Goal: Transaction & Acquisition: Subscribe to service/newsletter

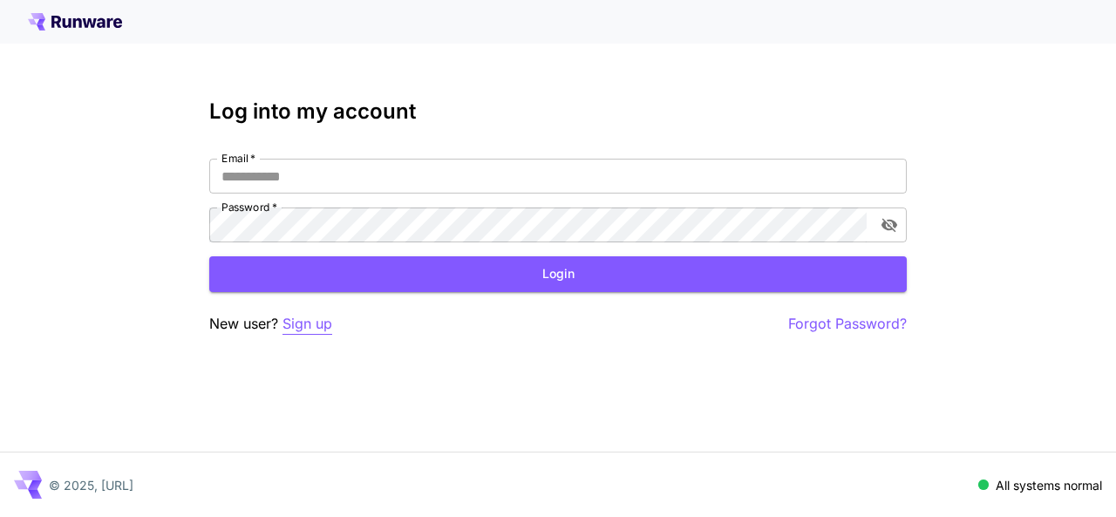
click at [300, 322] on p "Sign up" at bounding box center [307, 324] width 50 height 22
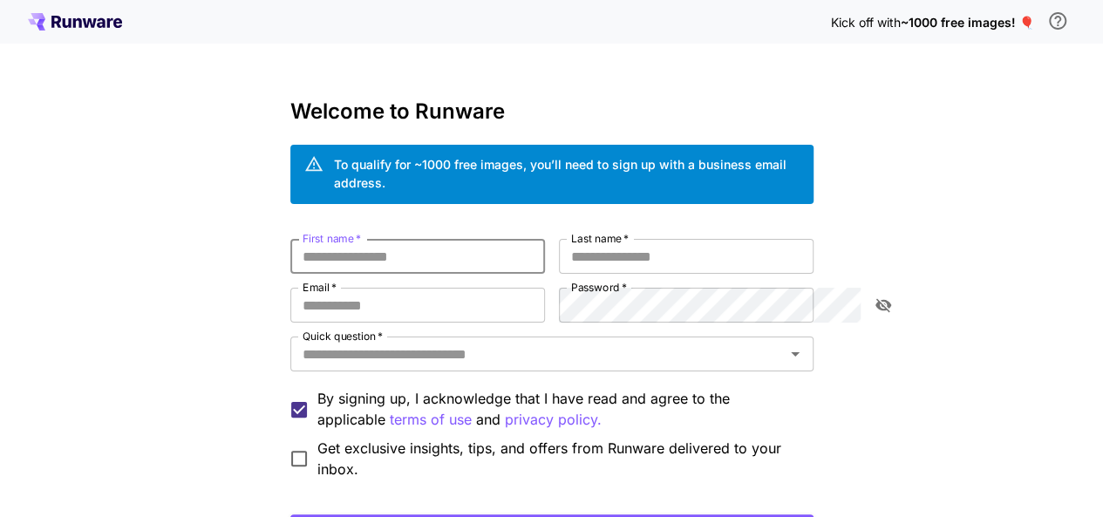
click at [347, 239] on input "First name   *" at bounding box center [417, 256] width 255 height 35
type input "*****"
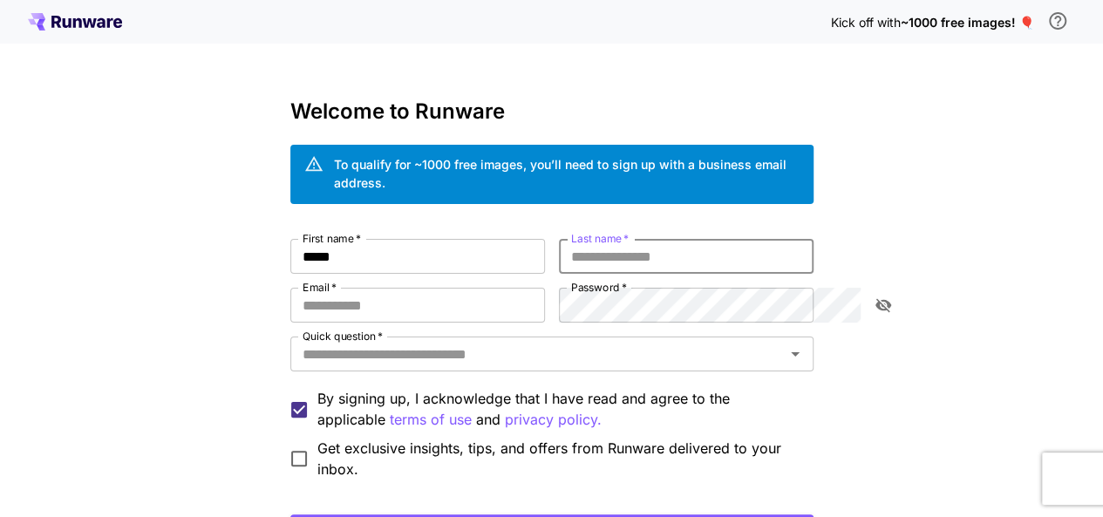
click at [623, 243] on input "Last name   *" at bounding box center [686, 256] width 255 height 35
type input "******"
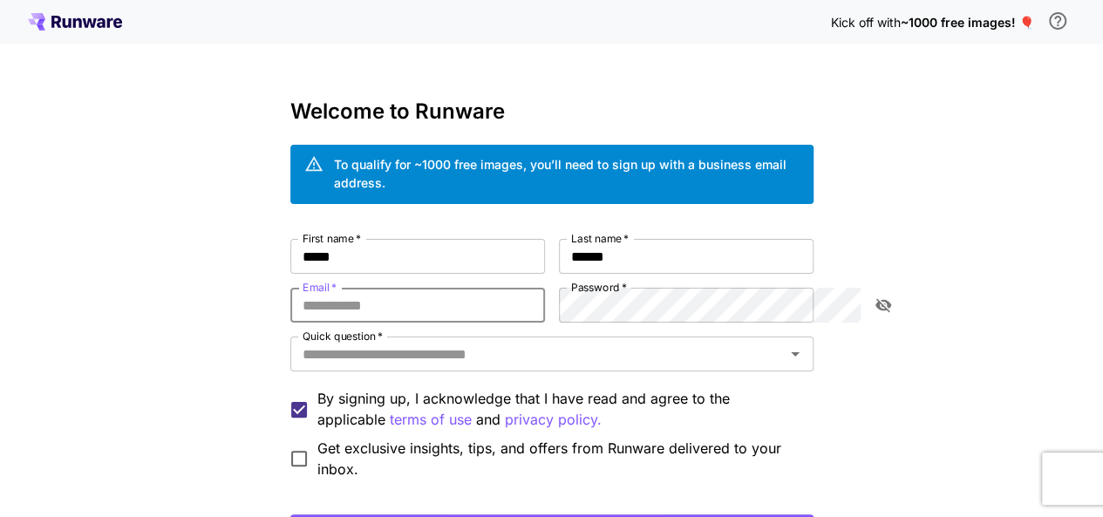
click at [453, 288] on input "Email   *" at bounding box center [417, 305] width 255 height 35
type input "**********"
click at [478, 292] on input "**********" at bounding box center [417, 305] width 255 height 35
click at [344, 289] on input "Email   *" at bounding box center [417, 305] width 255 height 35
type input "**********"
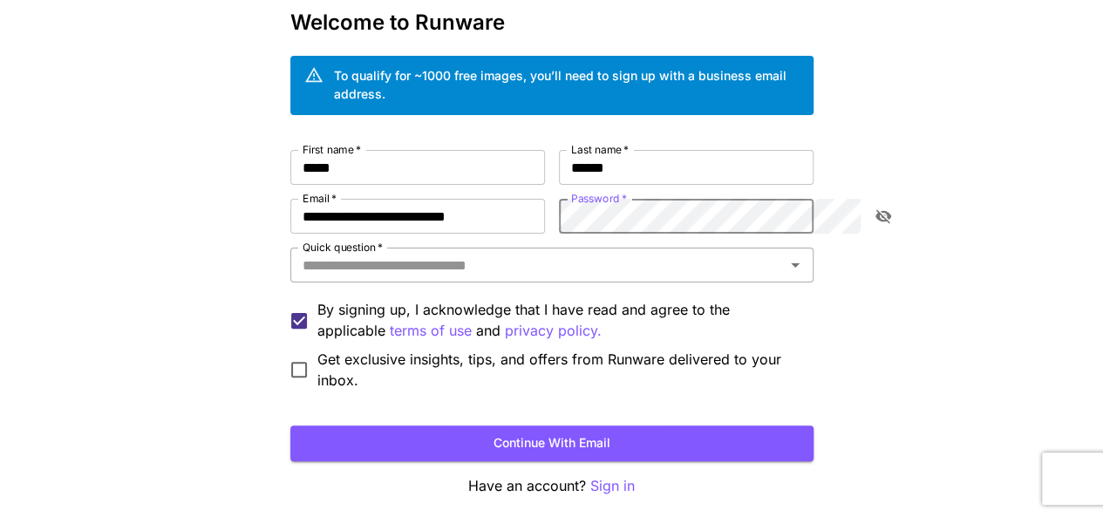
scroll to position [92, 0]
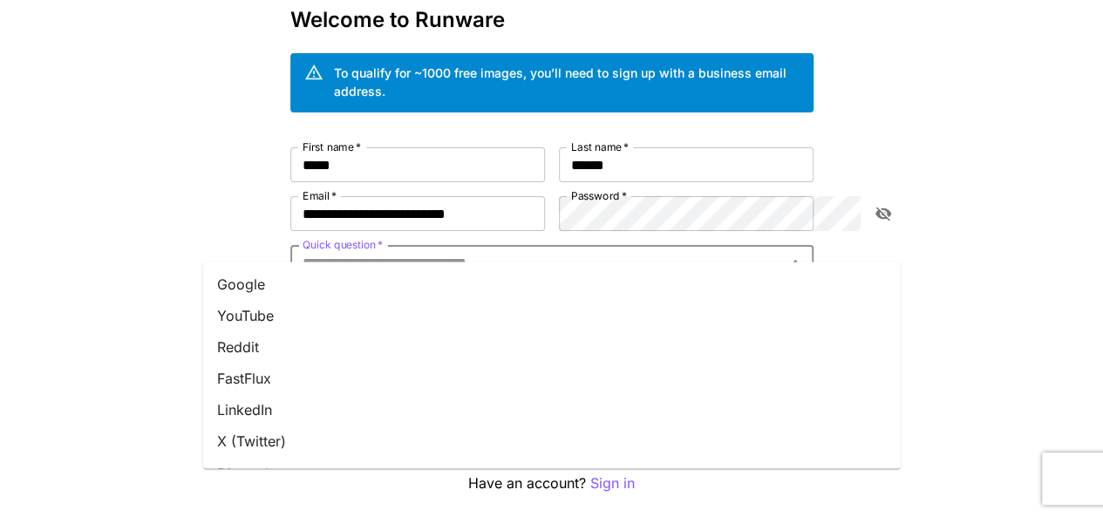
click at [515, 250] on input "Quick question   *" at bounding box center [538, 262] width 484 height 24
click at [350, 442] on li "X (Twitter)" at bounding box center [552, 440] width 698 height 31
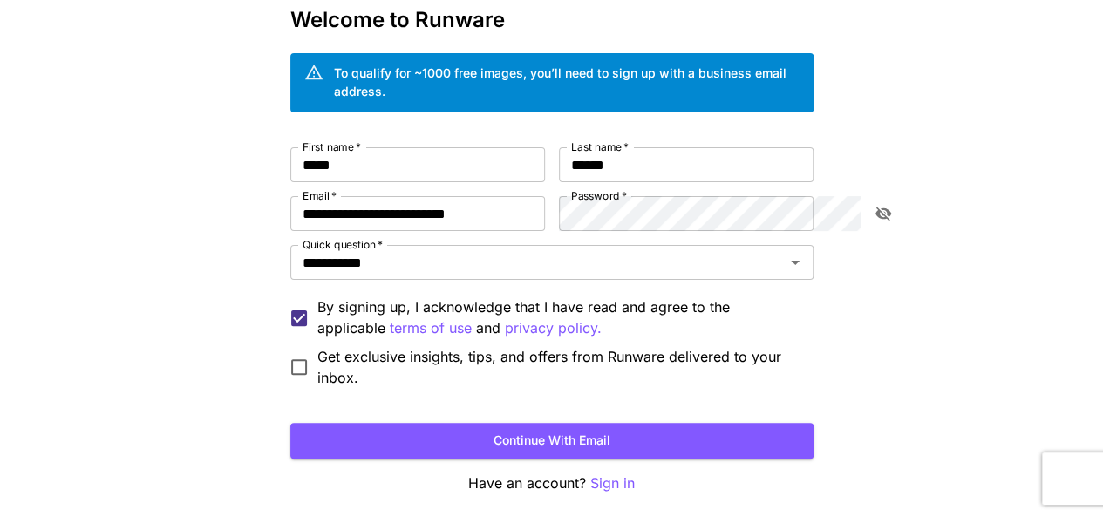
scroll to position [138, 0]
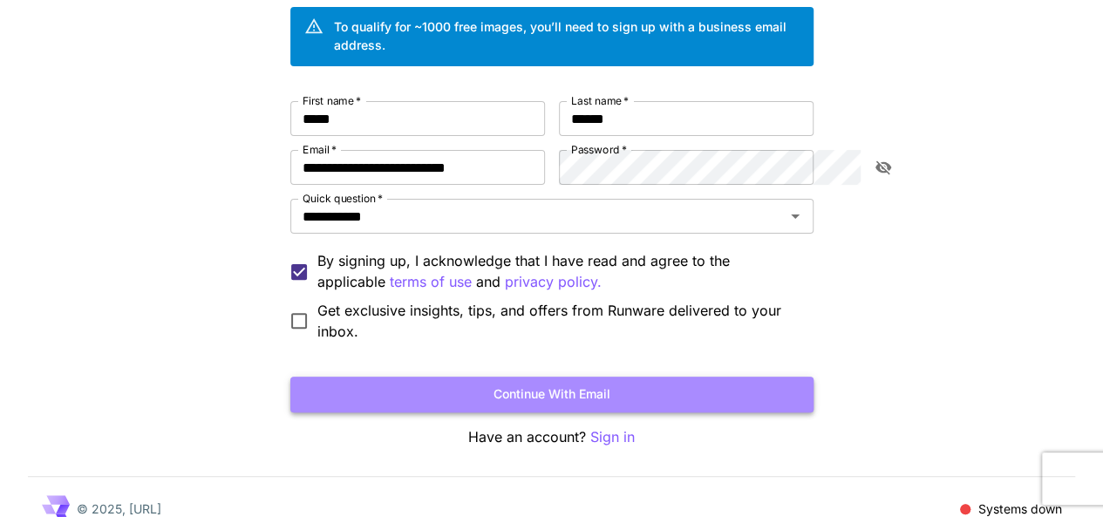
click at [592, 382] on button "Continue with email" at bounding box center [551, 395] width 523 height 36
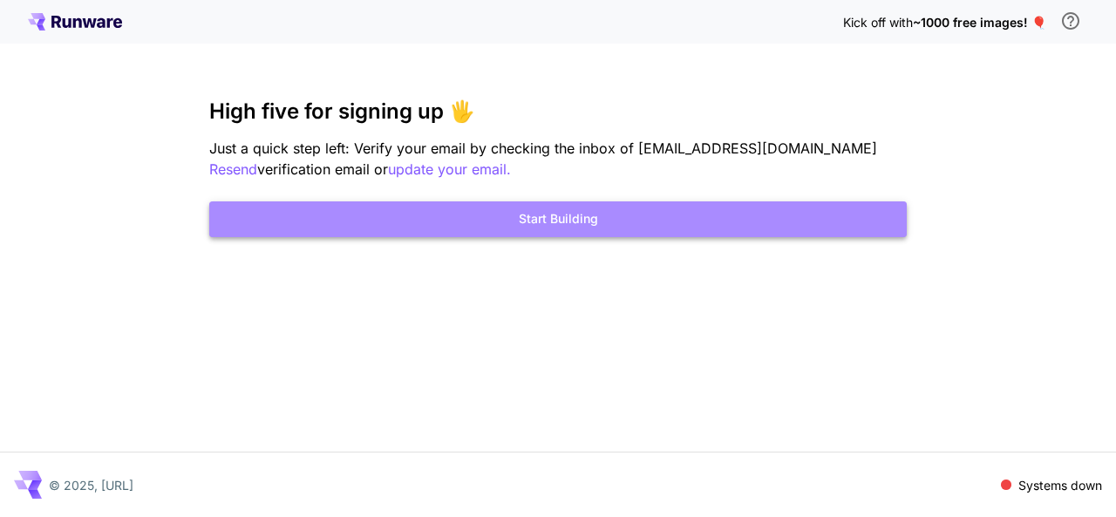
click at [493, 209] on button "Start Building" at bounding box center [558, 219] width 698 height 36
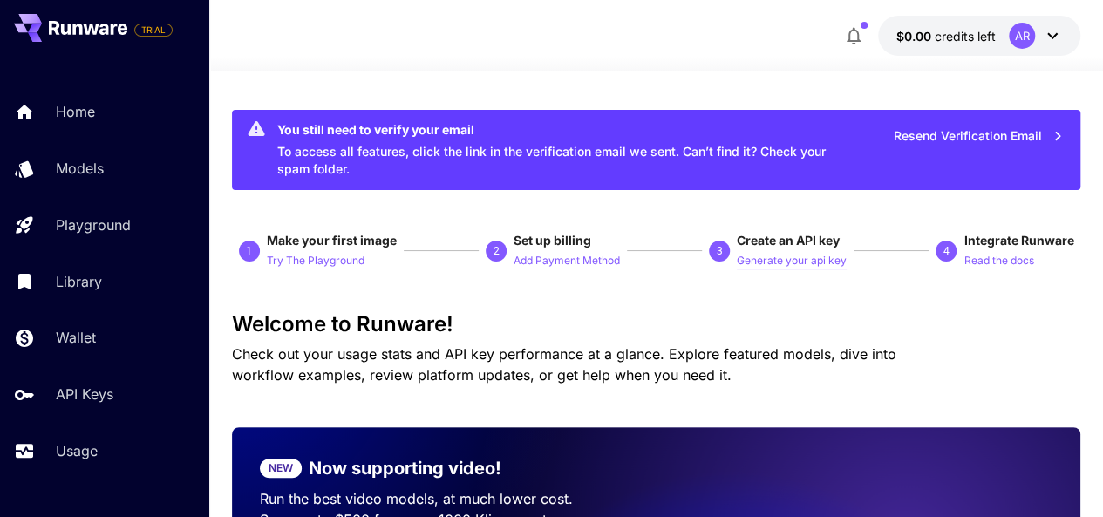
click at [815, 261] on p "Generate your api key" at bounding box center [792, 261] width 110 height 17
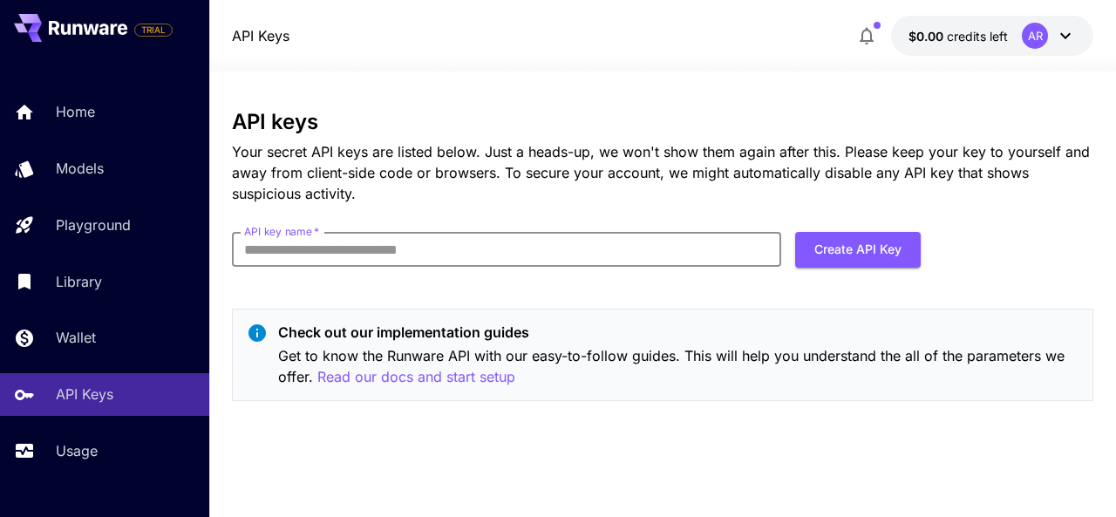
click at [559, 254] on input "API key name   *" at bounding box center [506, 249] width 549 height 35
type input "****"
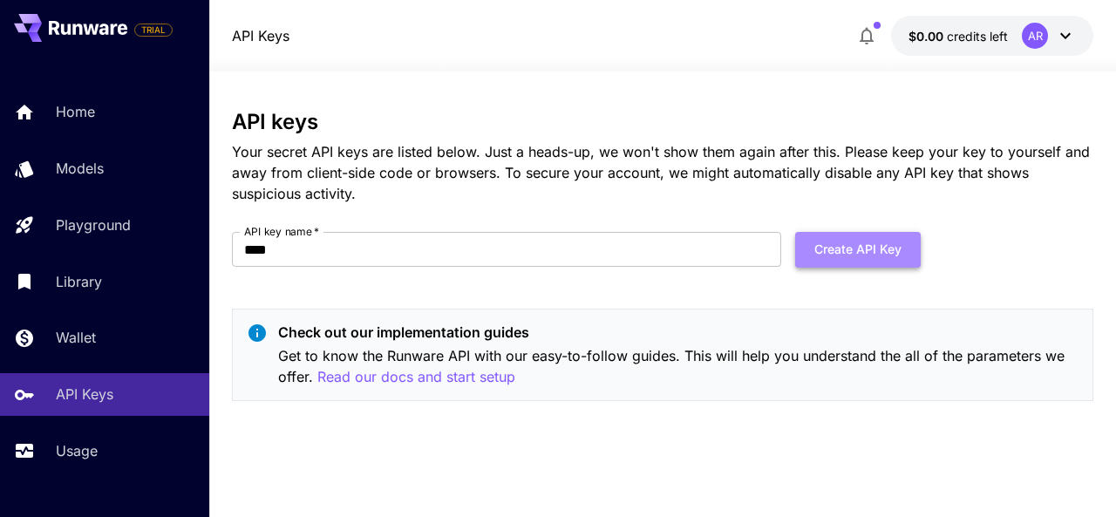
click at [834, 250] on button "Create API Key" at bounding box center [858, 250] width 126 height 36
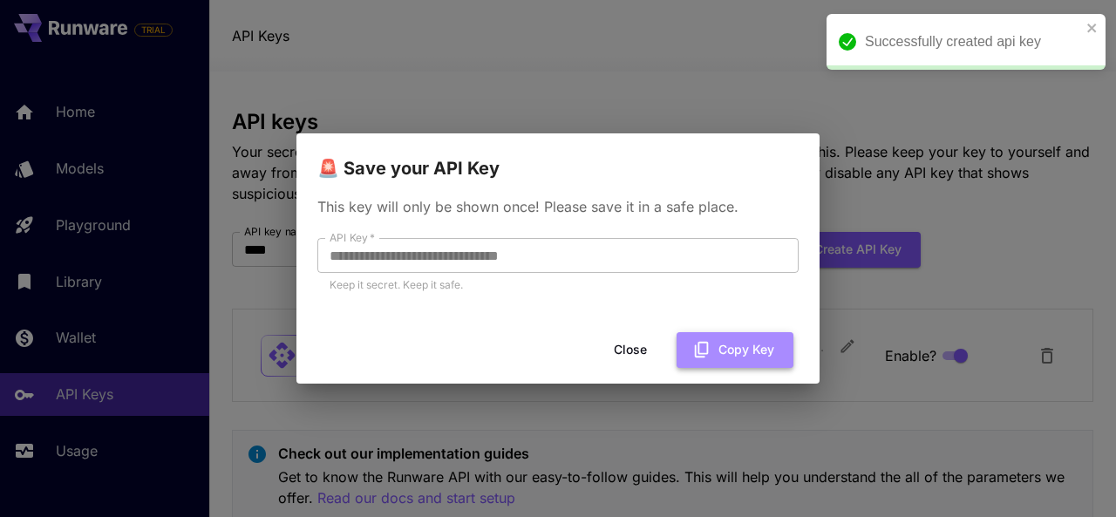
click at [732, 349] on button "Copy Key" at bounding box center [735, 350] width 117 height 36
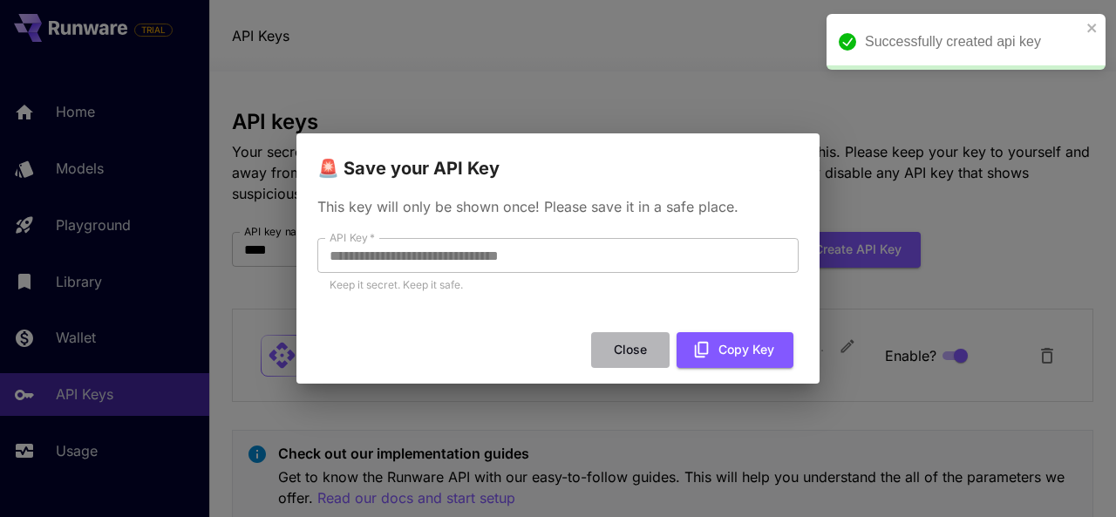
click at [637, 350] on button "Close" at bounding box center [630, 350] width 78 height 36
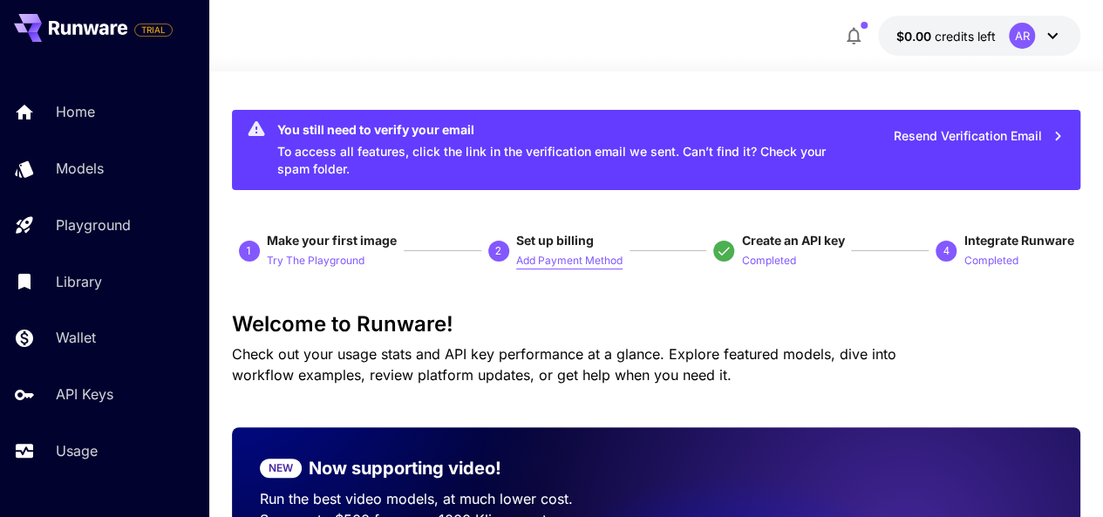
click at [555, 268] on p "Add Payment Method" at bounding box center [569, 261] width 106 height 17
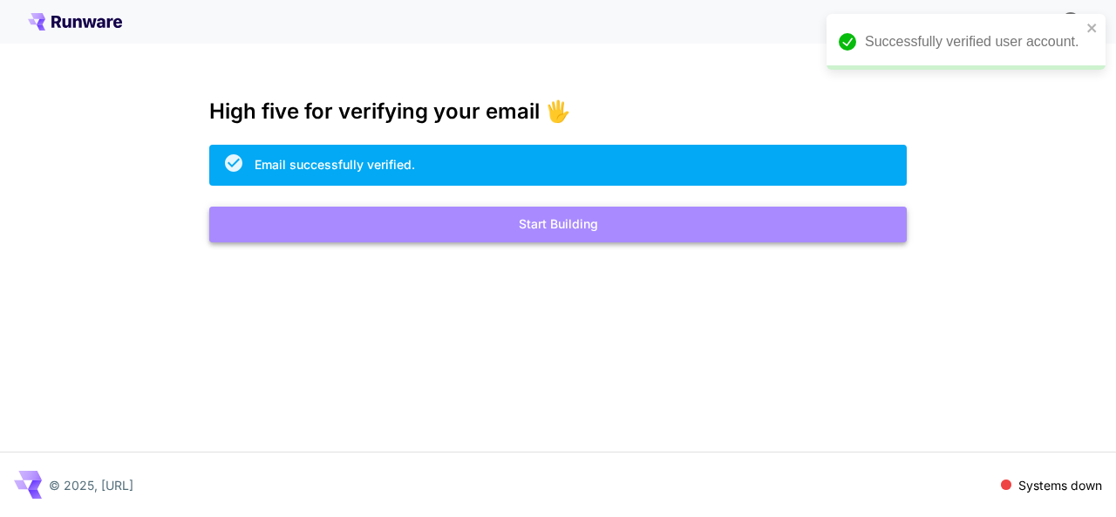
click at [548, 228] on button "Start Building" at bounding box center [558, 225] width 698 height 36
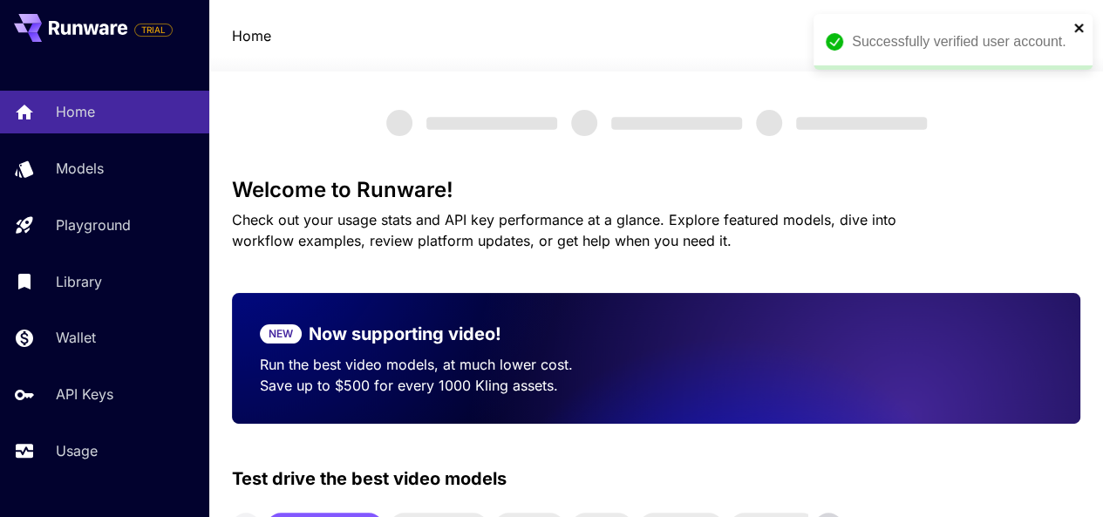
click at [1084, 23] on icon "close" at bounding box center [1079, 28] width 12 height 14
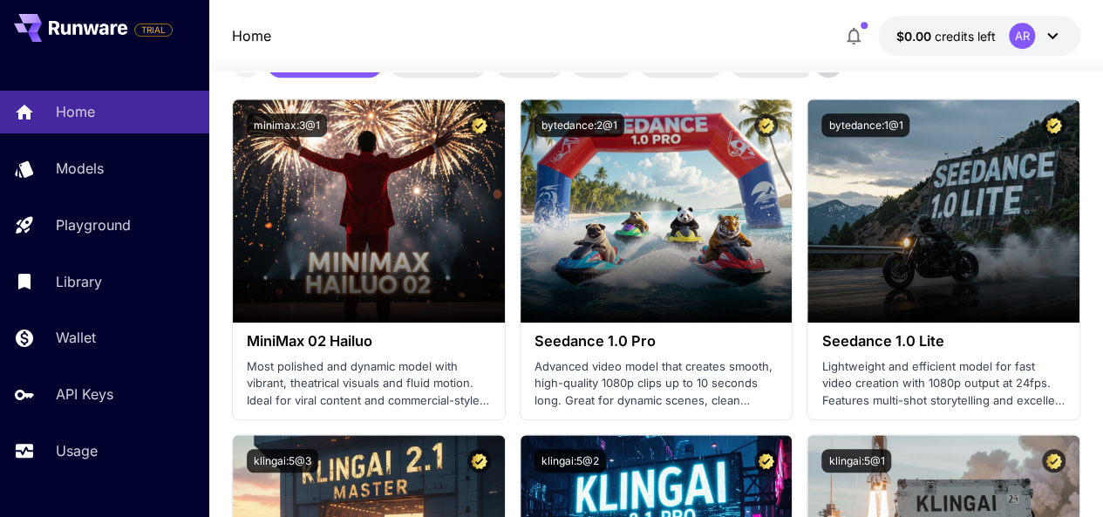
scroll to position [446, 0]
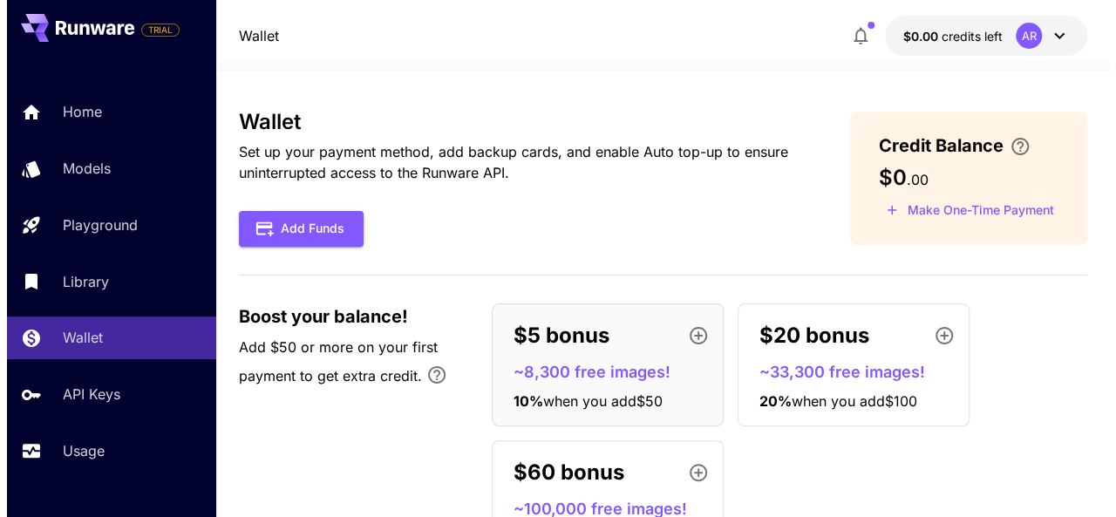
scroll to position [62, 0]
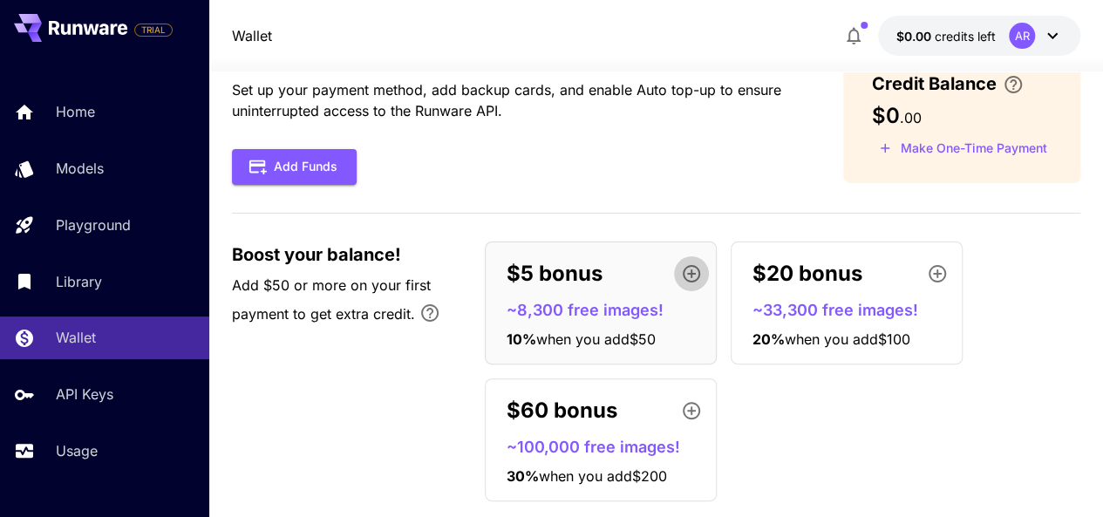
click at [699, 269] on icon "button" at bounding box center [691, 273] width 21 height 21
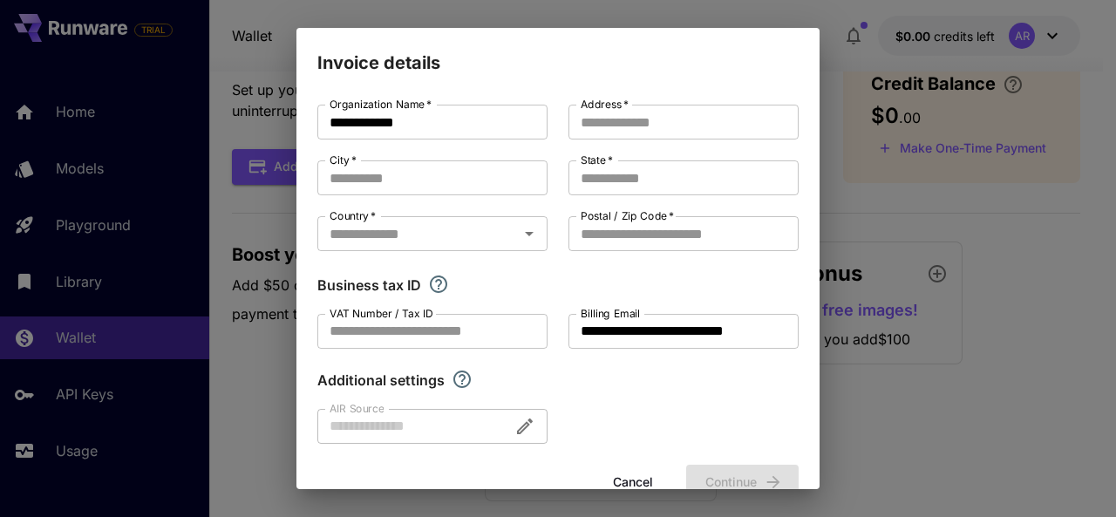
scroll to position [1, 0]
click at [650, 126] on input "Address   *" at bounding box center [683, 121] width 230 height 35
type input "*******"
click at [634, 183] on input "State   *" at bounding box center [683, 177] width 230 height 35
type input "******"
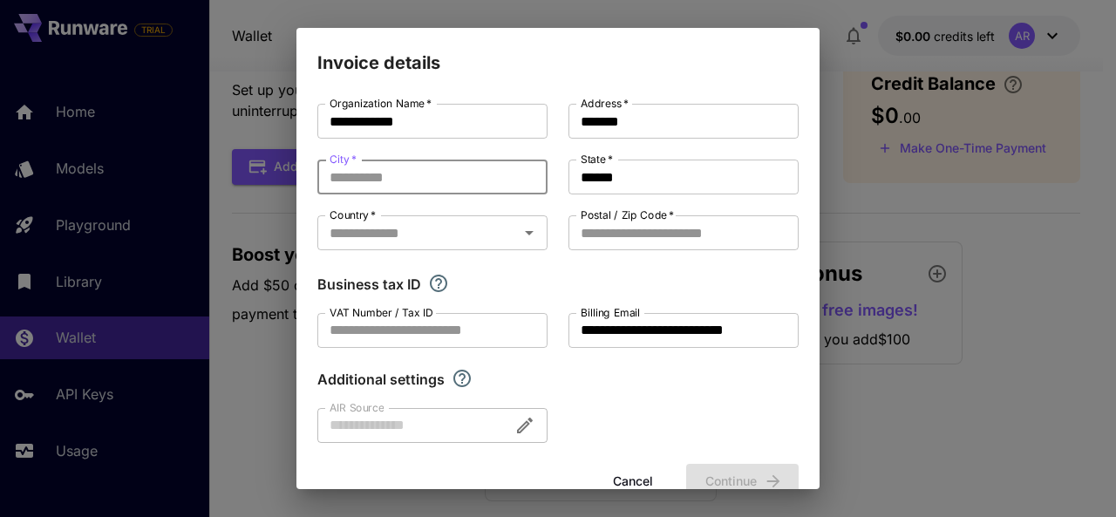
click at [468, 174] on input "City   *" at bounding box center [432, 177] width 230 height 35
type input "*"
type input "******"
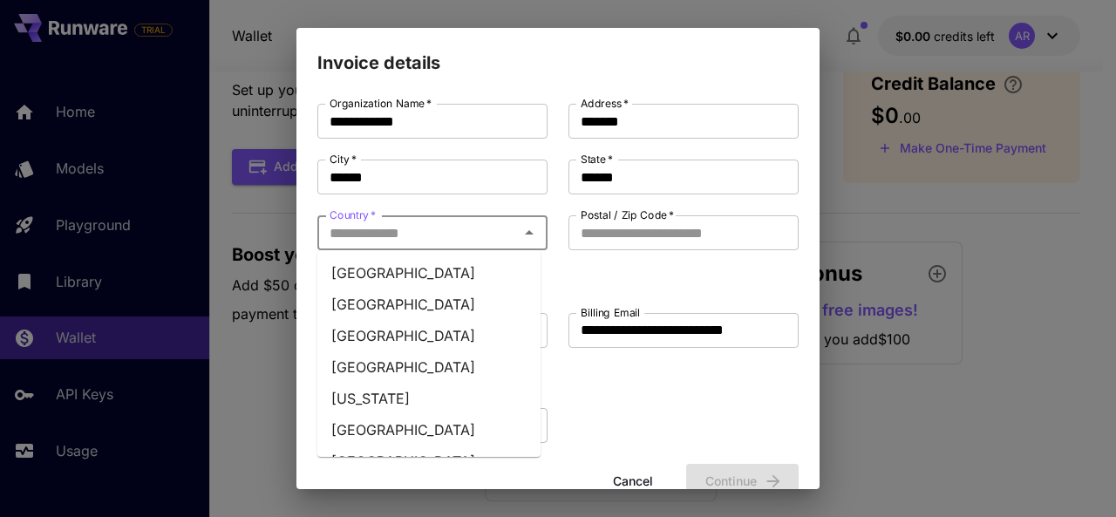
click at [488, 231] on input "Country   *" at bounding box center [418, 233] width 191 height 24
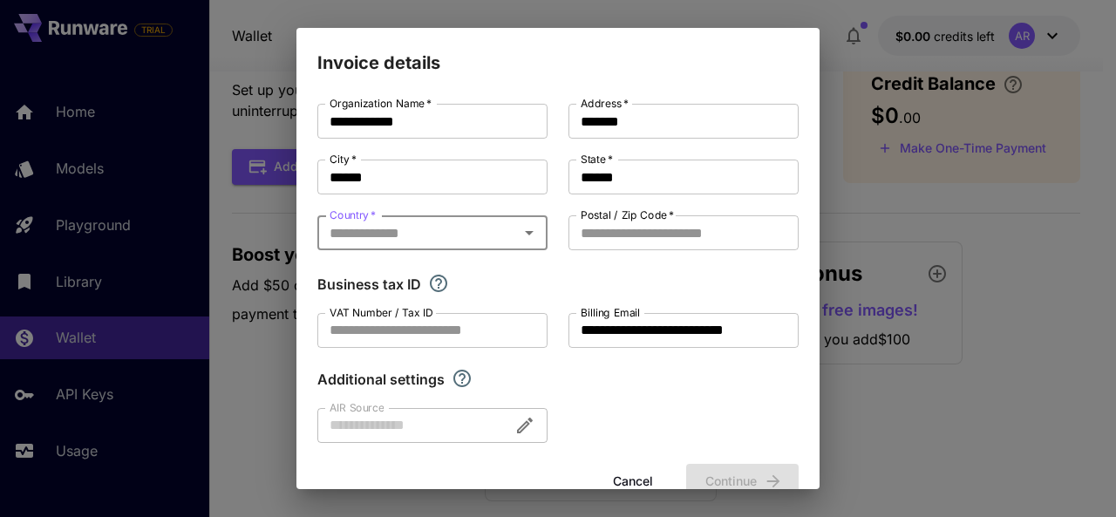
type input "********"
click at [692, 235] on input "Postal / Zip Code   *" at bounding box center [683, 232] width 230 height 35
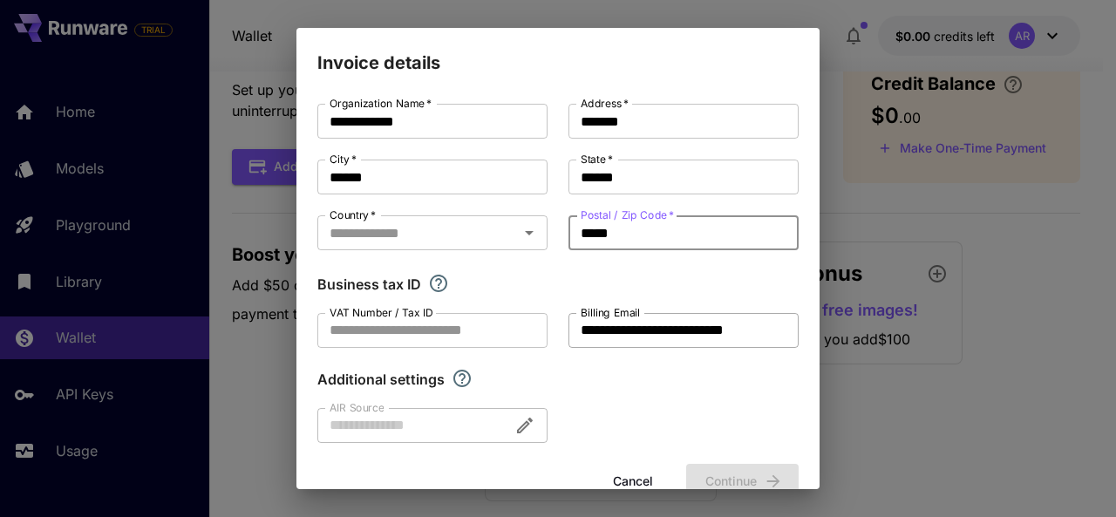
scroll to position [42, 0]
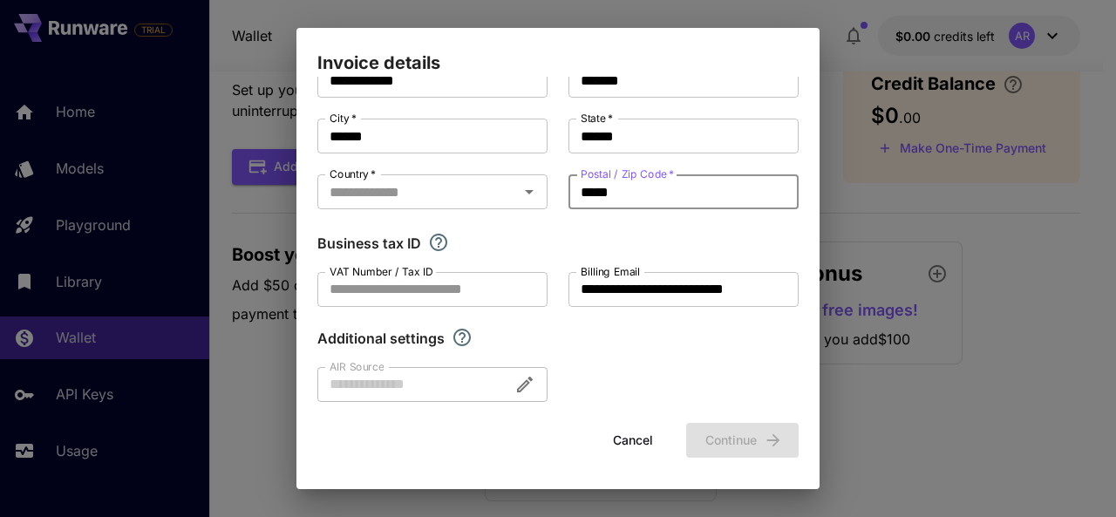
type input "*****"
click at [731, 446] on div "Cancel Continue" at bounding box center [557, 441] width 481 height 36
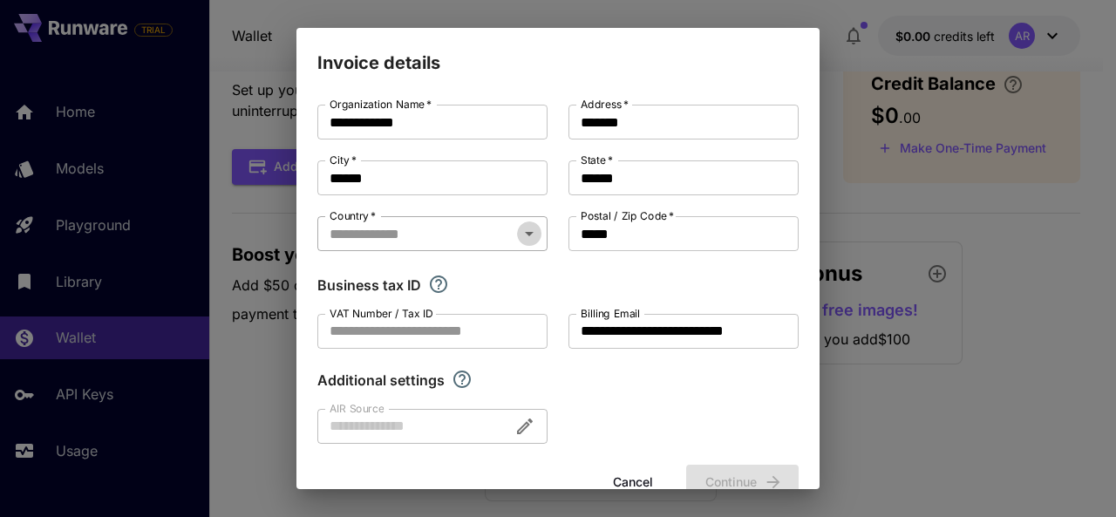
click at [527, 229] on icon "Open" at bounding box center [529, 233] width 21 height 21
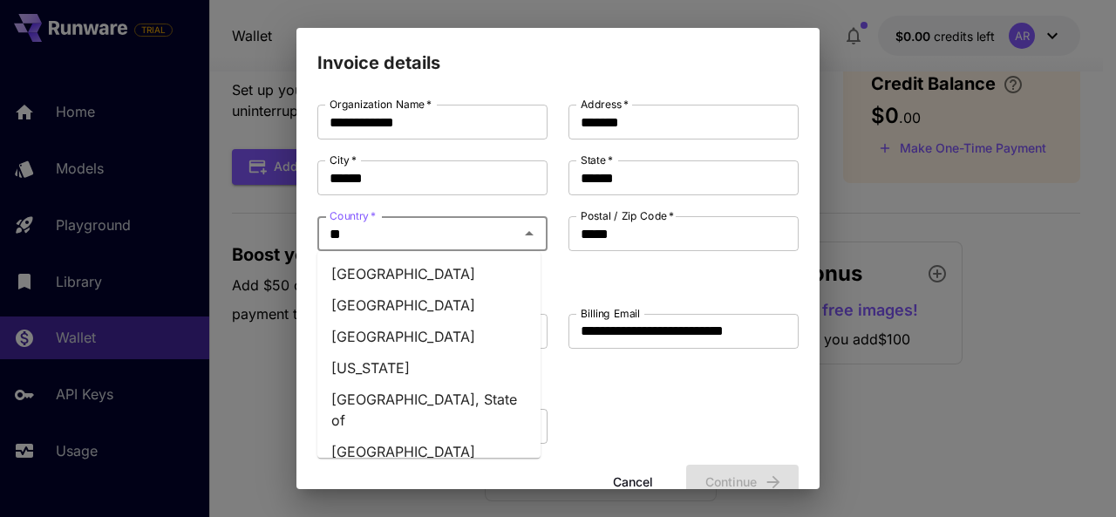
type input "***"
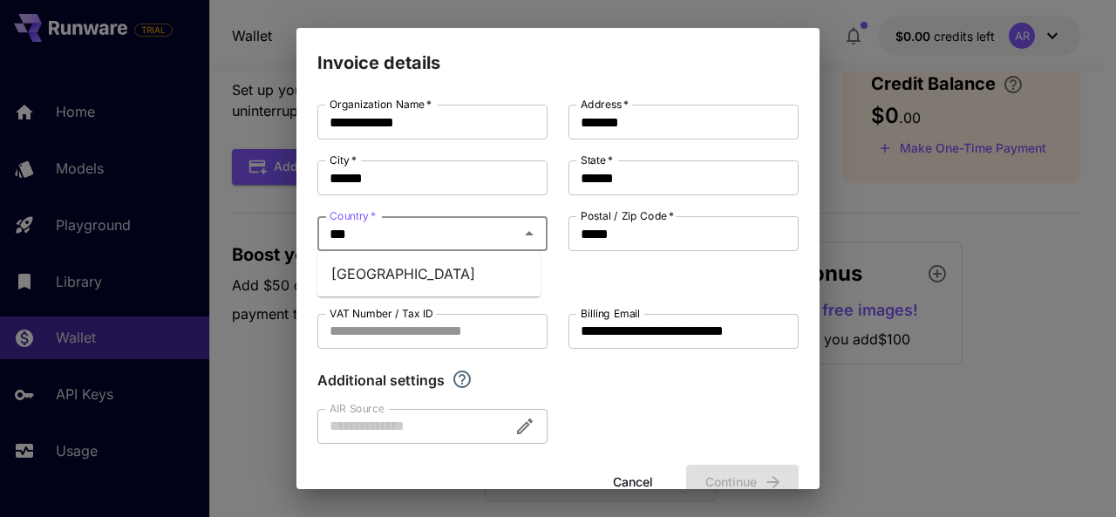
click at [368, 276] on li "Pakistan" at bounding box center [428, 273] width 223 height 31
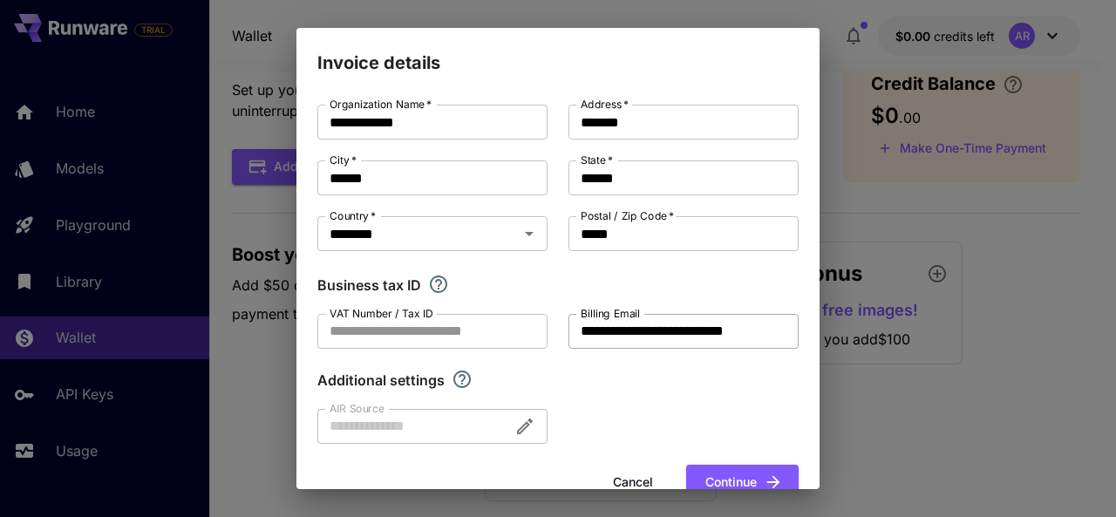
scroll to position [42, 0]
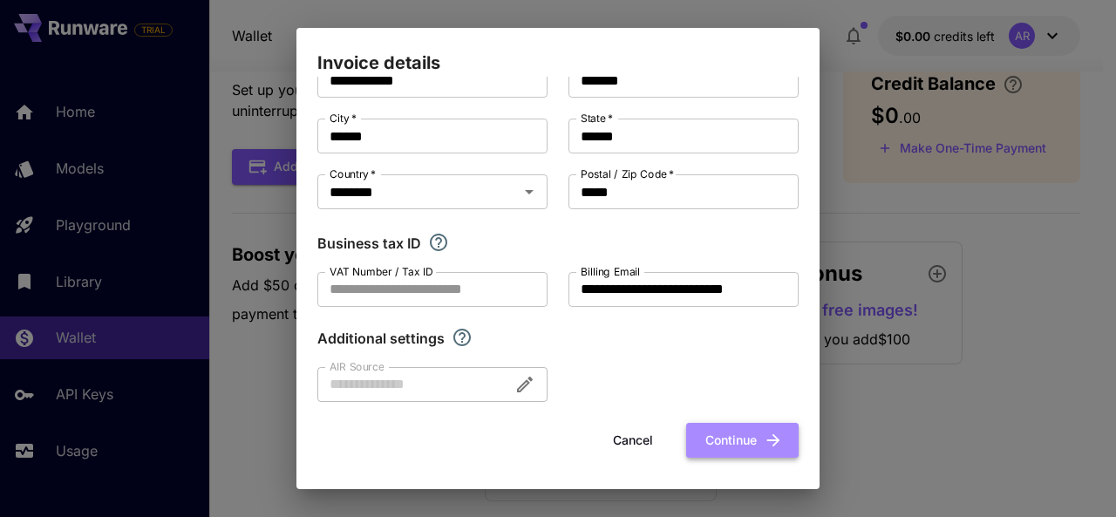
click at [738, 451] on button "Continue" at bounding box center [742, 441] width 112 height 36
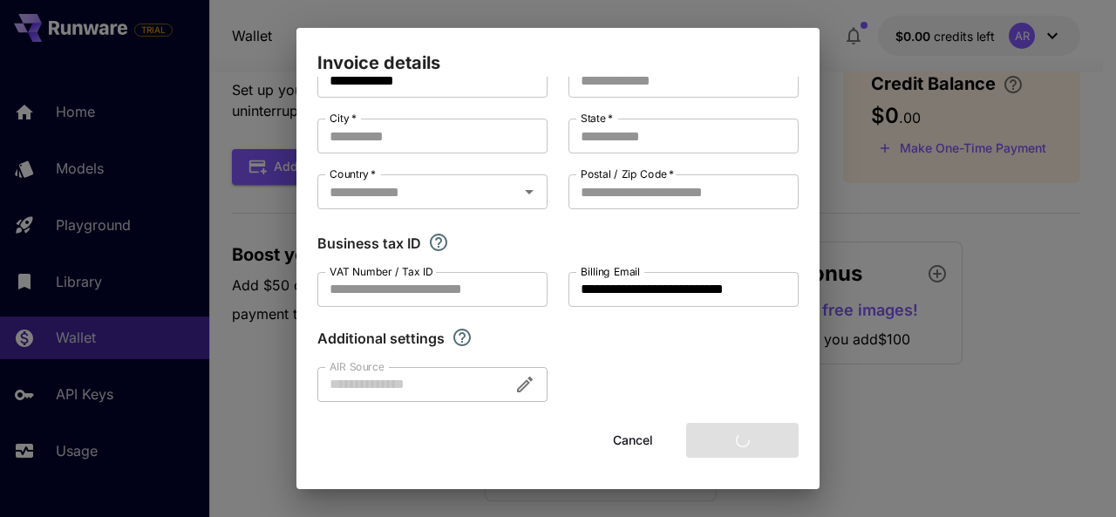
type input "*******"
type input "******"
type input "*****"
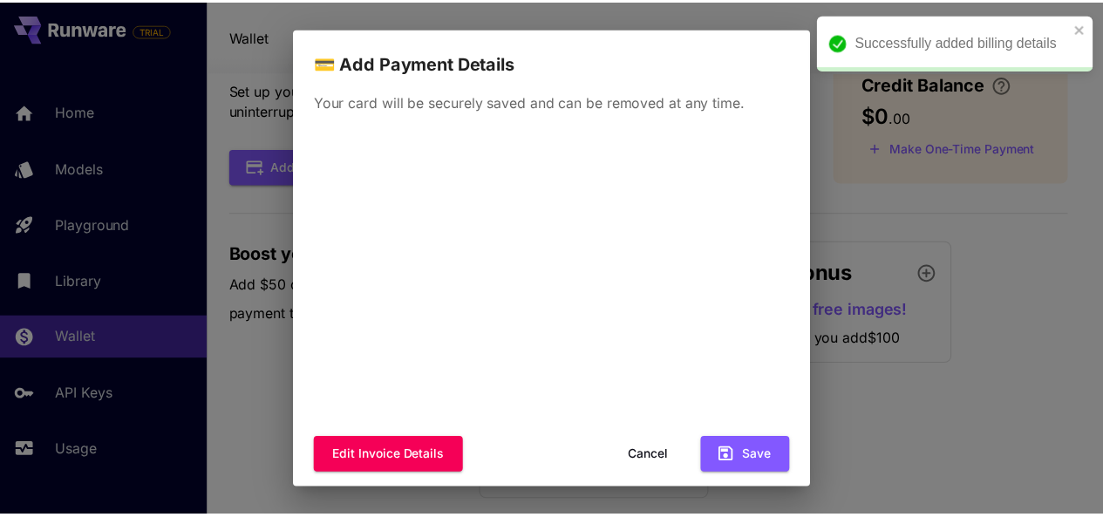
scroll to position [16, 0]
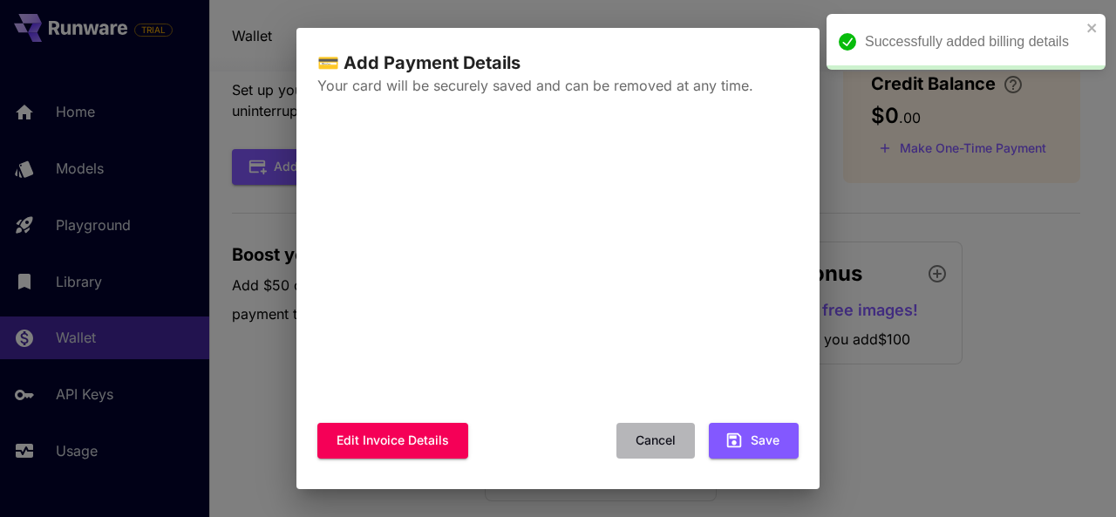
click at [647, 441] on button "Cancel" at bounding box center [655, 441] width 78 height 36
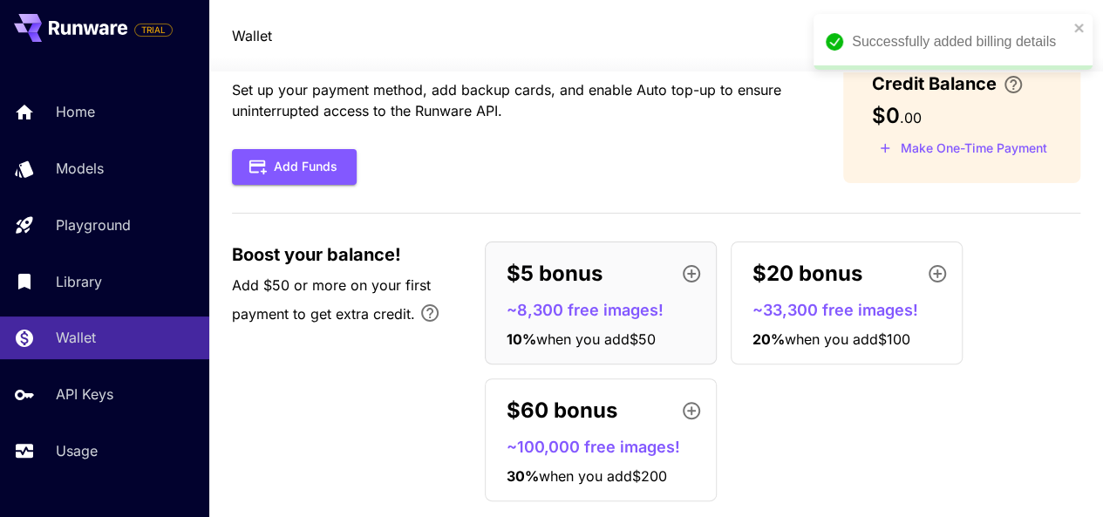
scroll to position [0, 0]
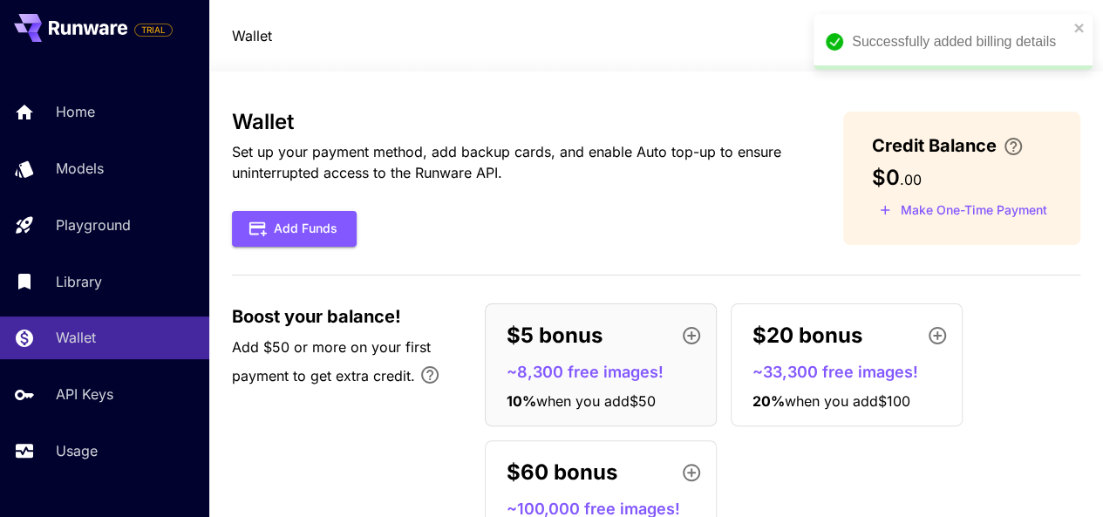
click at [1072, 26] on div "Successfully added billing details" at bounding box center [946, 41] width 253 height 31
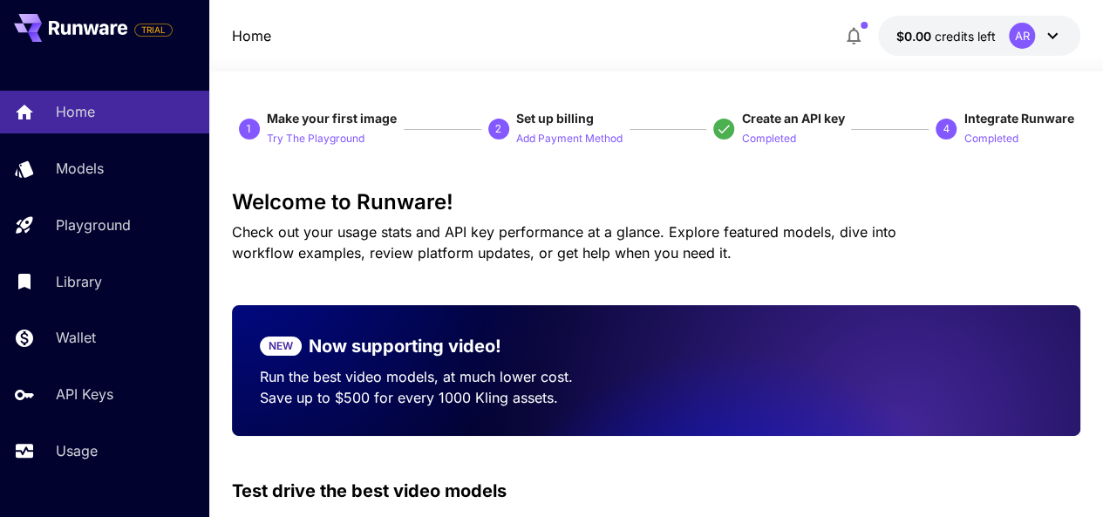
click at [575, 130] on button "Add Payment Method" at bounding box center [569, 137] width 106 height 21
click at [999, 137] on p "Completed" at bounding box center [990, 139] width 54 height 17
click at [586, 137] on p "Add Payment Method" at bounding box center [569, 139] width 106 height 17
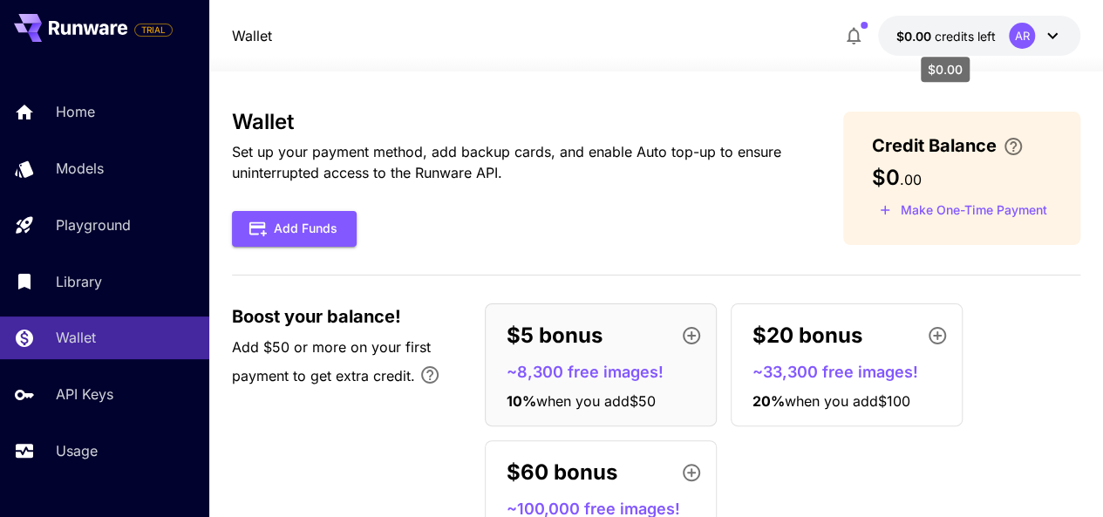
click at [938, 32] on span "credits left" at bounding box center [964, 36] width 61 height 15
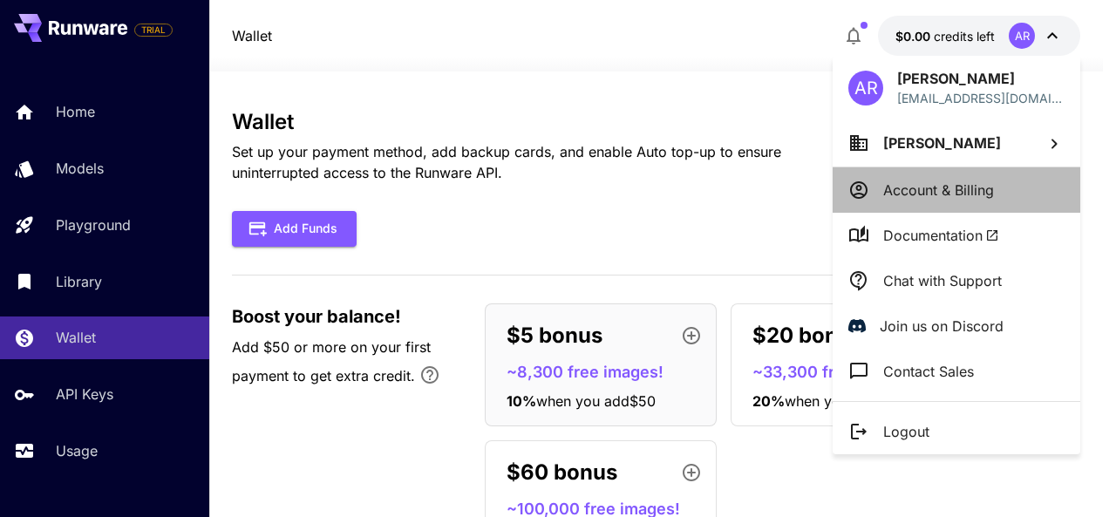
click at [990, 185] on p "Account & Billing" at bounding box center [938, 190] width 111 height 21
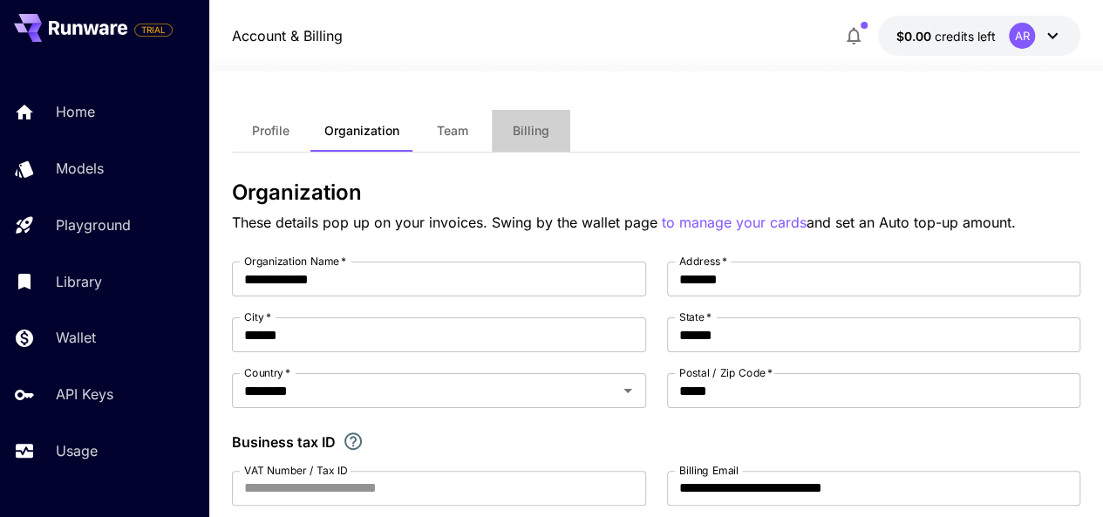
click at [514, 123] on span "Billing" at bounding box center [531, 131] width 37 height 16
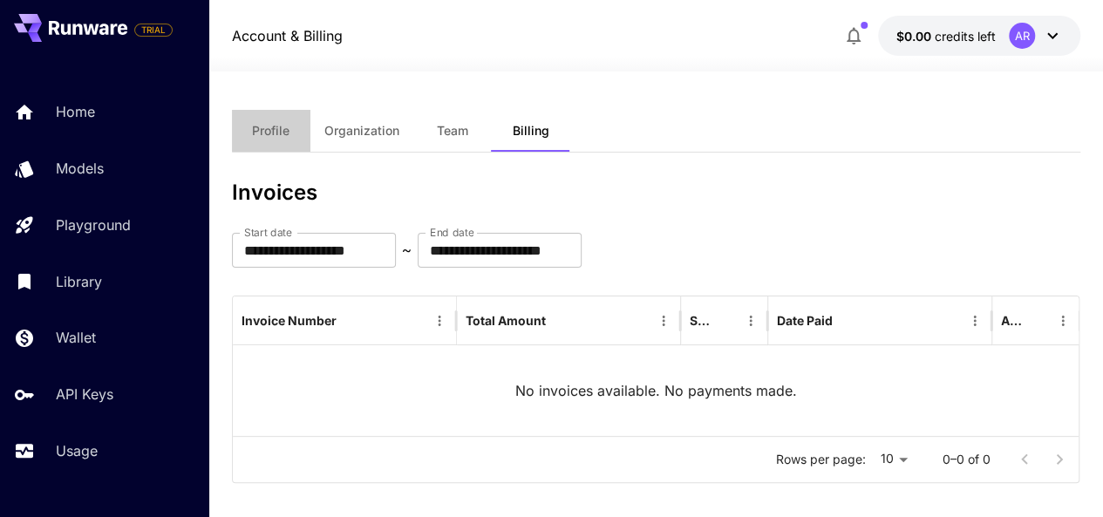
click at [275, 136] on span "Profile" at bounding box center [270, 131] width 37 height 16
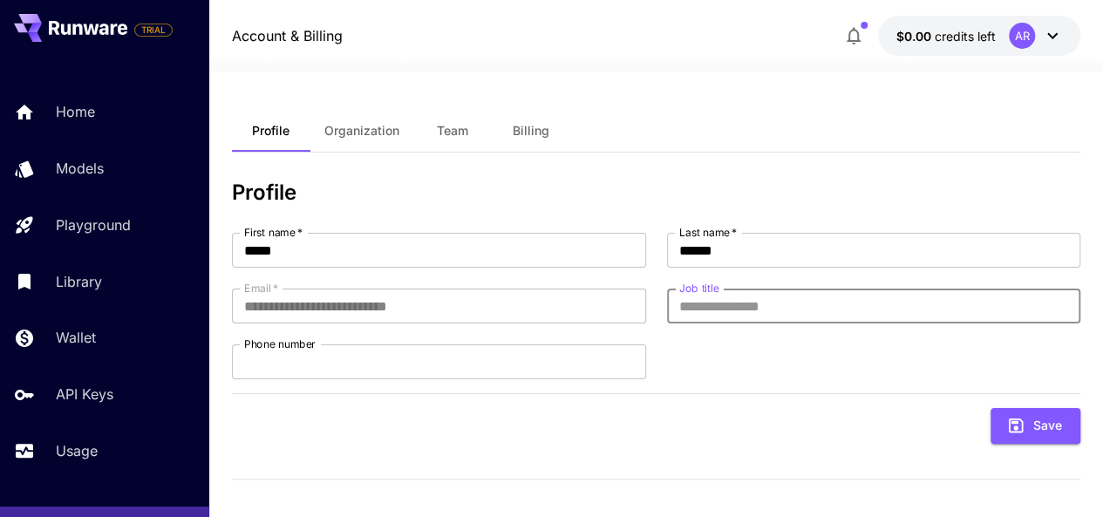
click at [728, 308] on input "Job title" at bounding box center [874, 306] width 414 height 35
click at [752, 308] on input "Job title" at bounding box center [874, 306] width 414 height 35
type input "*******"
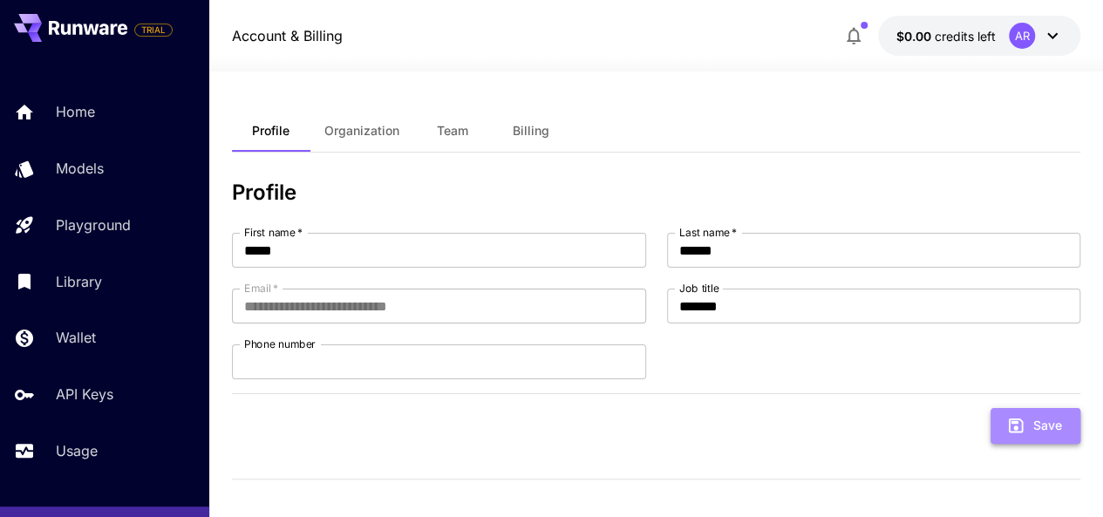
click at [1015, 411] on button "Save" at bounding box center [1035, 426] width 90 height 36
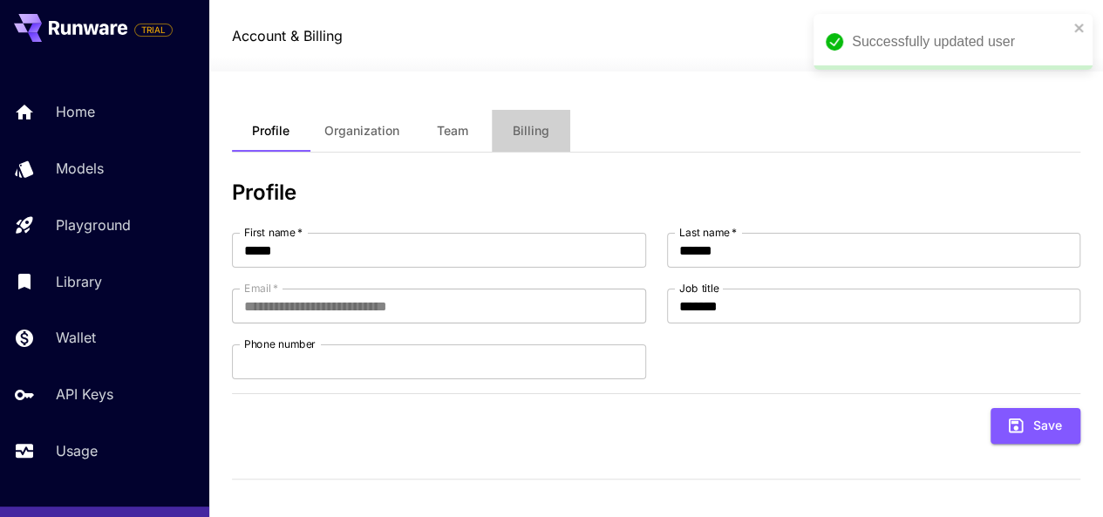
click at [538, 142] on button "Billing" at bounding box center [531, 131] width 78 height 42
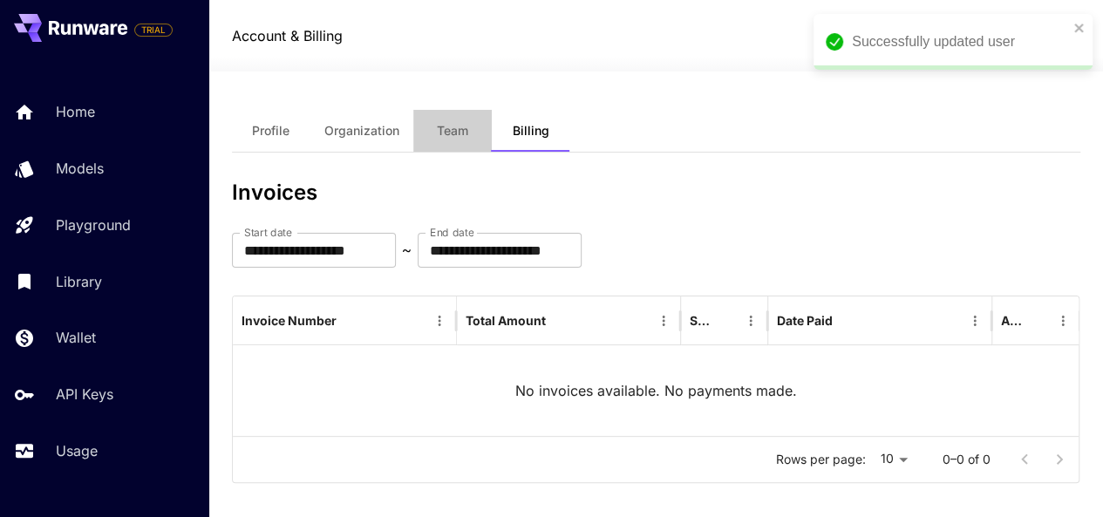
click at [455, 132] on span "Team" at bounding box center [452, 131] width 31 height 16
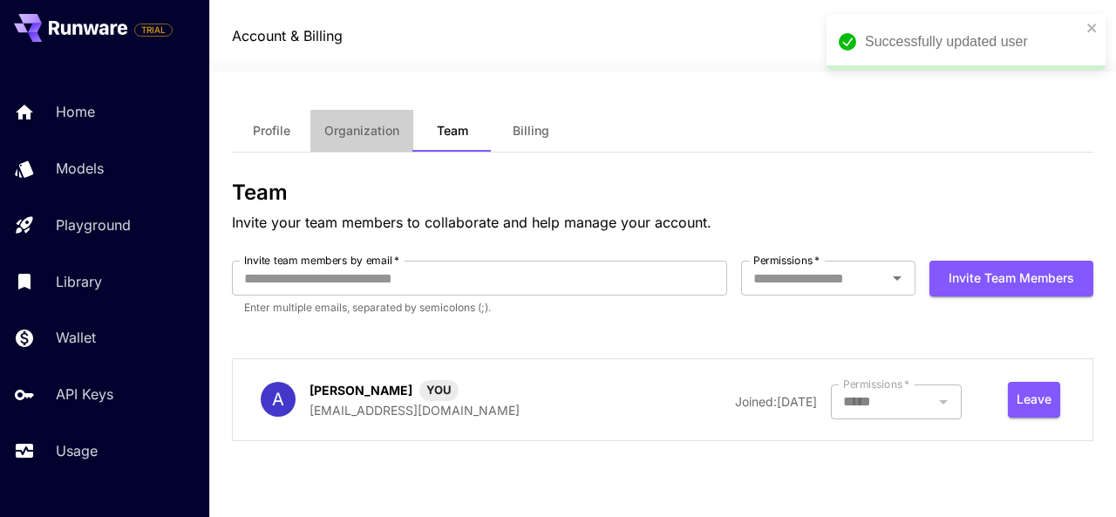
click at [373, 134] on span "Organization" at bounding box center [361, 131] width 75 height 16
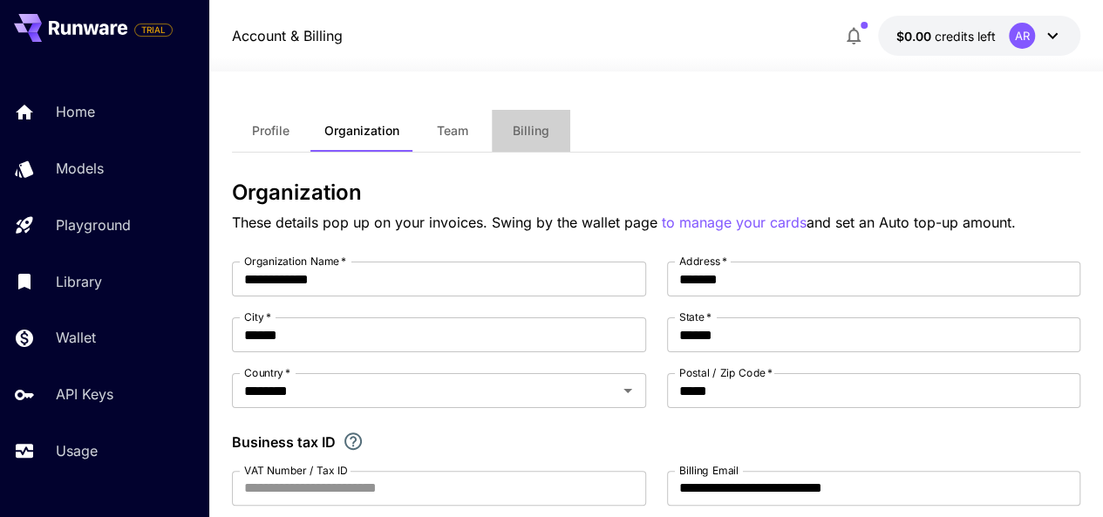
click at [522, 137] on span "Billing" at bounding box center [531, 131] width 37 height 16
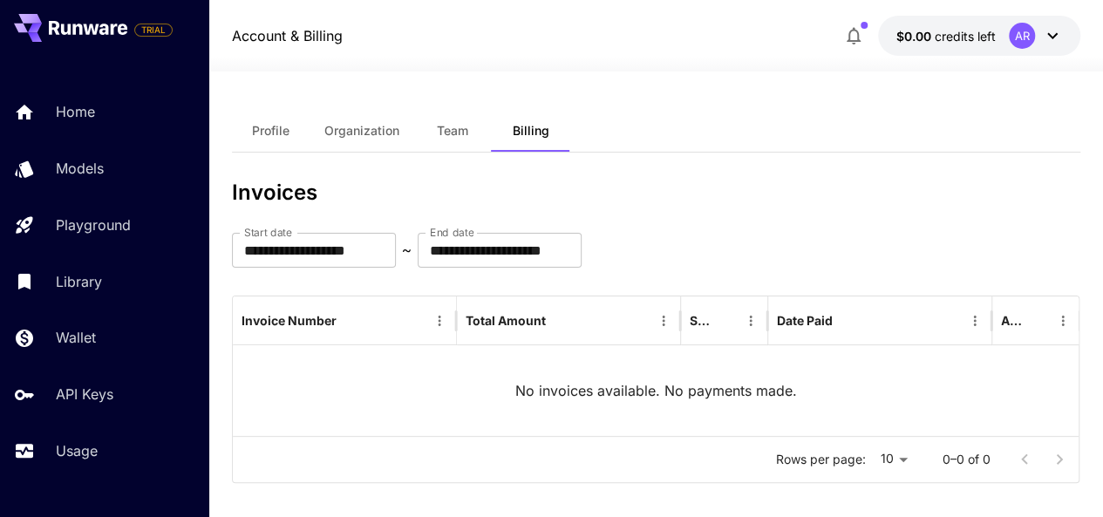
click at [1058, 39] on icon at bounding box center [1052, 35] width 21 height 21
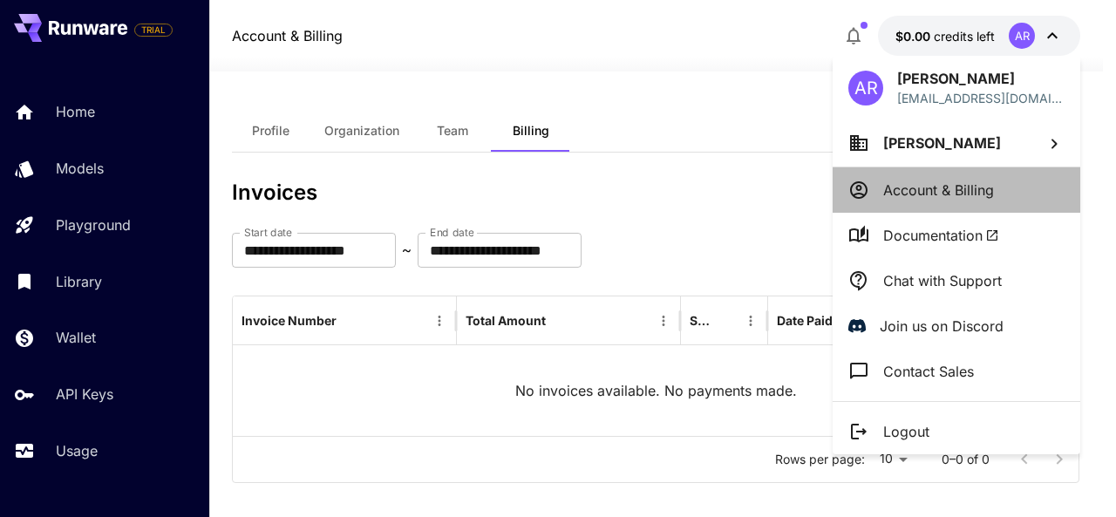
click at [955, 182] on p "Account & Billing" at bounding box center [938, 190] width 111 height 21
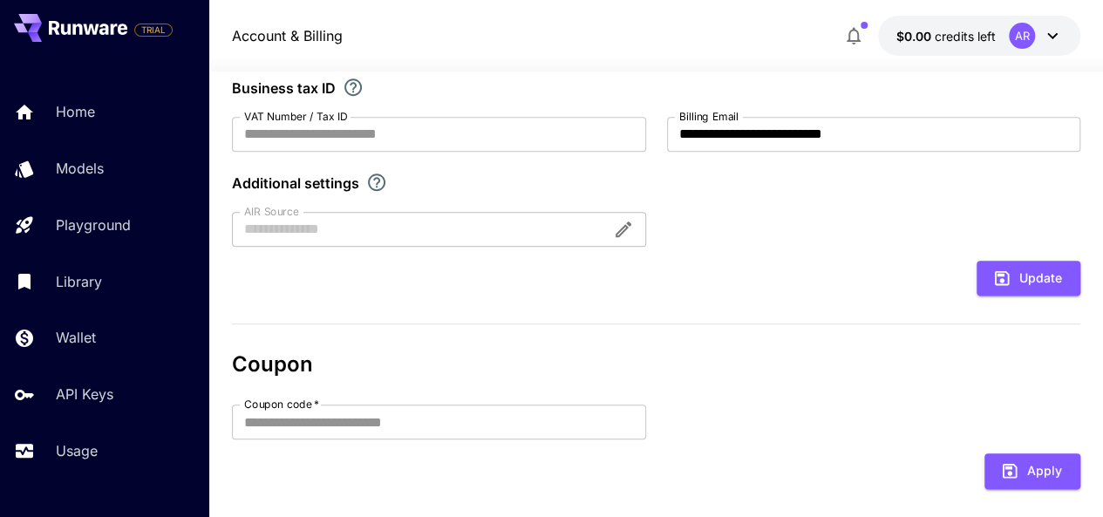
scroll to position [355, 0]
click at [1013, 270] on button "Update" at bounding box center [1029, 278] width 104 height 36
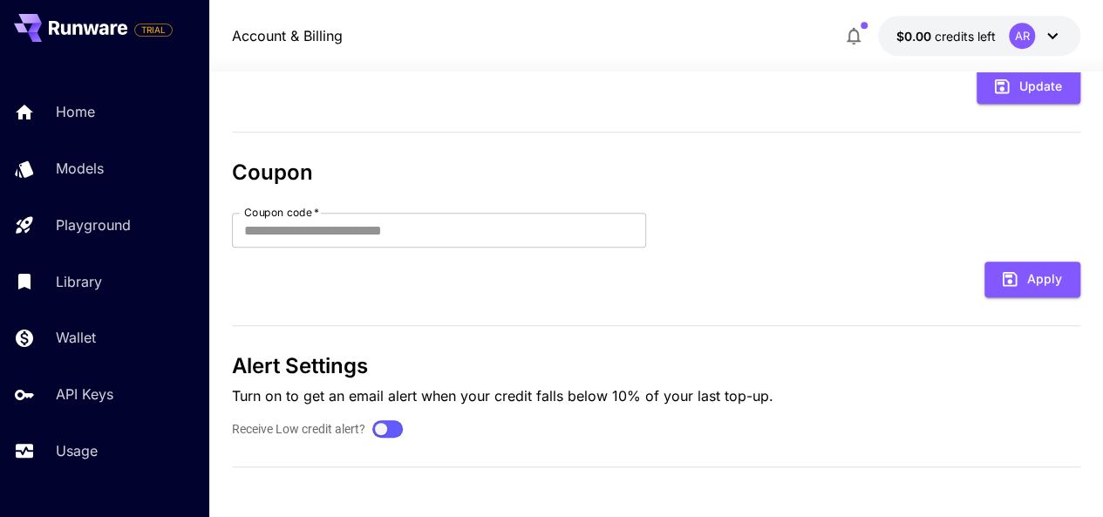
scroll to position [0, 0]
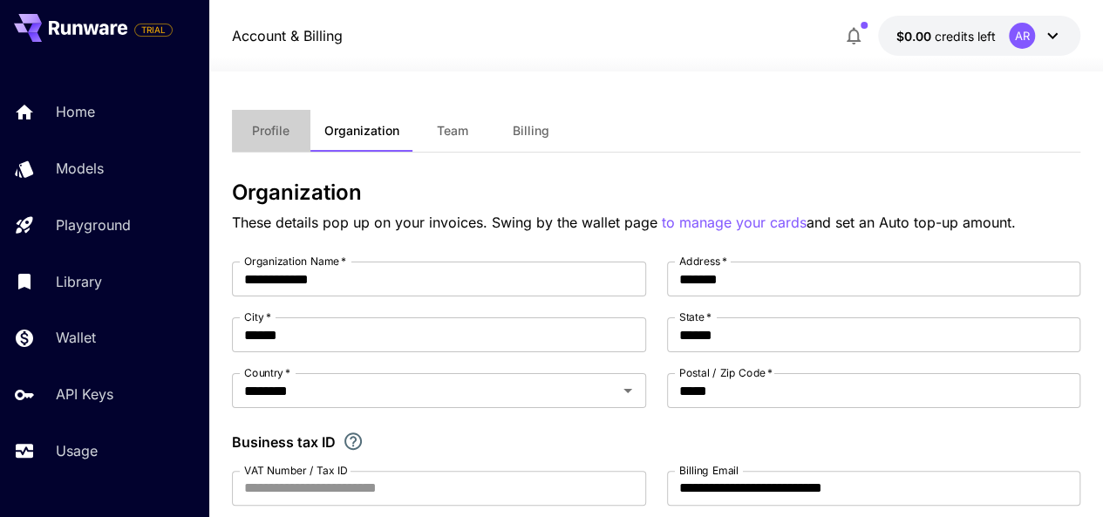
click at [290, 127] on button "Profile" at bounding box center [271, 131] width 78 height 42
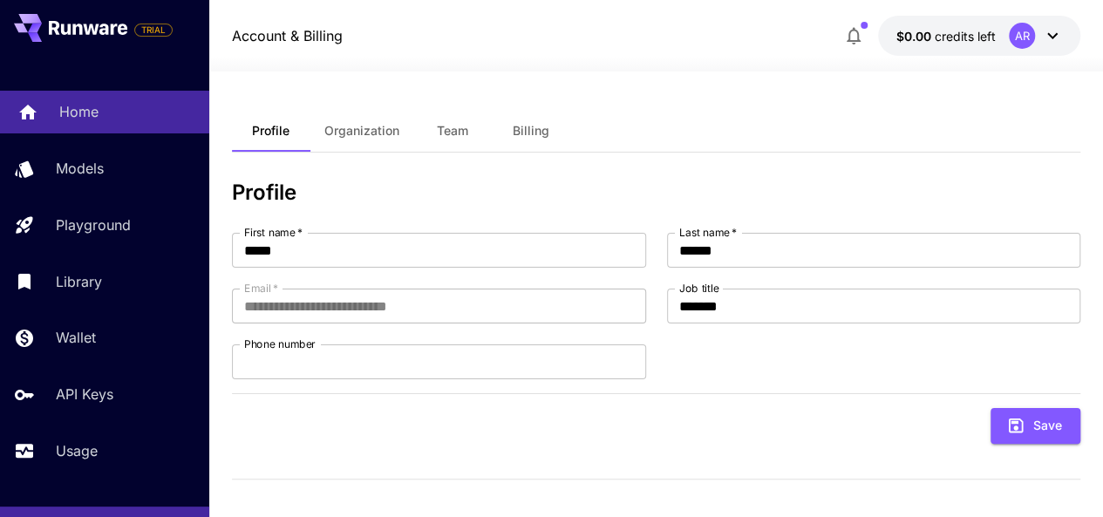
click at [94, 122] on p "Home" at bounding box center [78, 111] width 39 height 21
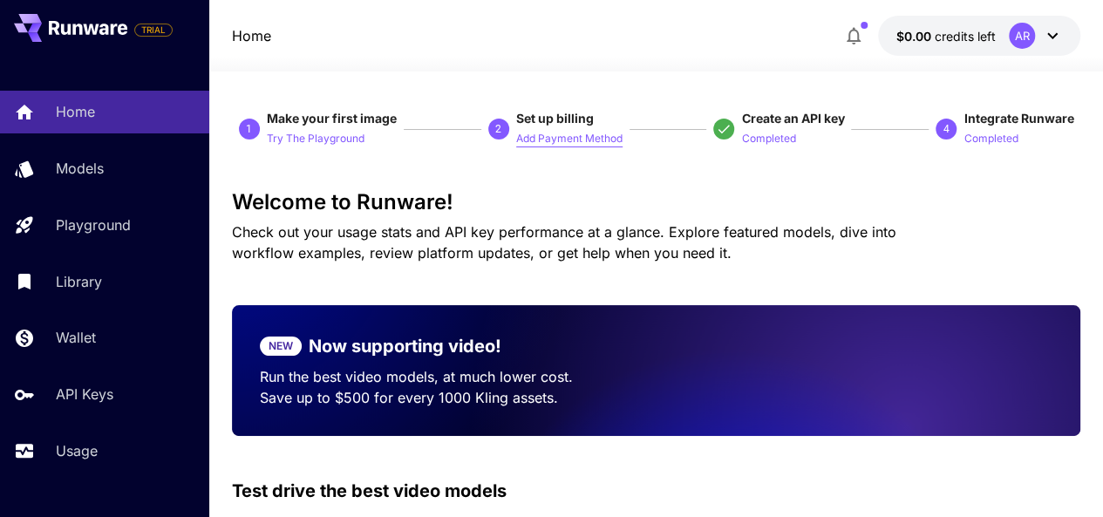
click at [586, 144] on p "Add Payment Method" at bounding box center [569, 139] width 106 height 17
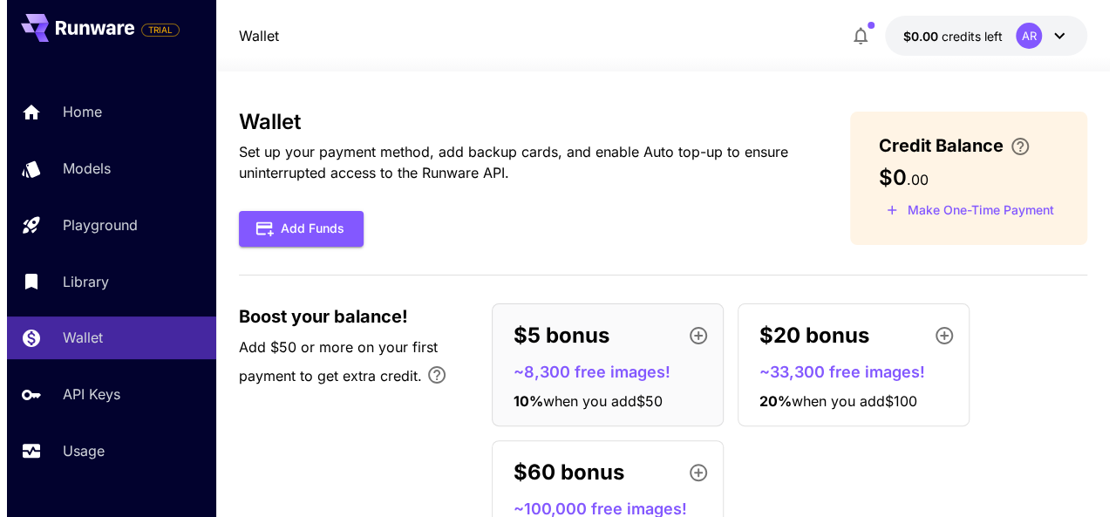
scroll to position [96, 0]
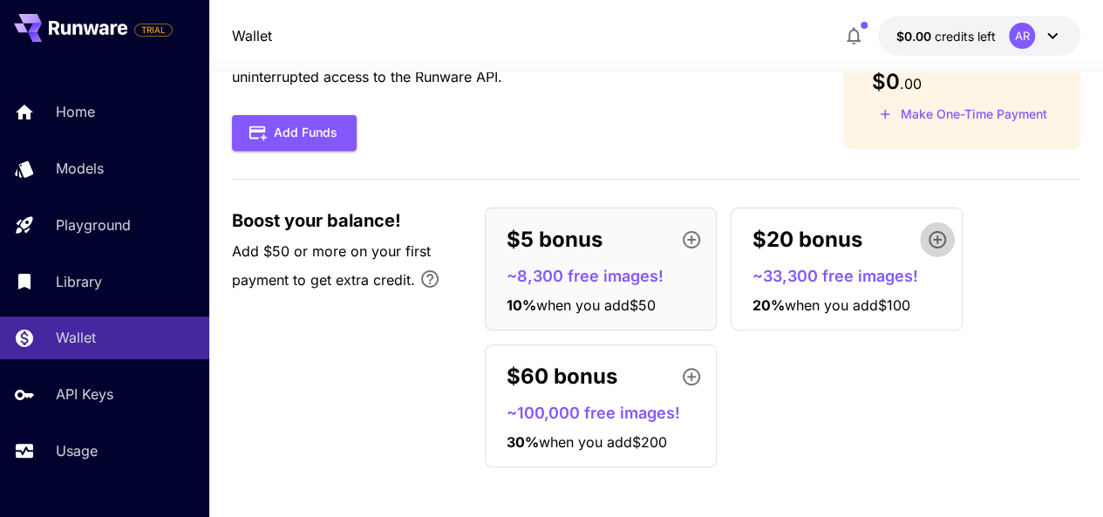
click at [929, 242] on icon "button" at bounding box center [937, 239] width 17 height 17
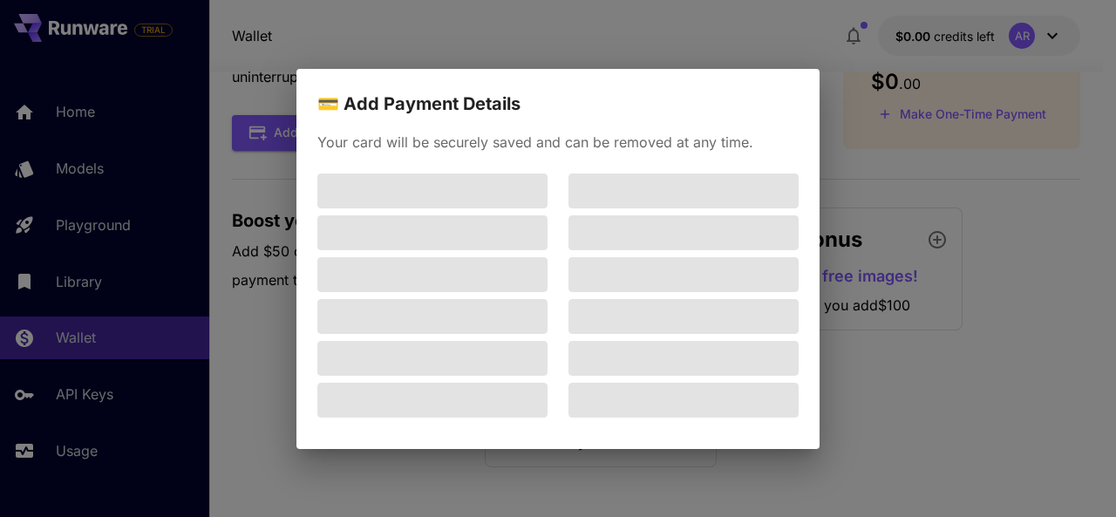
click at [626, 238] on span at bounding box center [683, 232] width 230 height 35
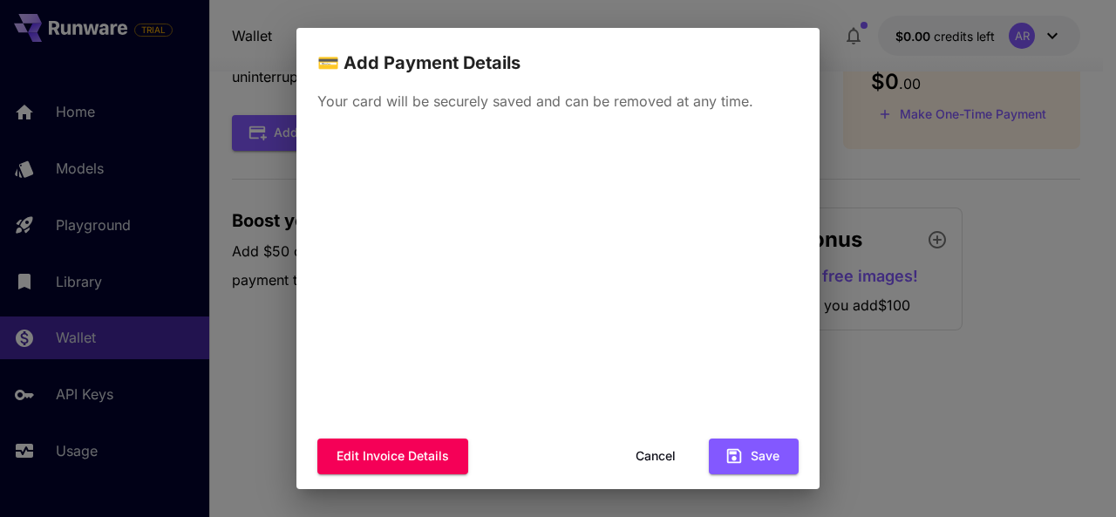
click at [578, 462] on div "Edit invoice details Cancel Save" at bounding box center [557, 457] width 481 height 36
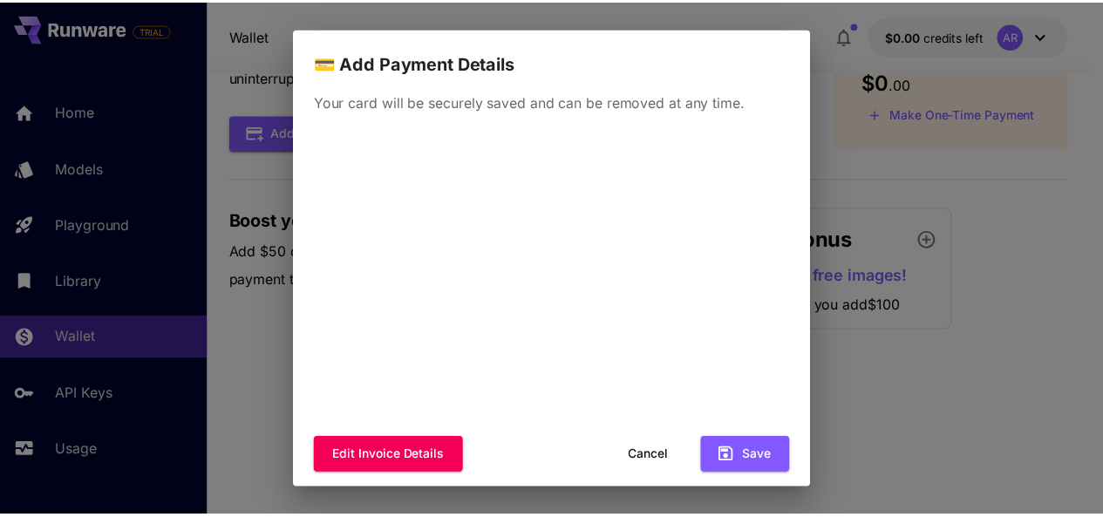
scroll to position [16, 0]
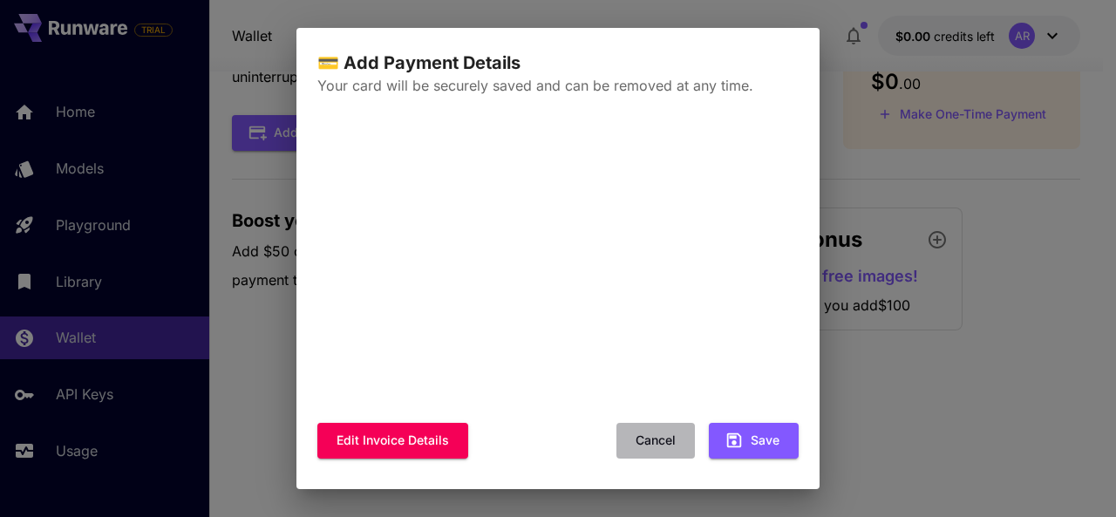
click at [636, 430] on button "Cancel" at bounding box center [655, 441] width 78 height 36
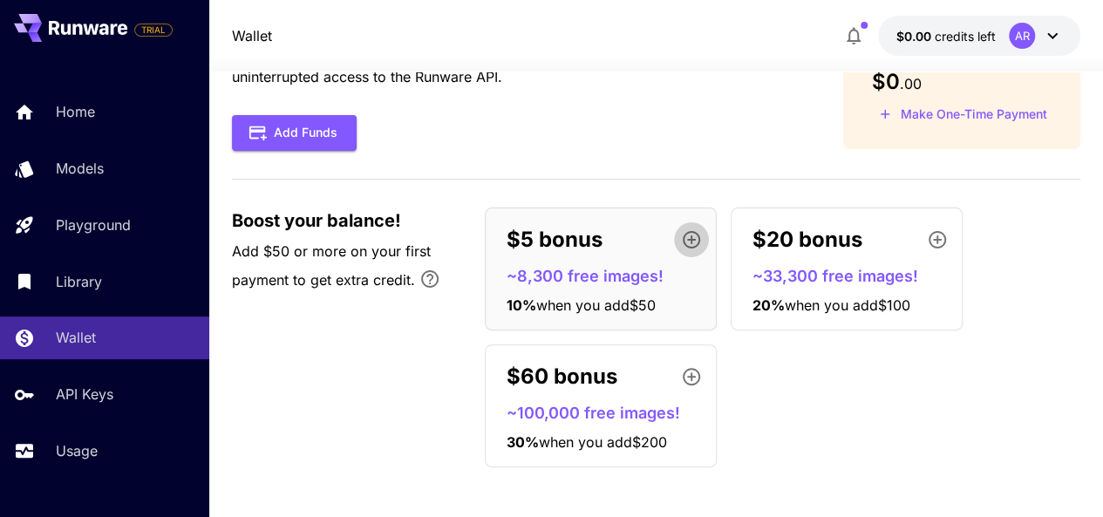
click at [674, 239] on button "button" at bounding box center [691, 239] width 35 height 35
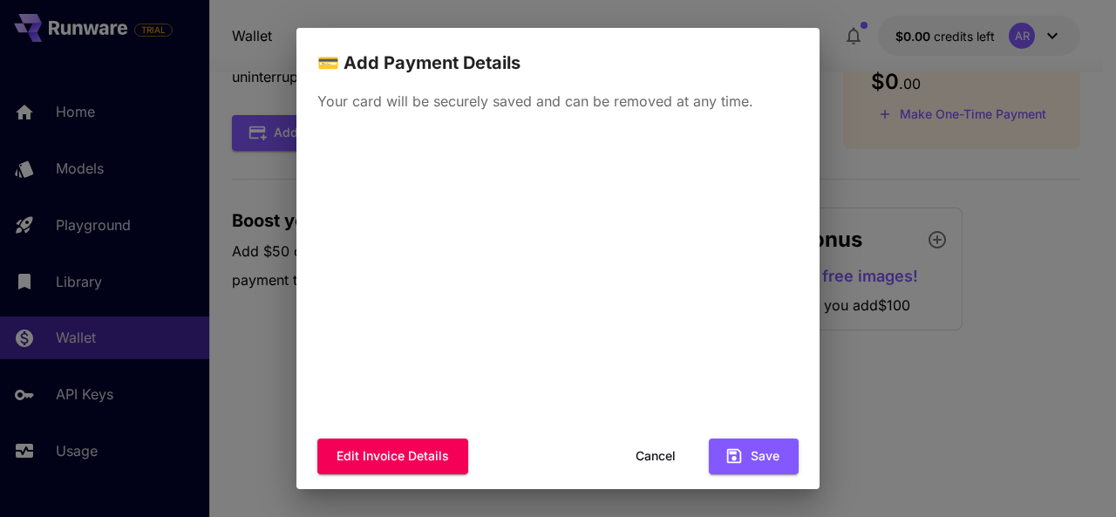
click at [853, 306] on div "💳 Add Payment Details Your card will be securely saved and can be removed at an…" at bounding box center [558, 258] width 1116 height 517
click at [650, 460] on button "Cancel" at bounding box center [655, 457] width 78 height 36
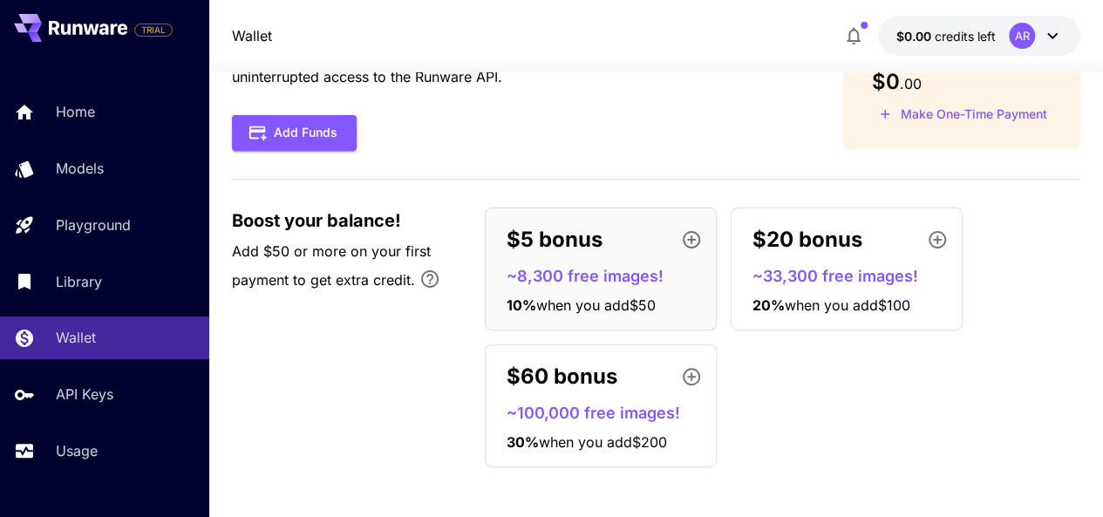
scroll to position [0, 0]
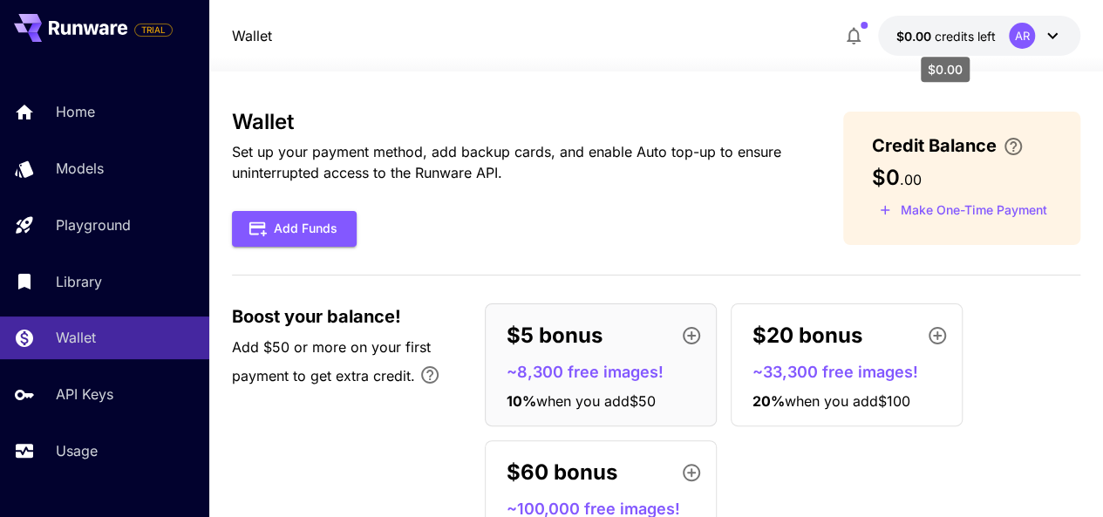
click at [975, 30] on span "credits left" at bounding box center [964, 36] width 61 height 15
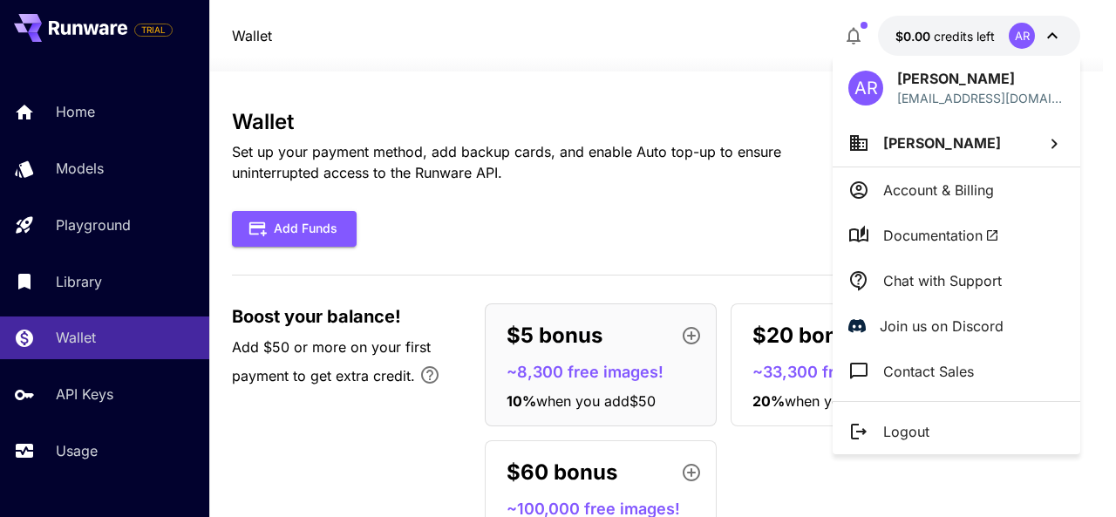
click at [782, 150] on div at bounding box center [558, 258] width 1116 height 517
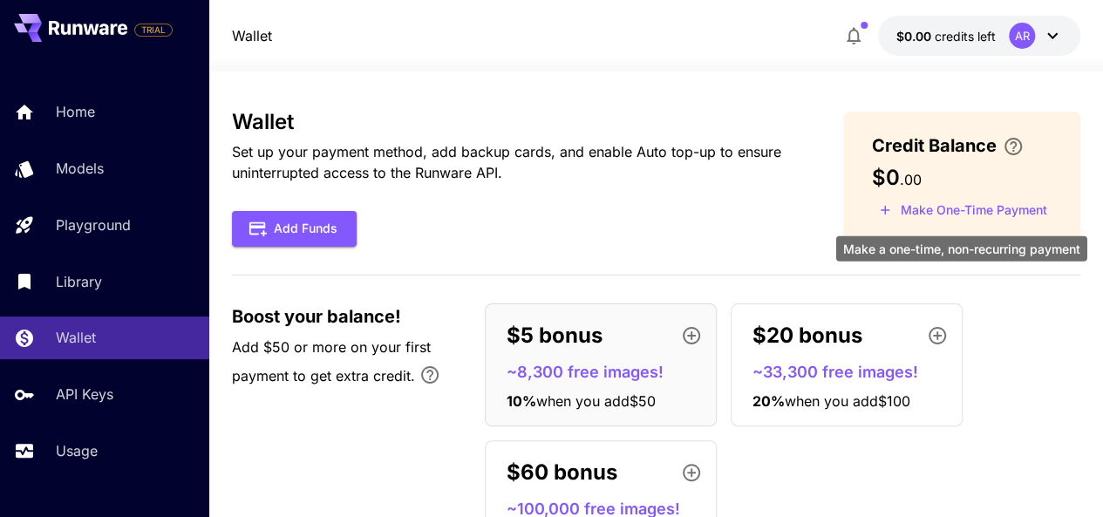
click at [960, 219] on button "Make One-Time Payment" at bounding box center [962, 210] width 183 height 27
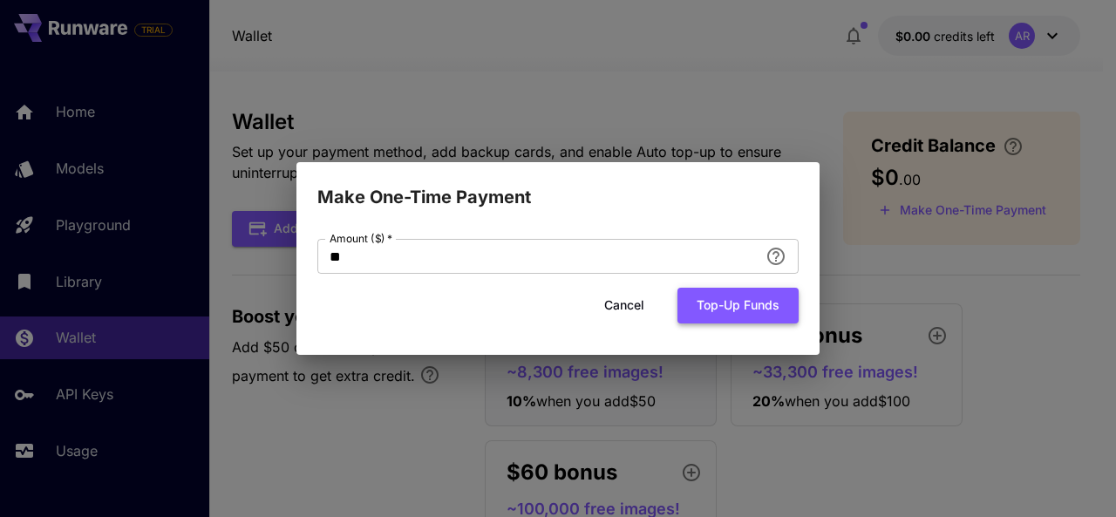
click at [743, 301] on button "Top-up funds" at bounding box center [737, 306] width 121 height 36
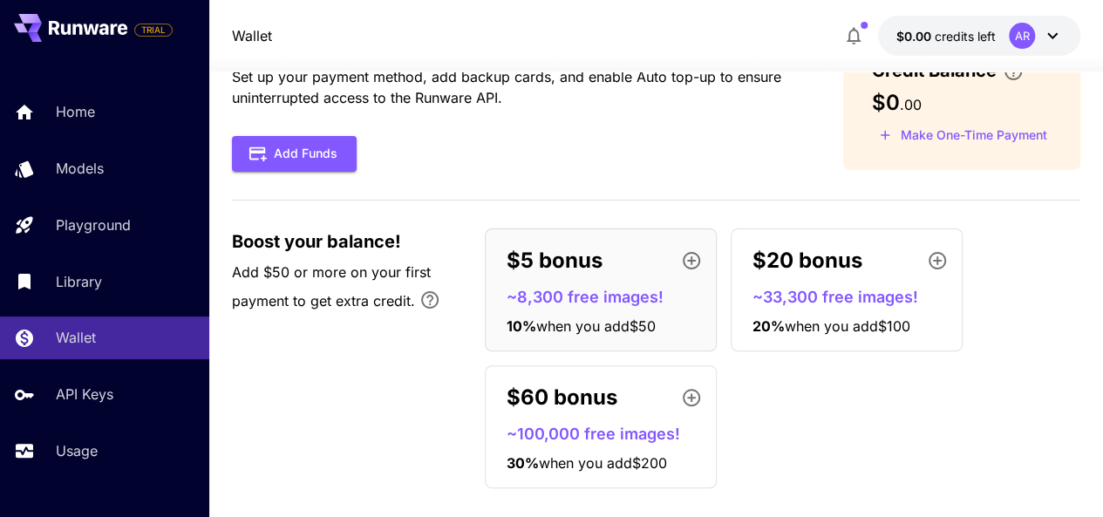
scroll to position [96, 0]
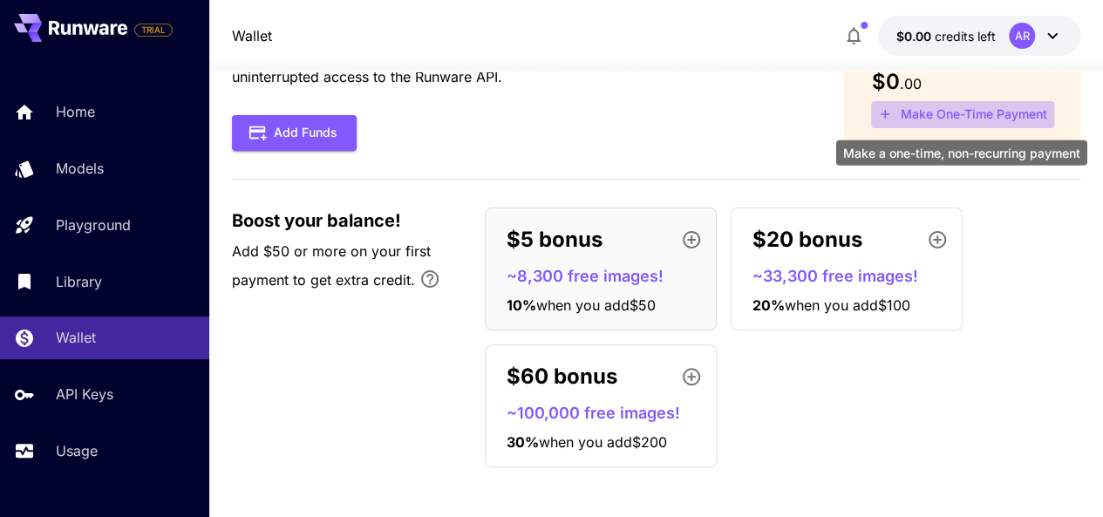
click at [933, 111] on button "Make One-Time Payment" at bounding box center [962, 114] width 183 height 27
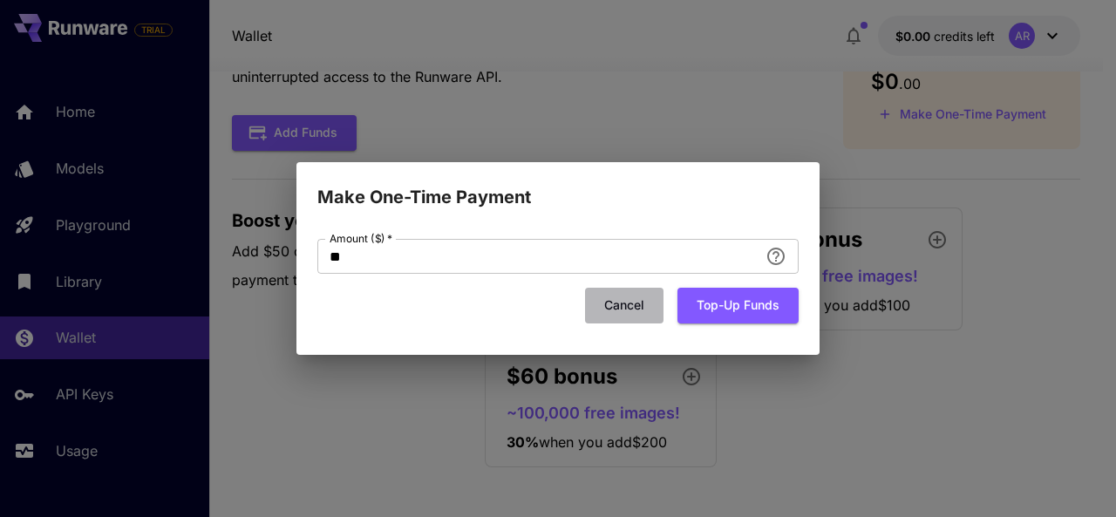
click at [647, 303] on button "Cancel" at bounding box center [624, 306] width 78 height 36
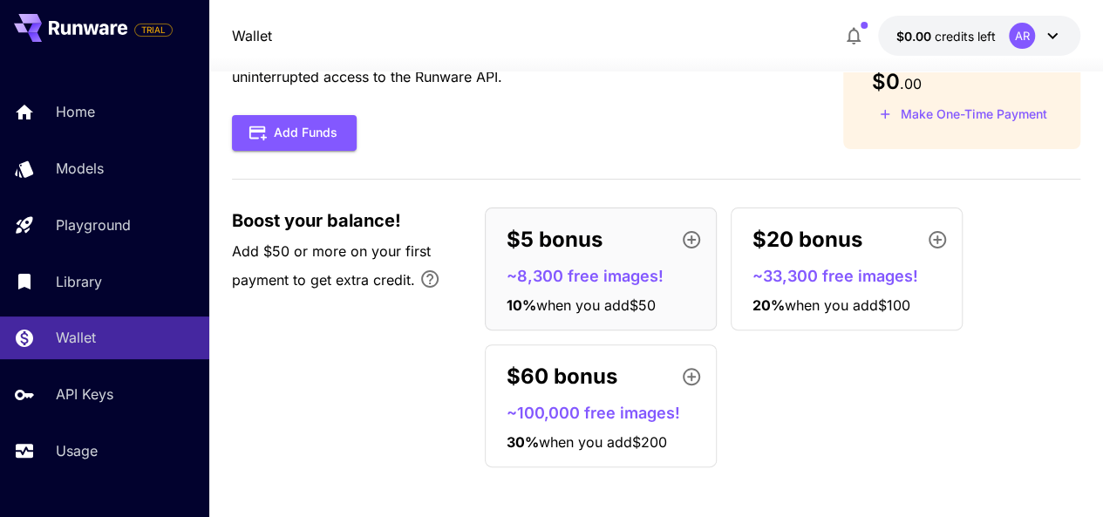
scroll to position [0, 0]
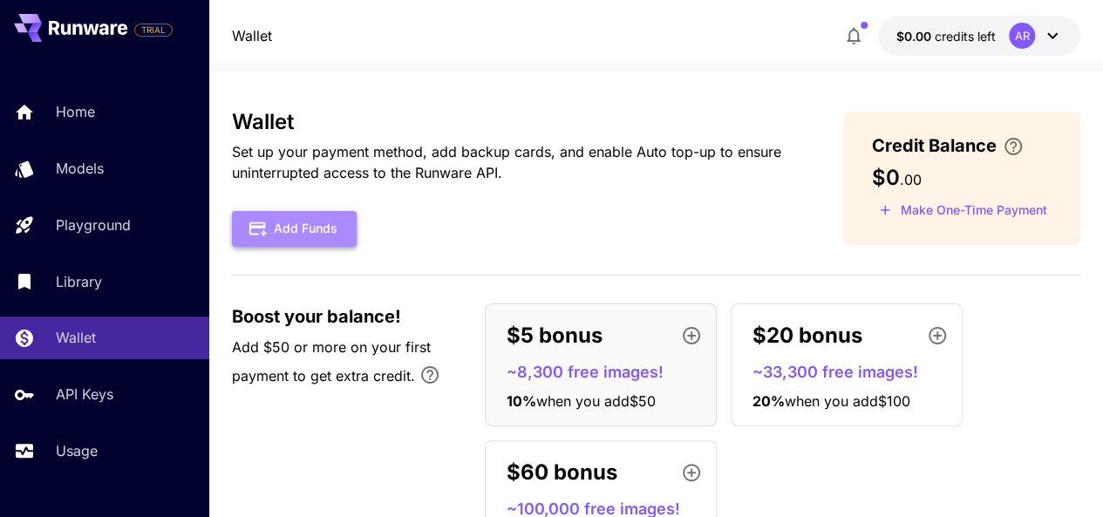
click at [343, 231] on button "Add Funds" at bounding box center [294, 229] width 125 height 36
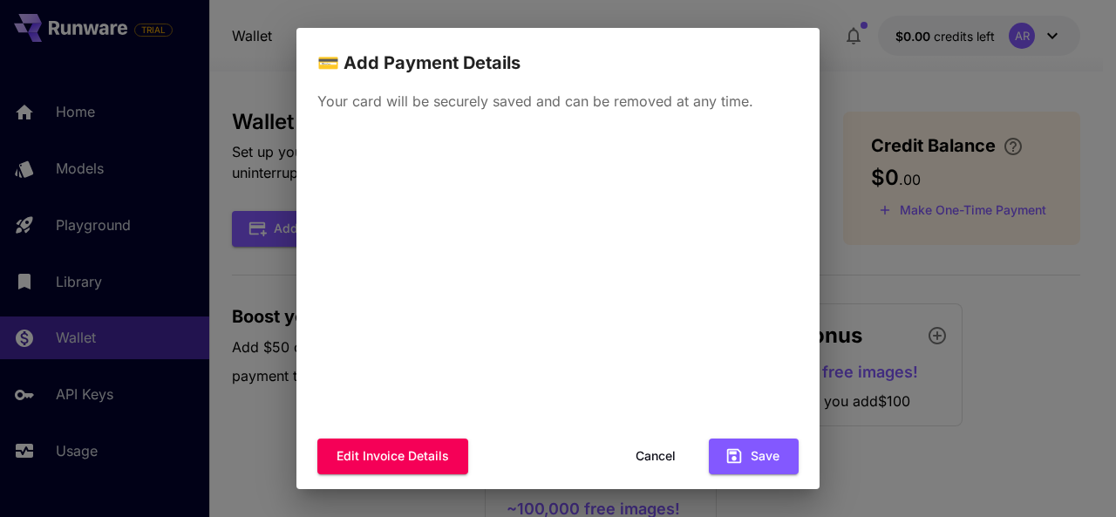
click at [867, 189] on div "💳 Add Payment Details Your card will be securely saved and can be removed at an…" at bounding box center [558, 258] width 1116 height 517
click at [654, 443] on button "Cancel" at bounding box center [655, 457] width 78 height 36
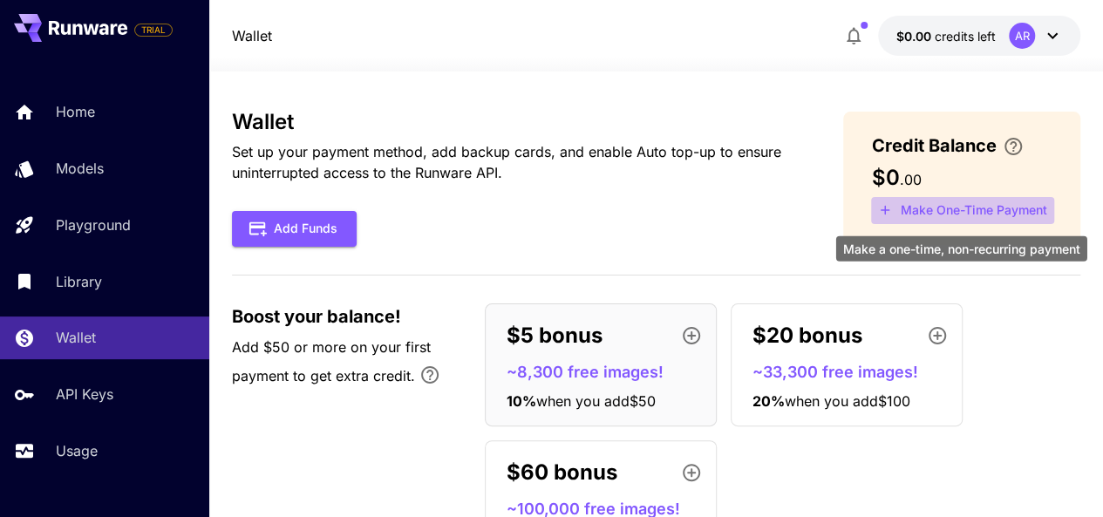
click at [997, 200] on button "Make One-Time Payment" at bounding box center [962, 210] width 183 height 27
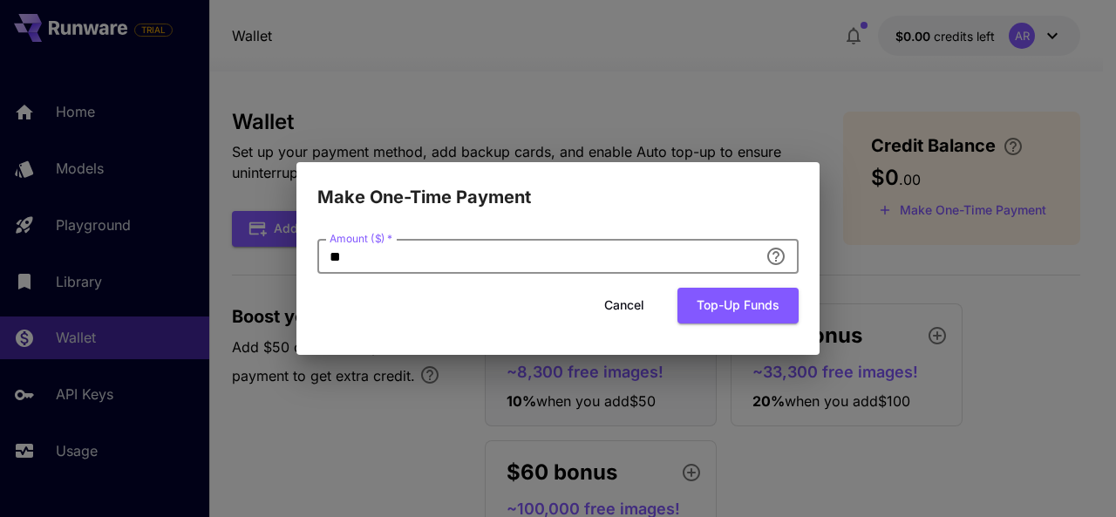
click at [635, 262] on input "**" at bounding box center [537, 256] width 441 height 35
click button "Top-up funds" at bounding box center [737, 306] width 121 height 36
type input "*"
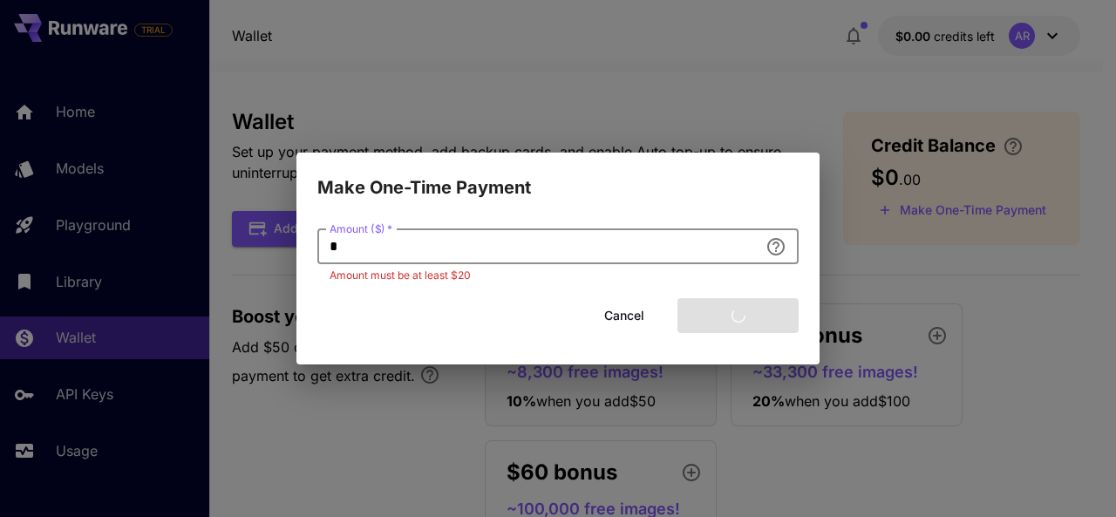
type input "*"
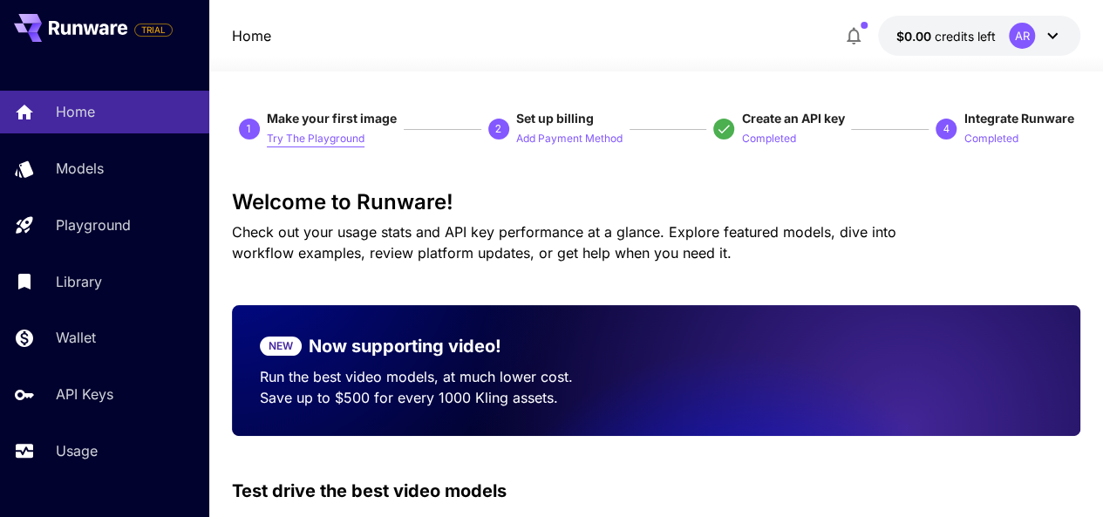
click at [320, 135] on p "Try The Playground" at bounding box center [316, 139] width 98 height 17
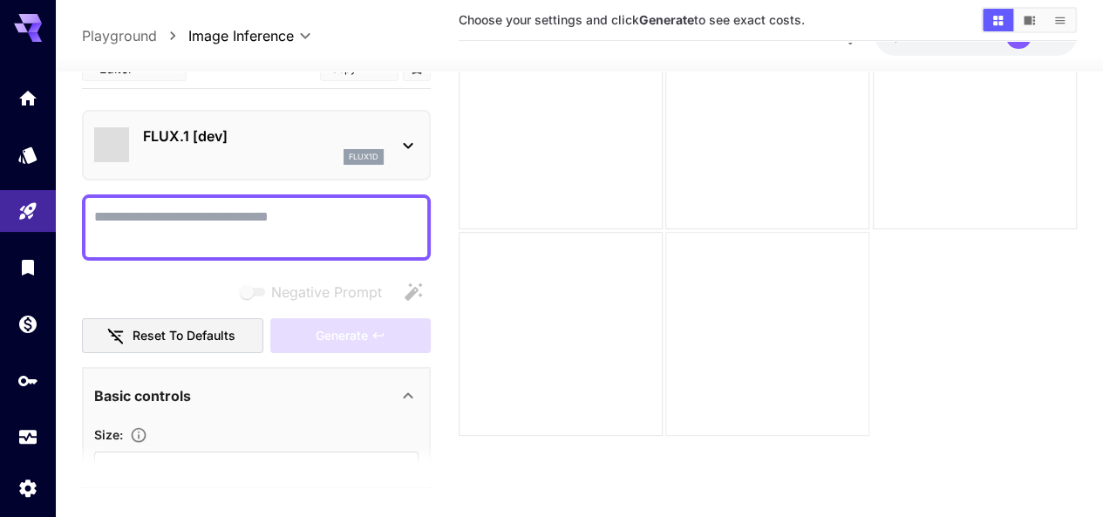
scroll to position [114, 0]
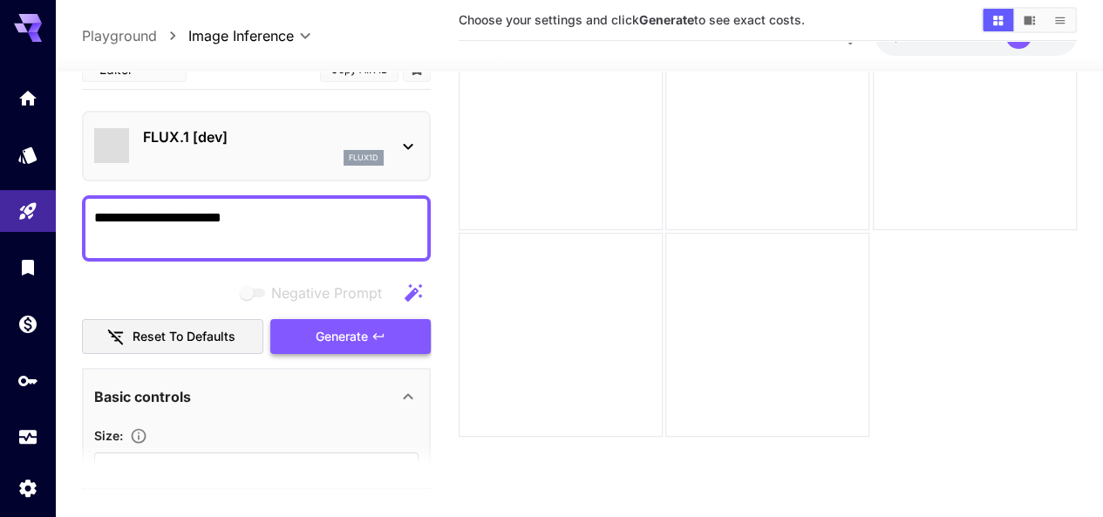
type textarea "**********"
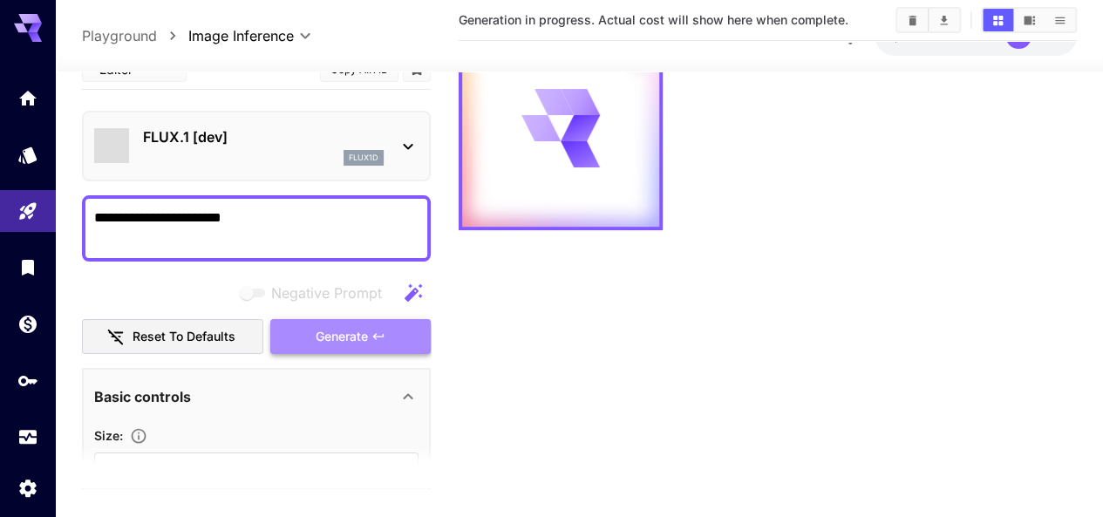
click at [351, 334] on span "Generate" at bounding box center [342, 337] width 52 height 22
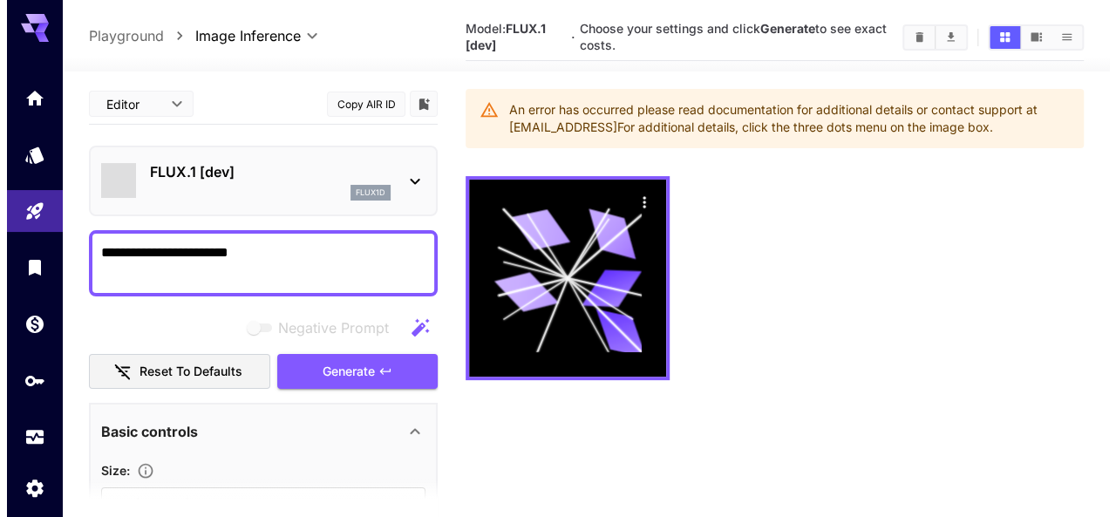
scroll to position [0, 0]
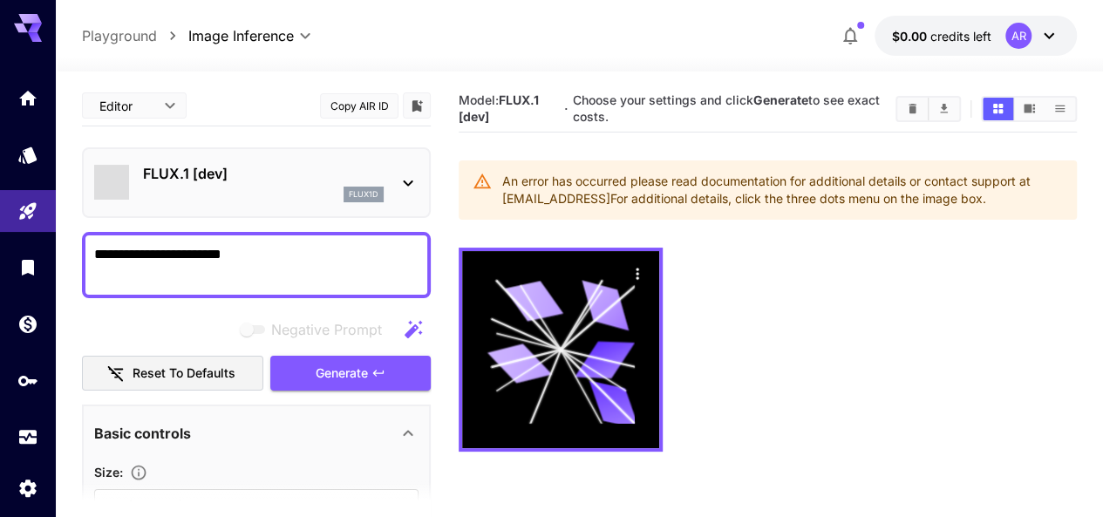
click at [405, 168] on div "FLUX.1 [dev] flux1d" at bounding box center [256, 182] width 324 height 53
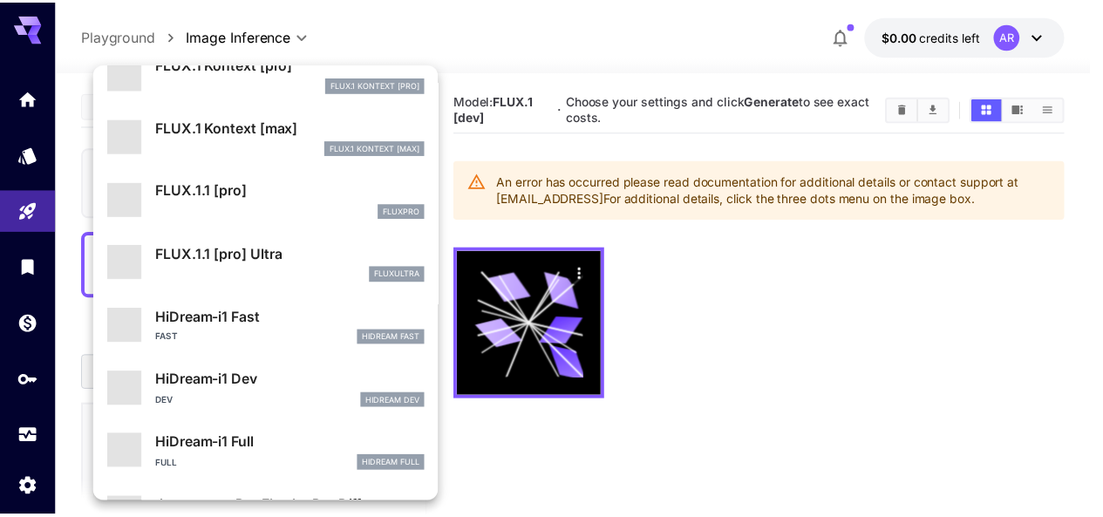
scroll to position [1106, 0]
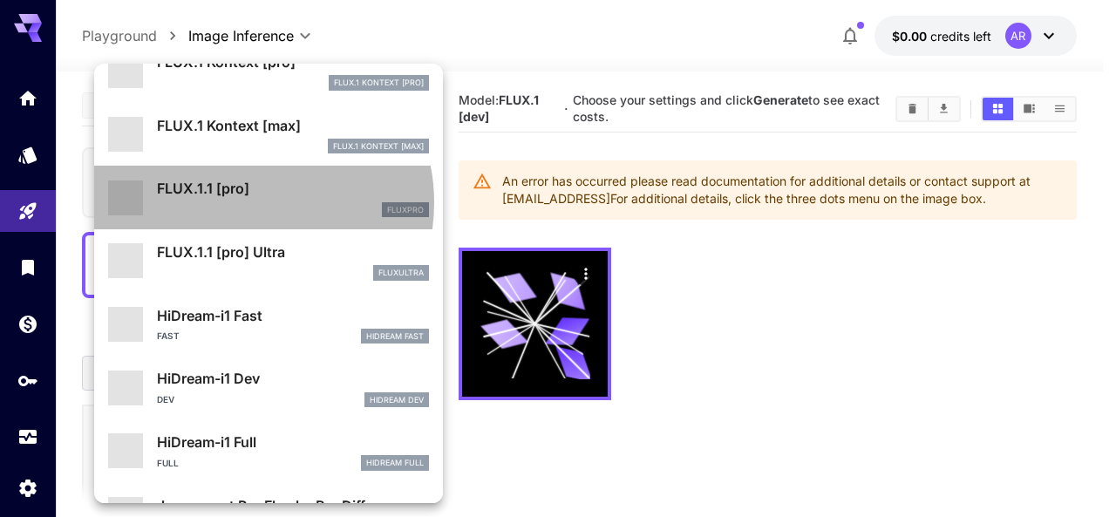
click at [246, 202] on div "fluxpro" at bounding box center [293, 210] width 272 height 16
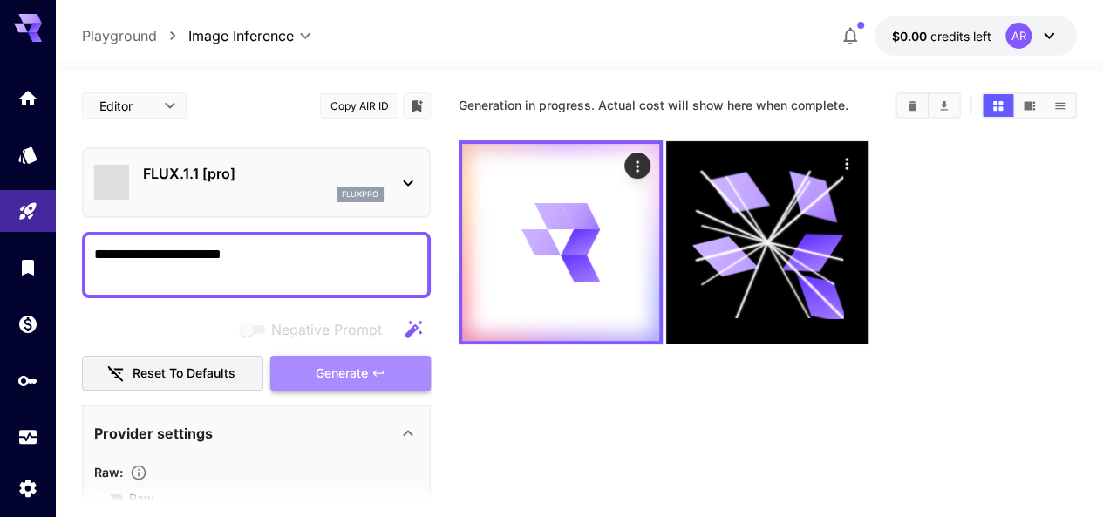
click at [324, 381] on span "Generate" at bounding box center [342, 374] width 52 height 22
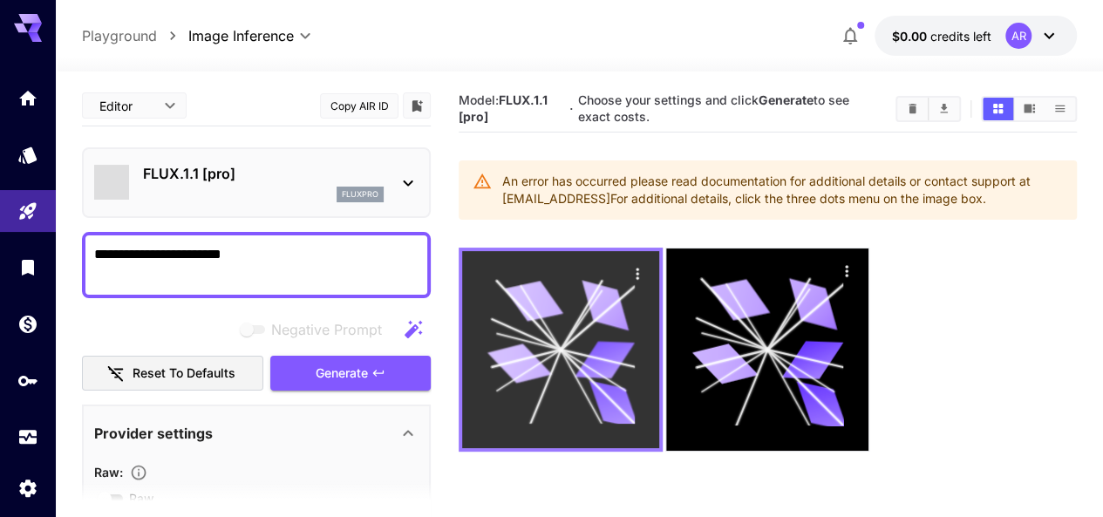
click at [553, 310] on icon at bounding box center [561, 350] width 148 height 148
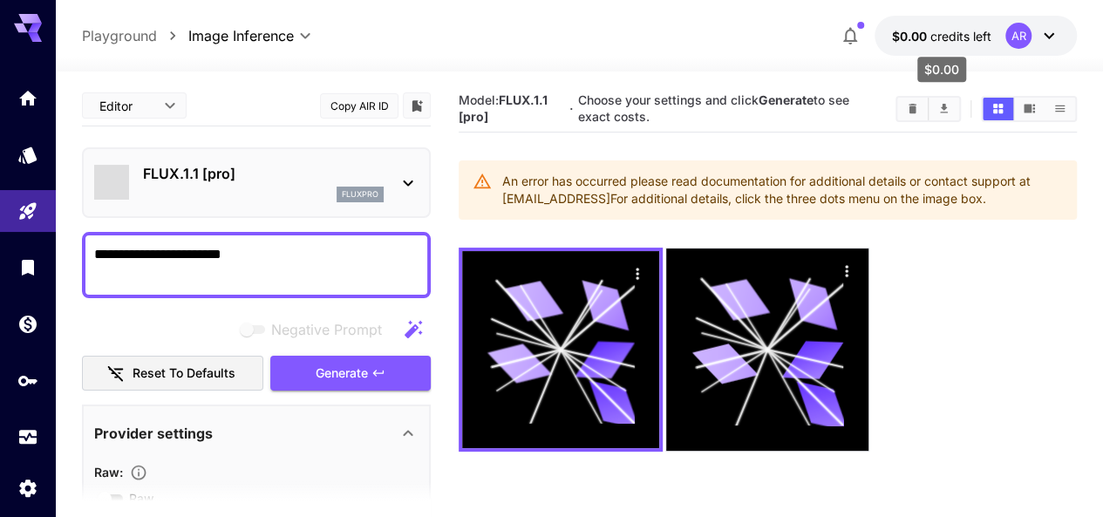
click at [959, 30] on span "credits left" at bounding box center [960, 36] width 61 height 15
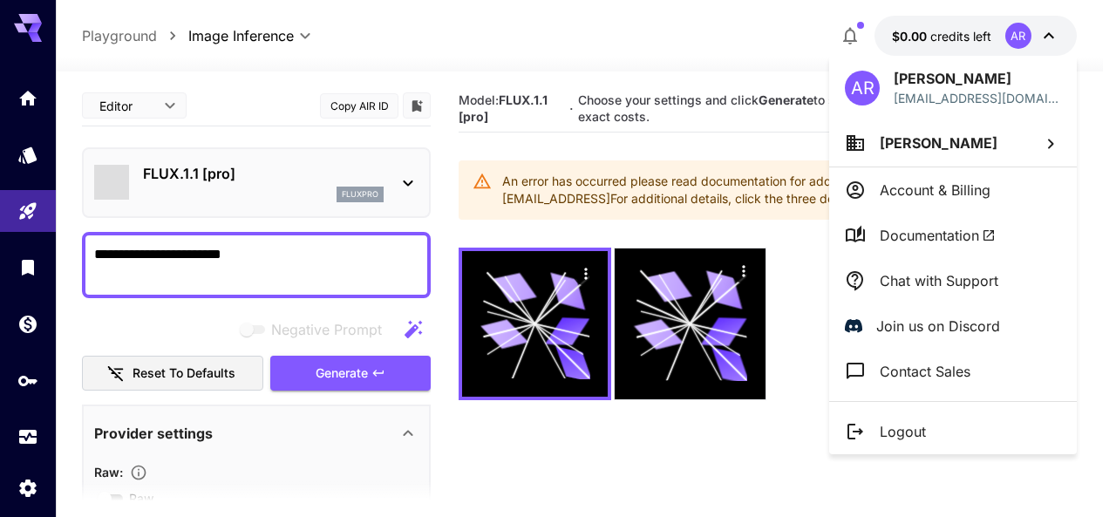
click at [853, 42] on div at bounding box center [558, 258] width 1116 height 517
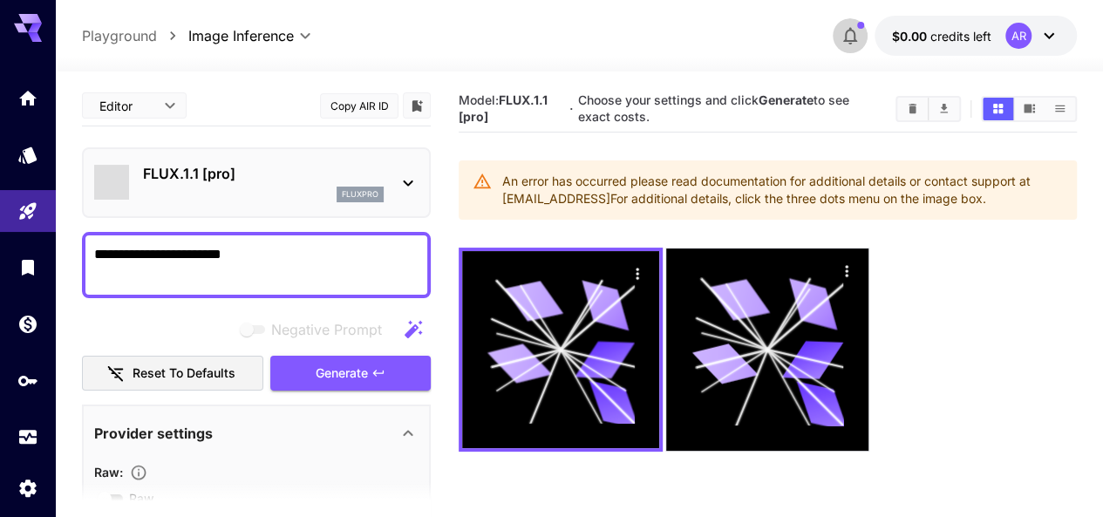
click at [853, 42] on icon "button" at bounding box center [850, 35] width 21 height 21
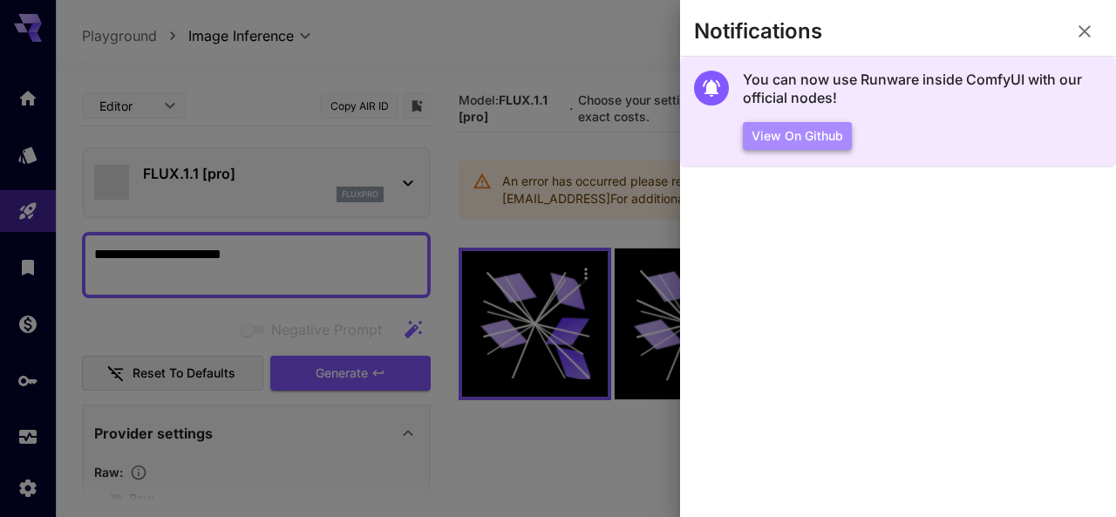
click at [816, 147] on button "View on Github" at bounding box center [797, 136] width 109 height 29
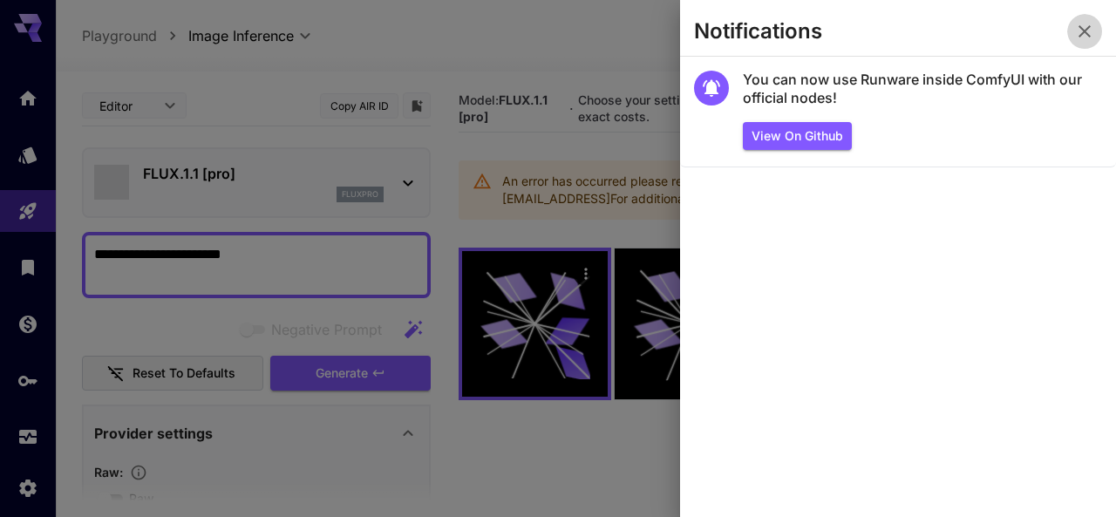
click at [1084, 29] on icon "button" at bounding box center [1084, 31] width 21 height 21
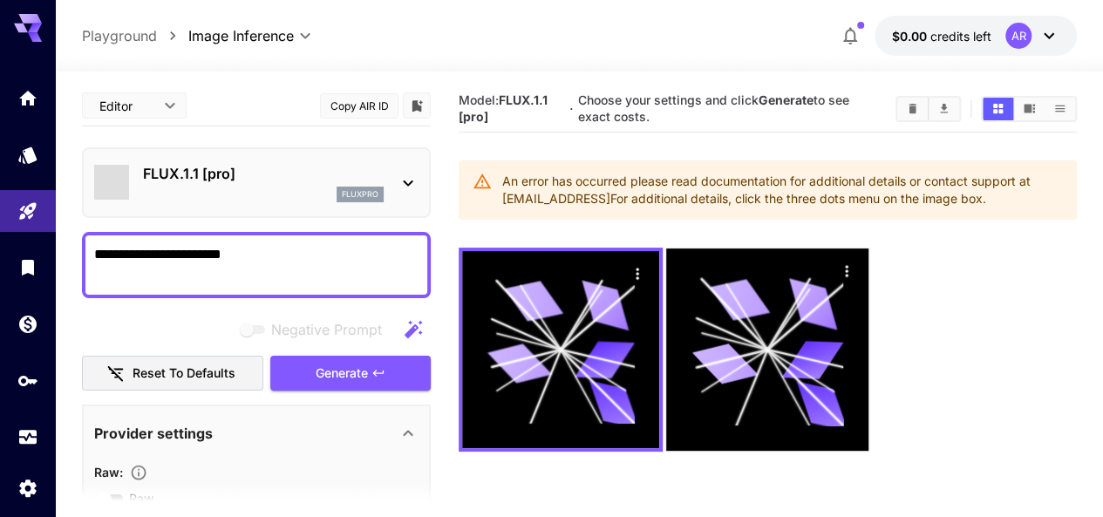
click at [1011, 41] on div "AR" at bounding box center [1018, 36] width 26 height 26
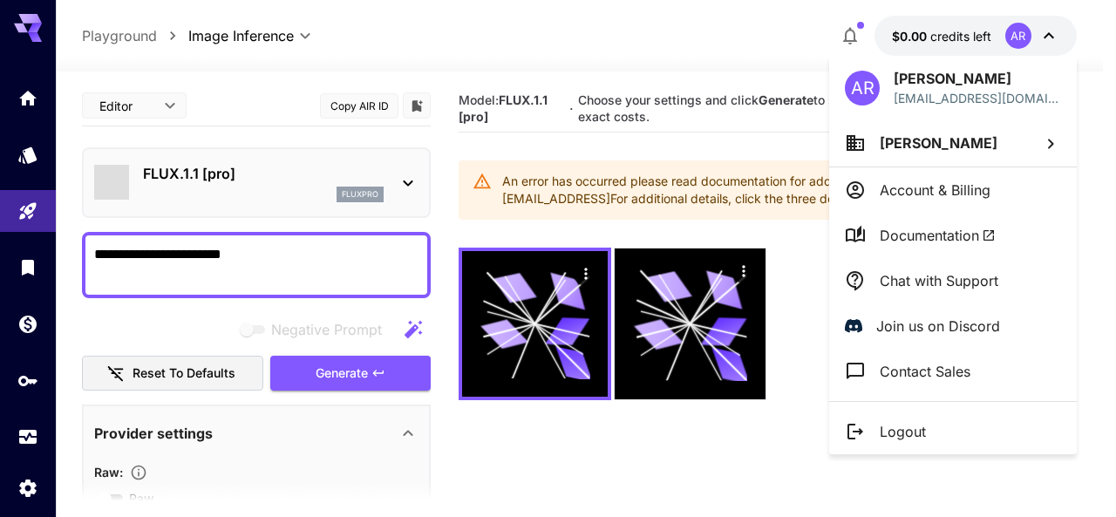
click at [959, 44] on div at bounding box center [558, 258] width 1116 height 517
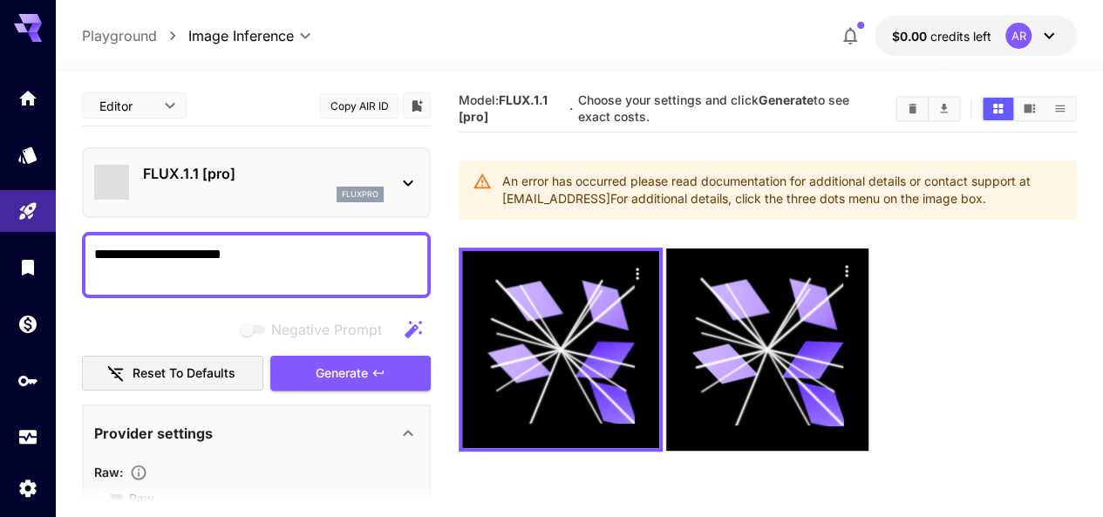
click at [959, 44] on p "$0.00 credits left" at bounding box center [941, 36] width 99 height 18
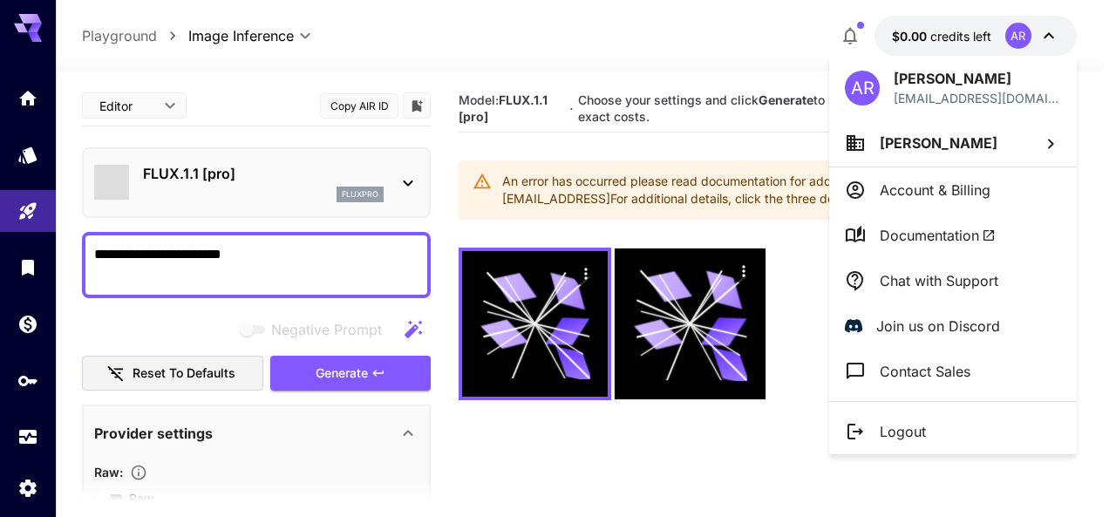
click at [959, 44] on div at bounding box center [558, 258] width 1116 height 517
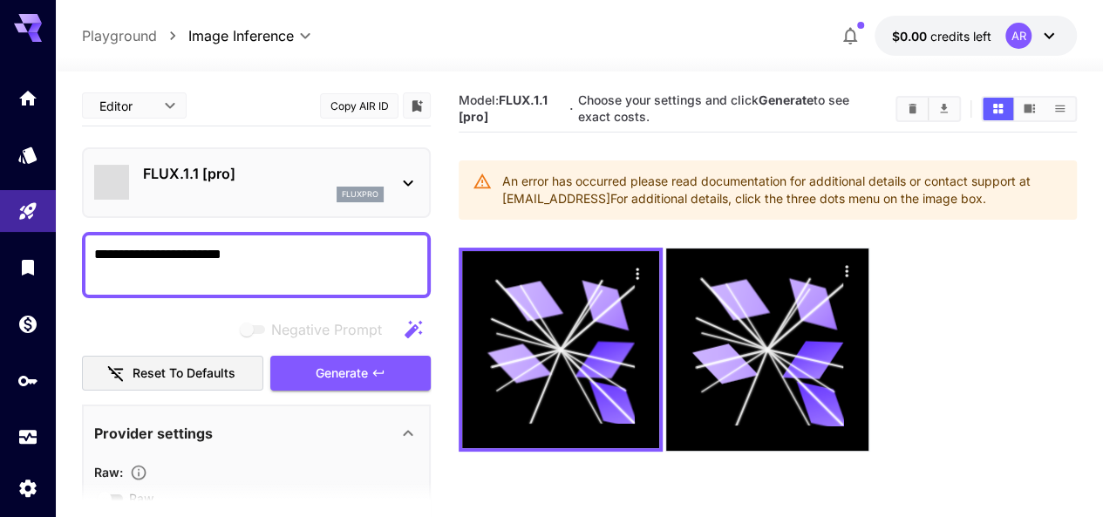
click at [1048, 38] on icon at bounding box center [1049, 36] width 10 height 6
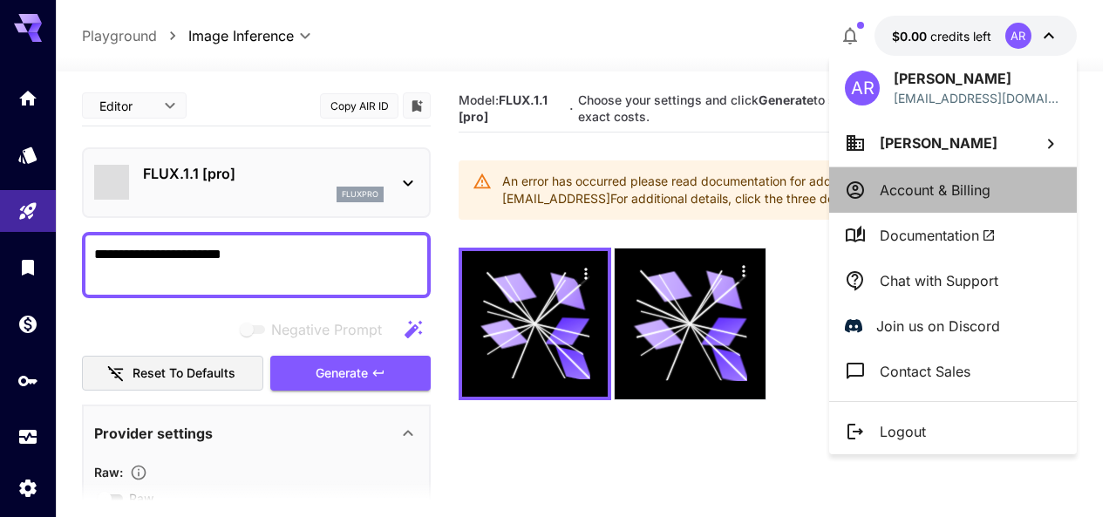
click at [956, 180] on p "Account & Billing" at bounding box center [935, 190] width 111 height 21
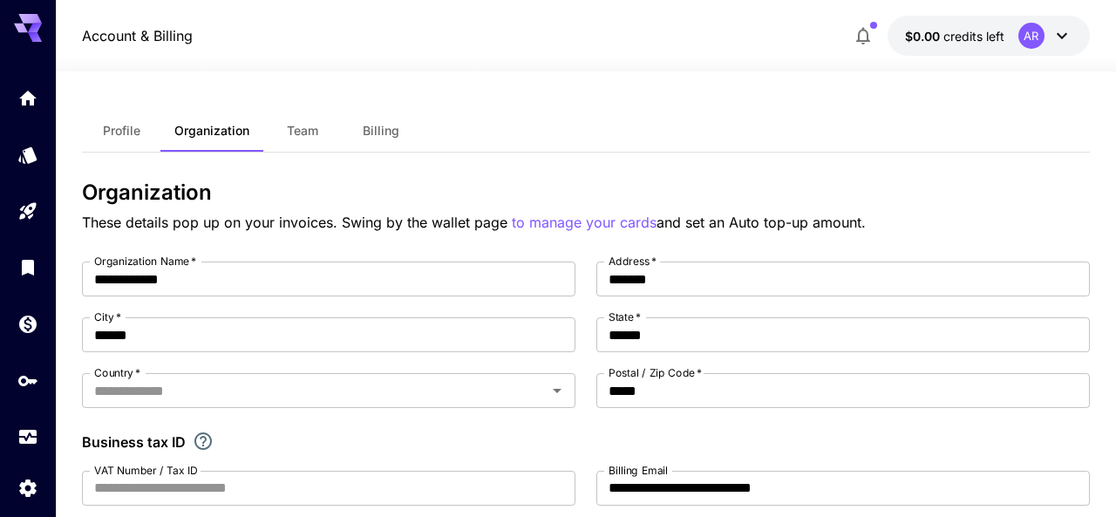
type input "********"
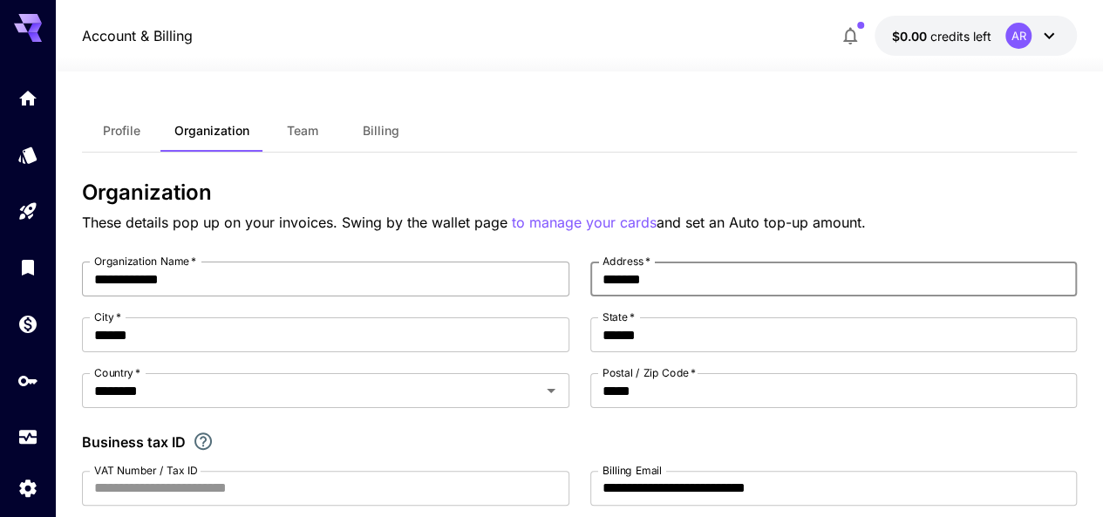
drag, startPoint x: 711, startPoint y: 275, endPoint x: 474, endPoint y: 268, distance: 237.3
click at [474, 268] on div "**********" at bounding box center [579, 431] width 995 height 339
type input "*"
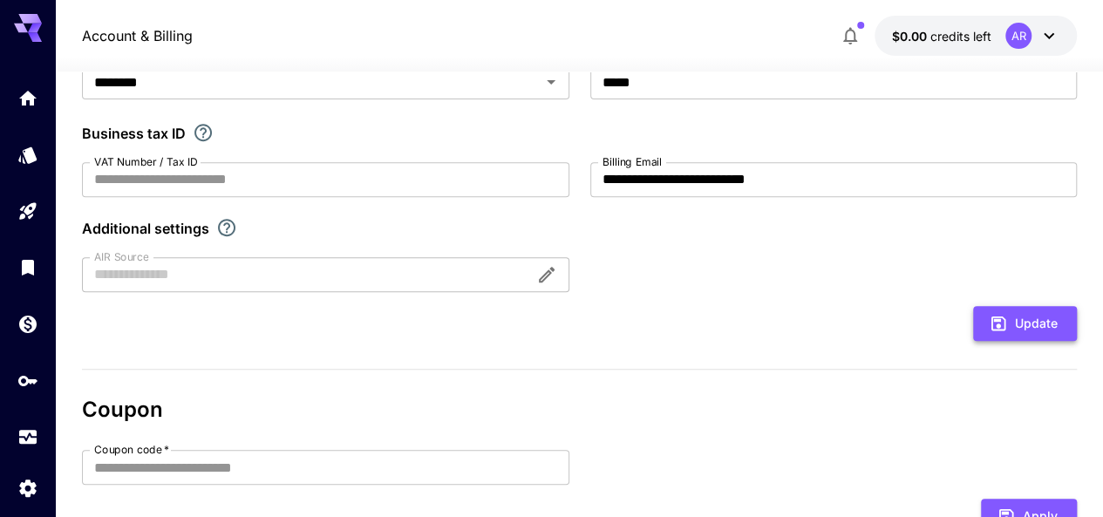
type input "**********"
click at [1035, 317] on button "Update" at bounding box center [1025, 324] width 104 height 36
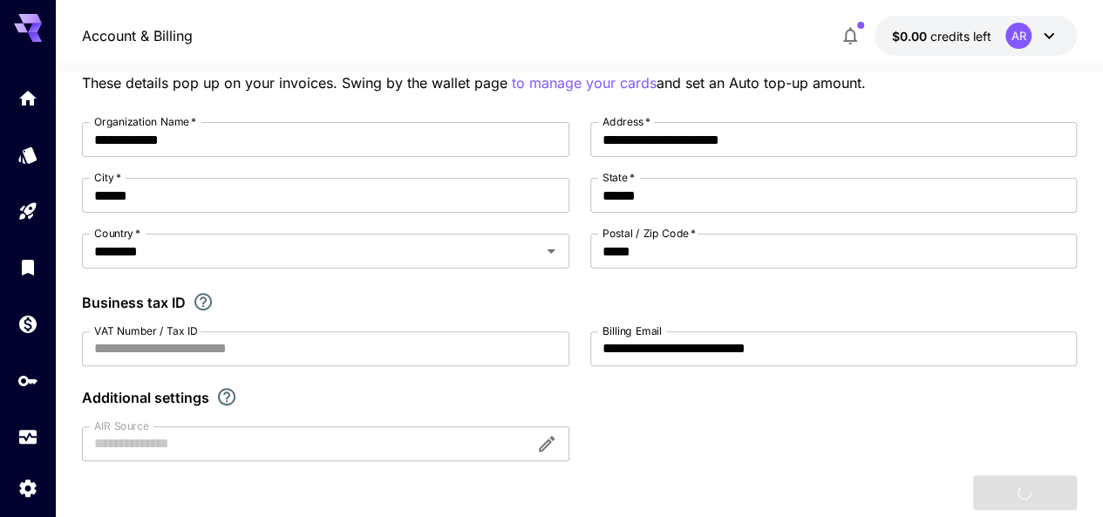
scroll to position [105, 0]
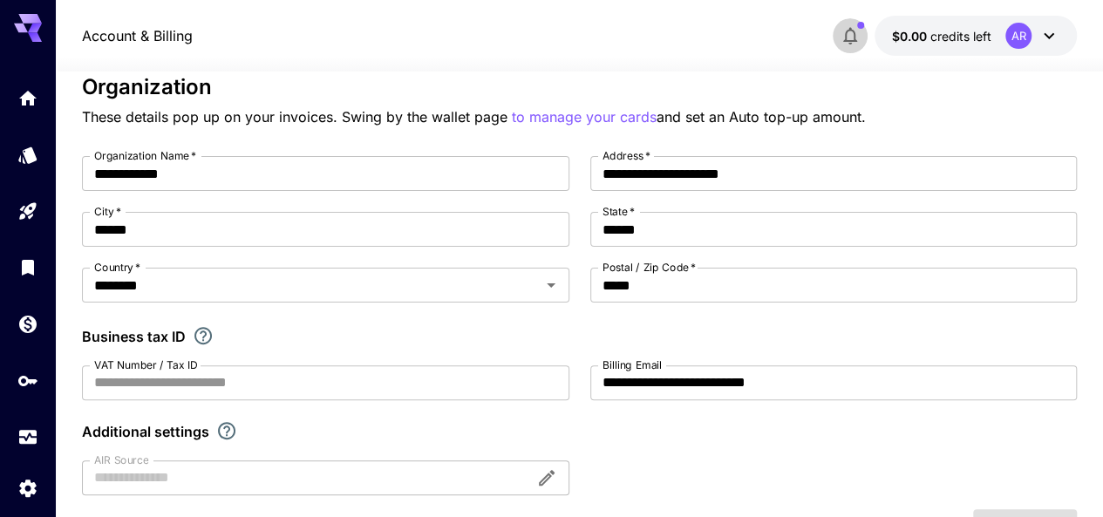
click at [851, 27] on icon "button" at bounding box center [850, 35] width 21 height 21
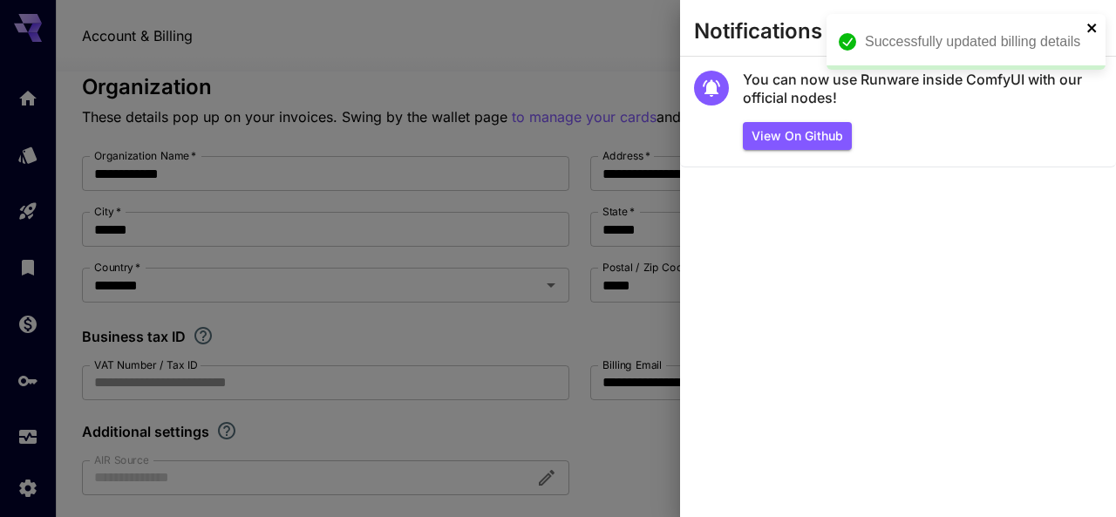
click at [1092, 24] on icon "close" at bounding box center [1092, 28] width 12 height 14
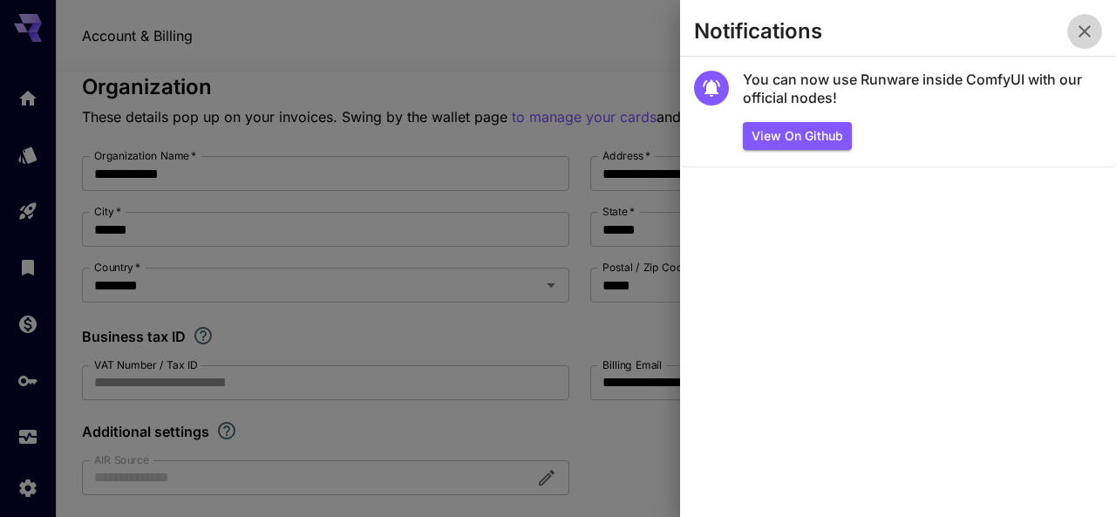
click at [1092, 24] on icon "button" at bounding box center [1084, 31] width 21 height 21
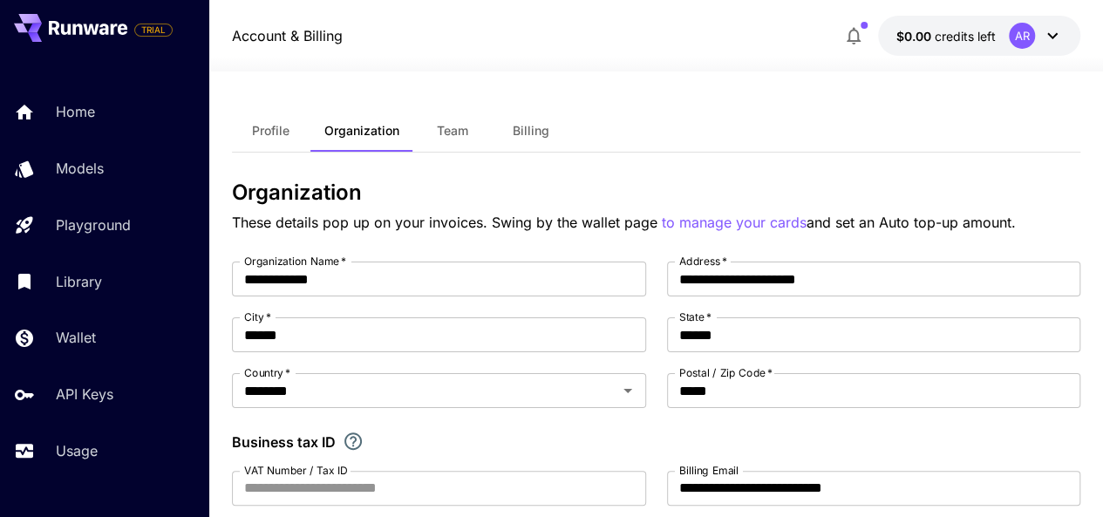
scroll to position [546, 0]
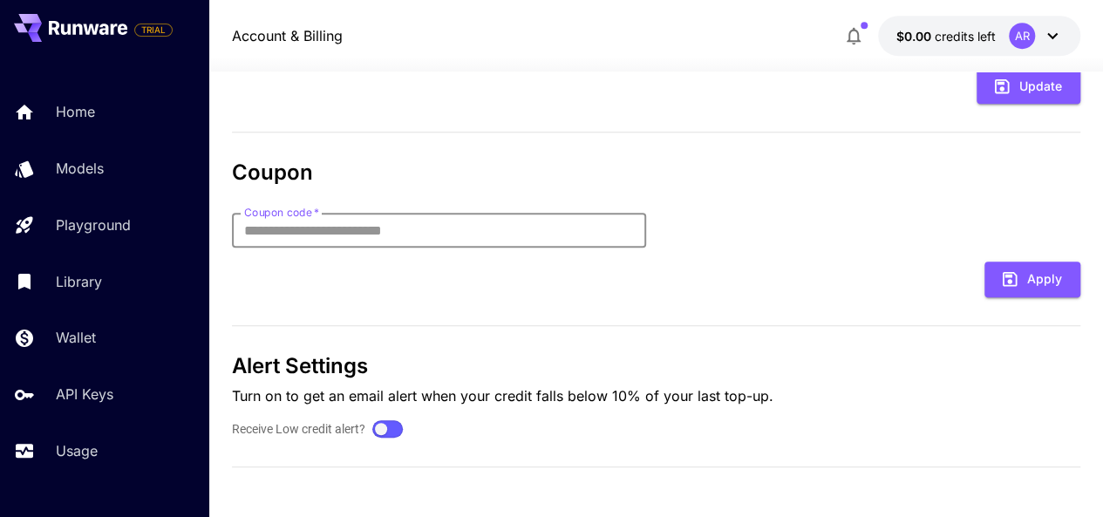
click at [503, 233] on input "Coupon code   *" at bounding box center [439, 230] width 414 height 35
type input "****"
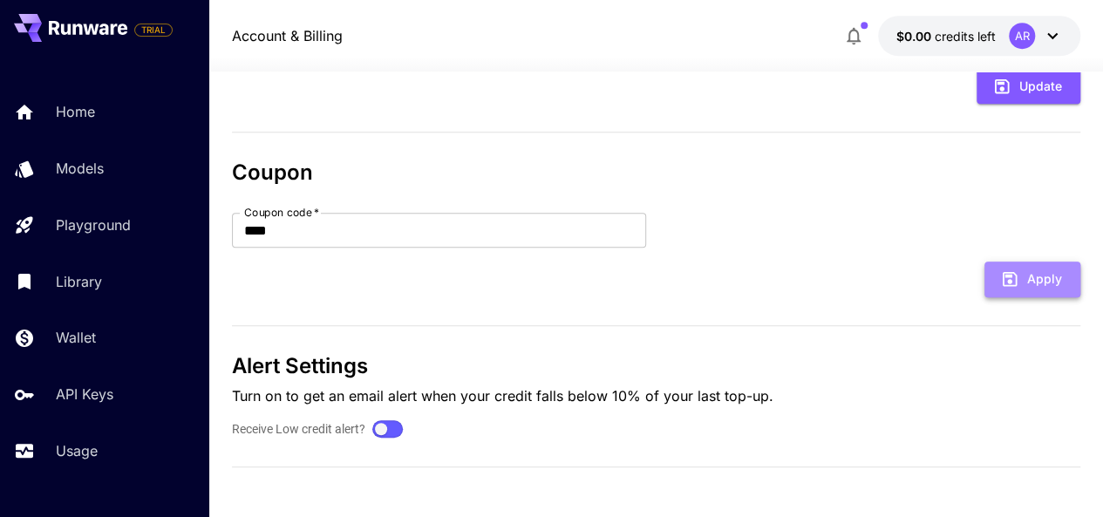
click at [1025, 273] on button "Apply" at bounding box center [1032, 280] width 96 height 36
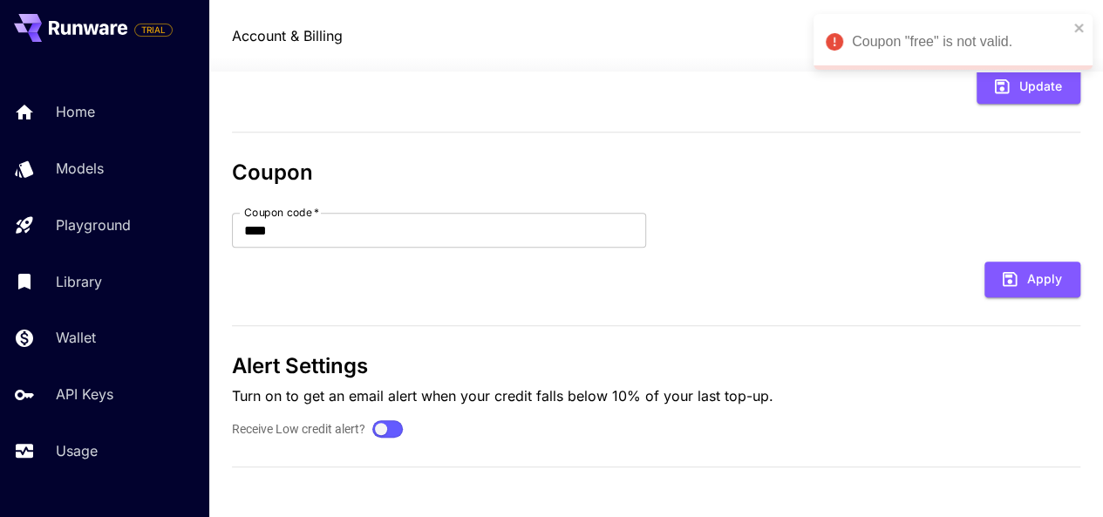
scroll to position [0, 0]
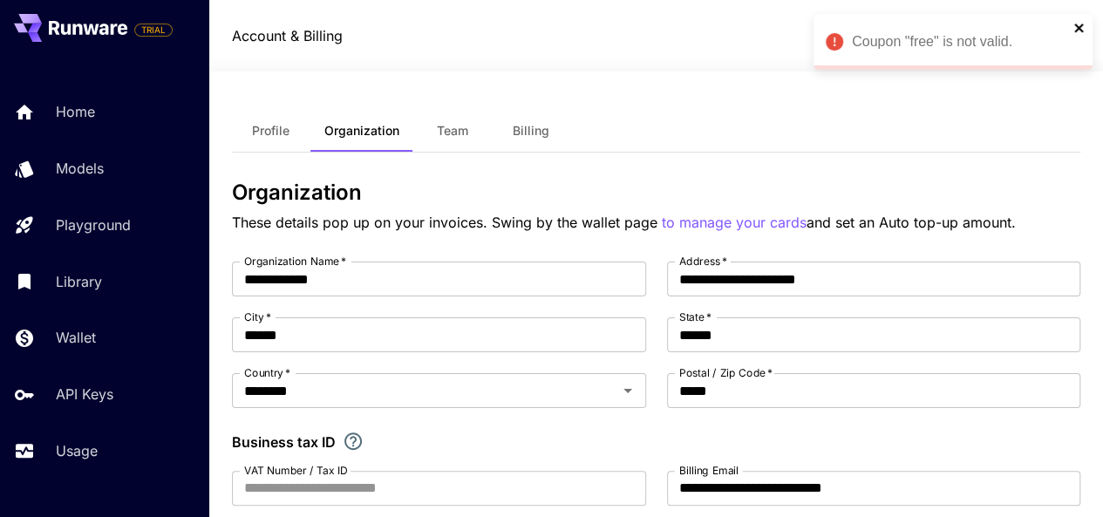
click at [1079, 26] on icon "close" at bounding box center [1078, 28] width 9 height 9
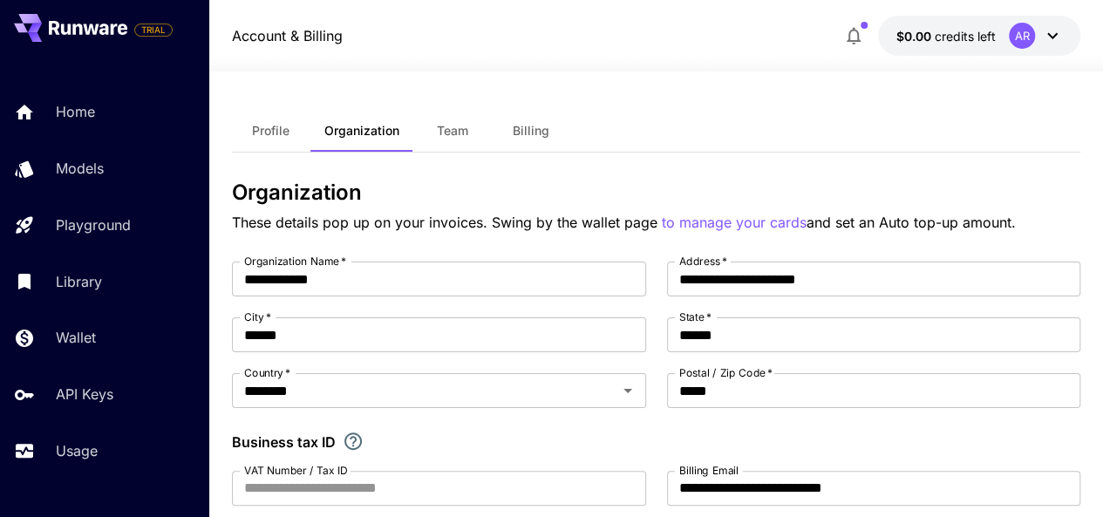
click at [1072, 36] on button "$0.00 credits left AR" at bounding box center [979, 36] width 202 height 40
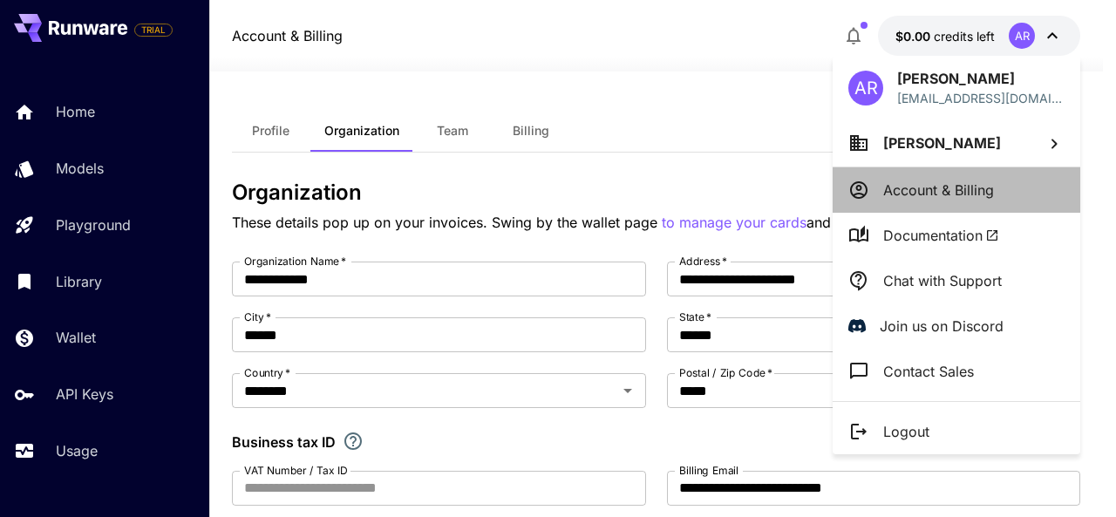
click at [949, 168] on li "Account & Billing" at bounding box center [957, 189] width 248 height 45
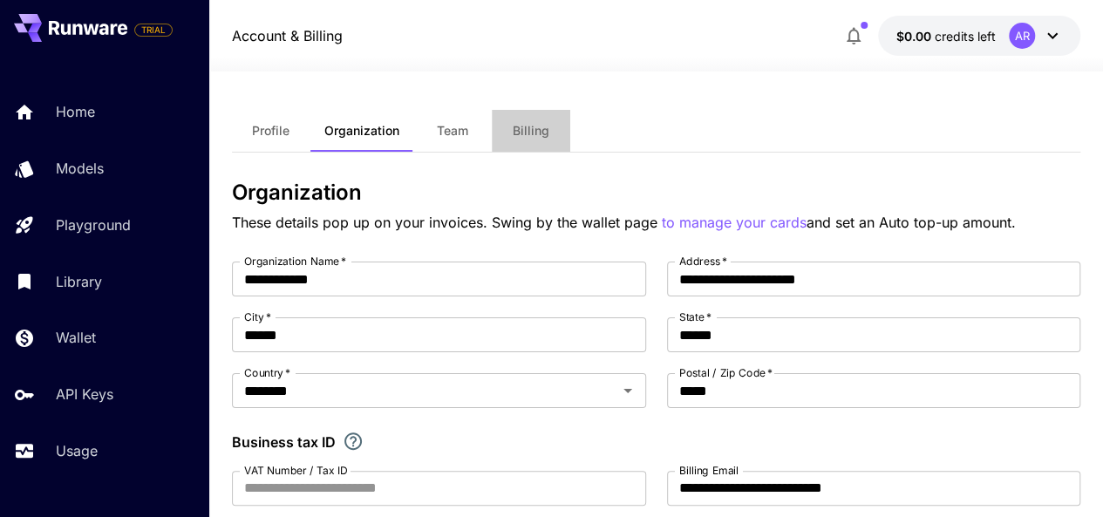
click at [524, 126] on span "Billing" at bounding box center [531, 131] width 37 height 16
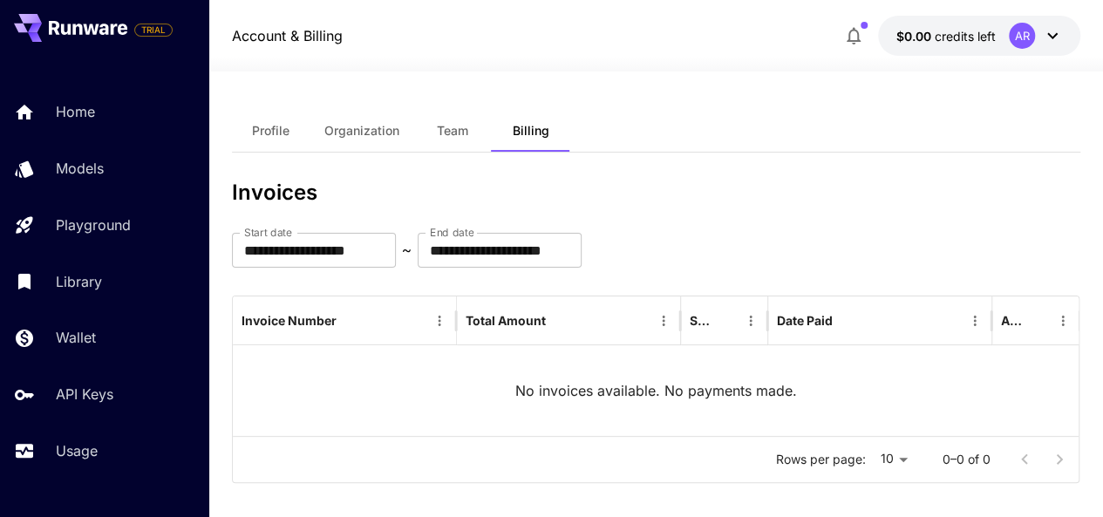
click at [437, 132] on span "Team" at bounding box center [452, 131] width 31 height 16
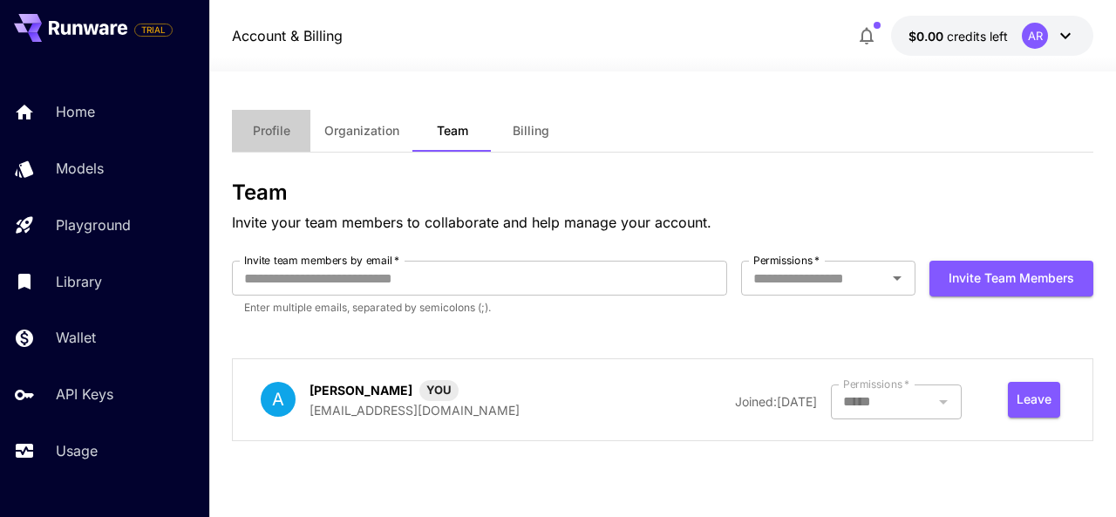
click at [282, 126] on span "Profile" at bounding box center [271, 131] width 37 height 16
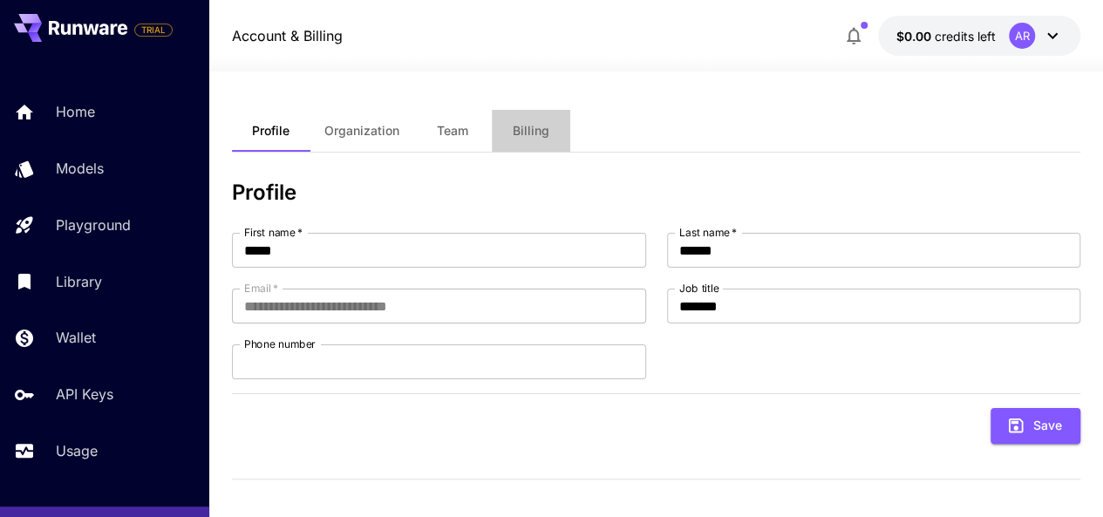
click at [537, 135] on span "Billing" at bounding box center [531, 131] width 37 height 16
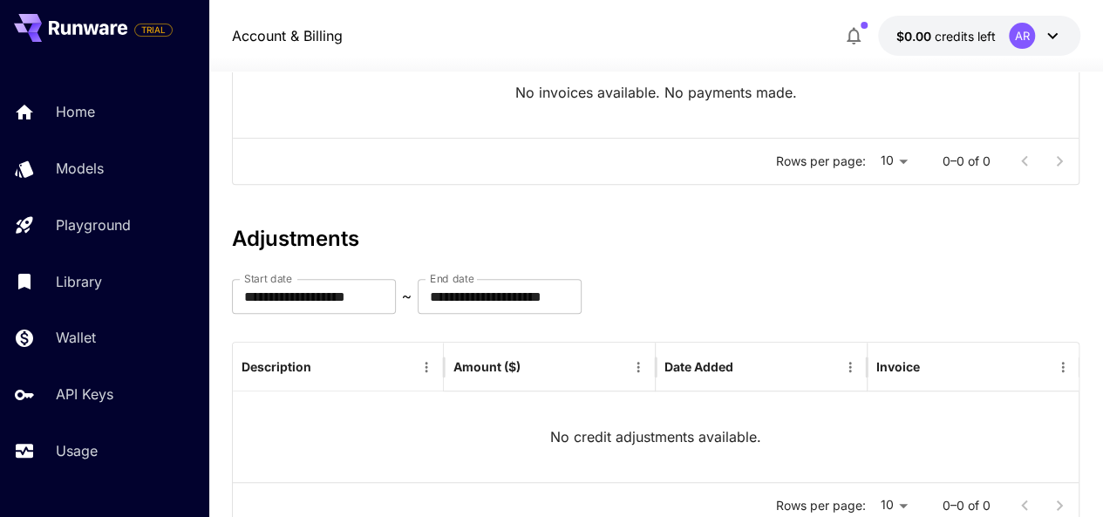
scroll to position [360, 0]
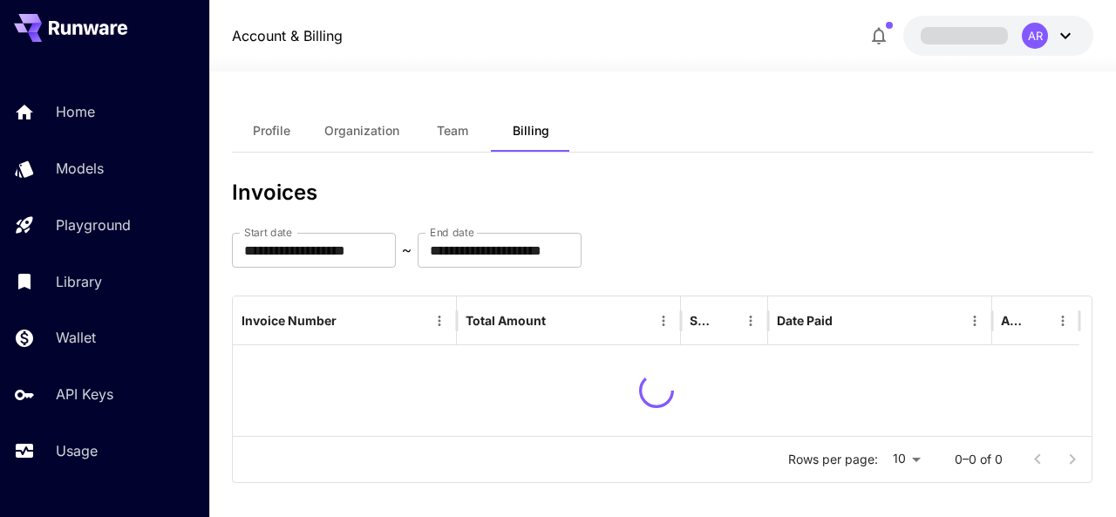
scroll to position [360, 0]
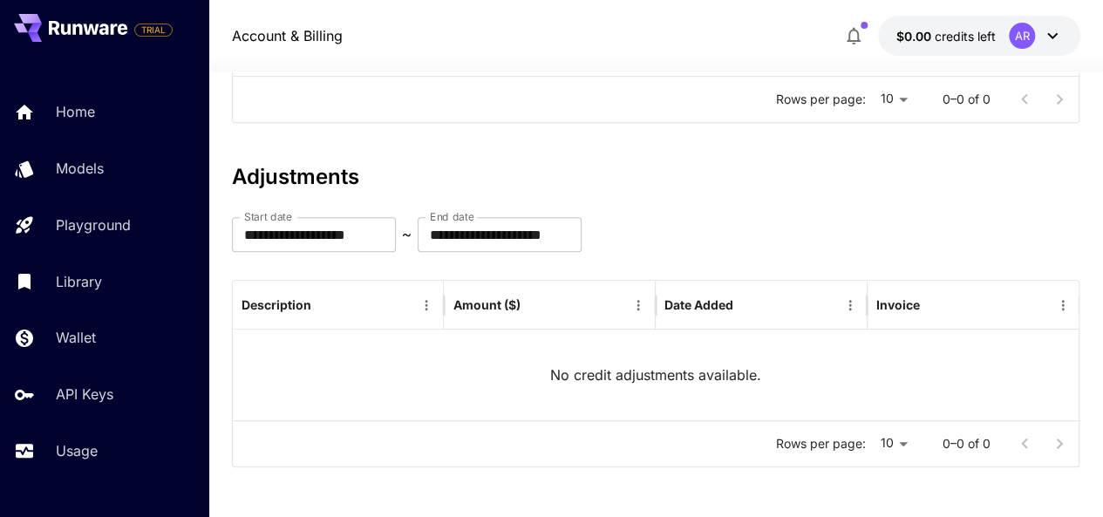
click at [93, 41] on button at bounding box center [70, 28] width 113 height 28
click at [1065, 41] on button "$0.00 credits left AR" at bounding box center [979, 36] width 202 height 40
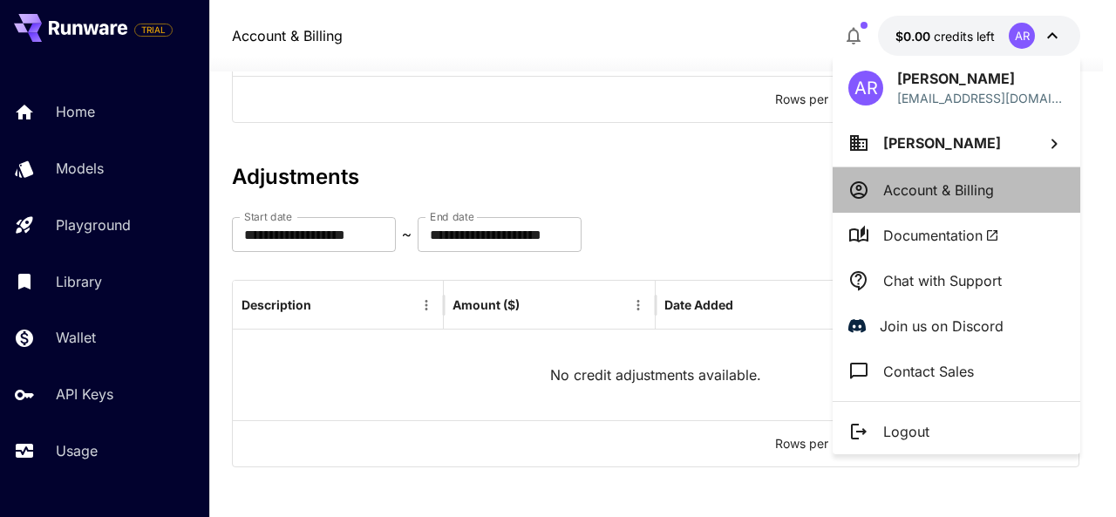
click at [996, 201] on li "Account & Billing" at bounding box center [957, 189] width 248 height 45
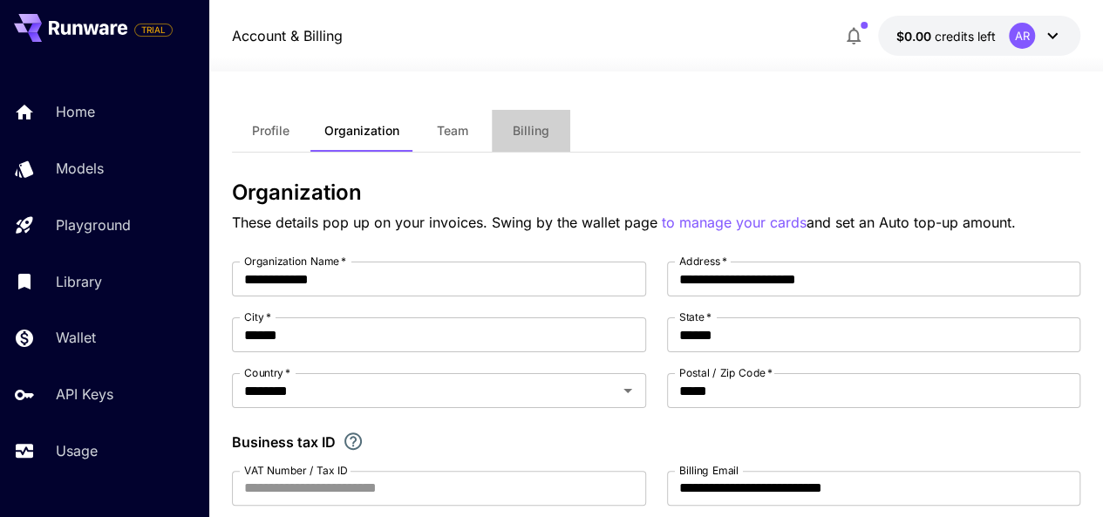
click at [553, 128] on button "Billing" at bounding box center [531, 131] width 78 height 42
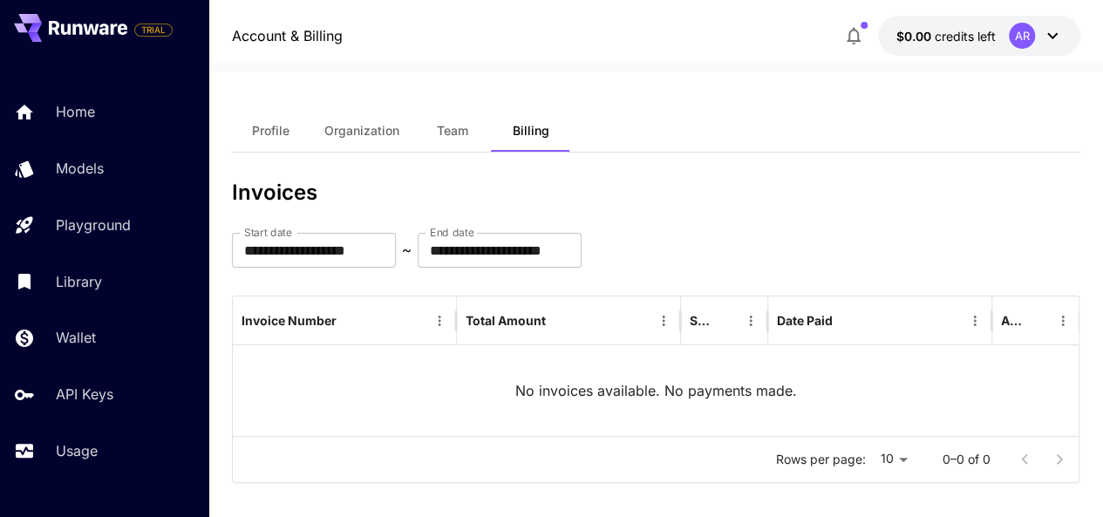
click at [387, 126] on span "Organization" at bounding box center [361, 131] width 75 height 16
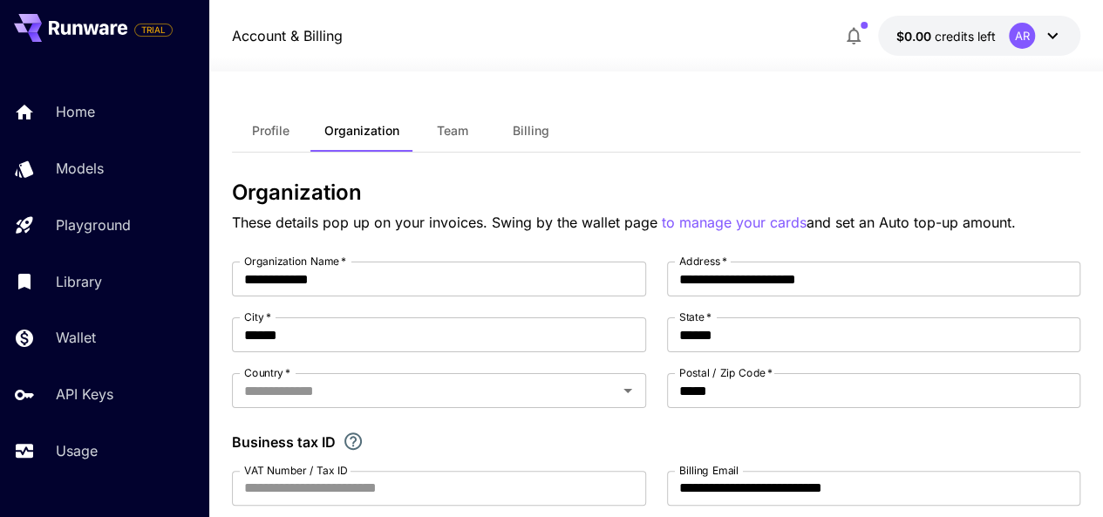
type input "********"
click at [265, 124] on span "Profile" at bounding box center [270, 131] width 37 height 16
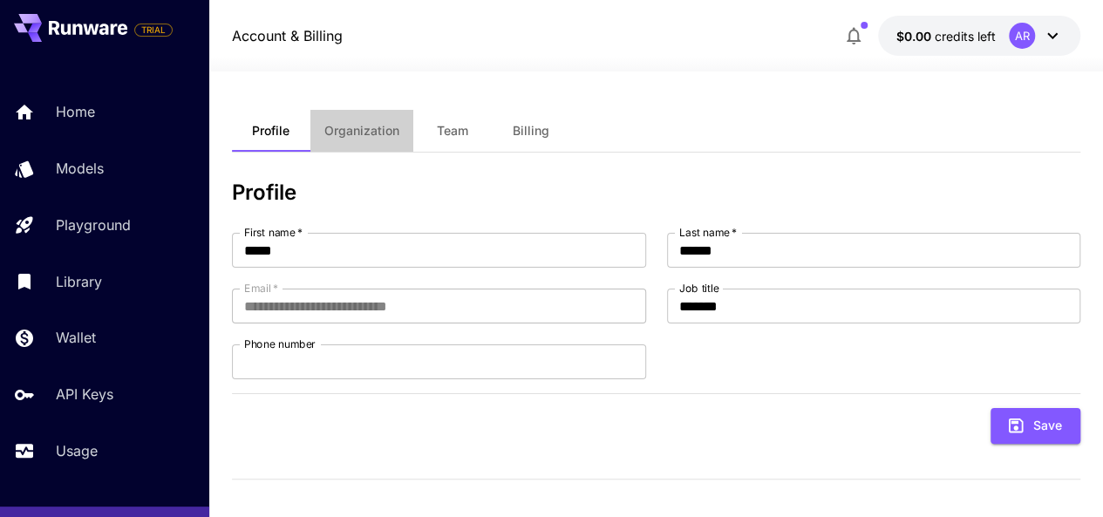
click at [398, 130] on button "Organization" at bounding box center [361, 131] width 103 height 42
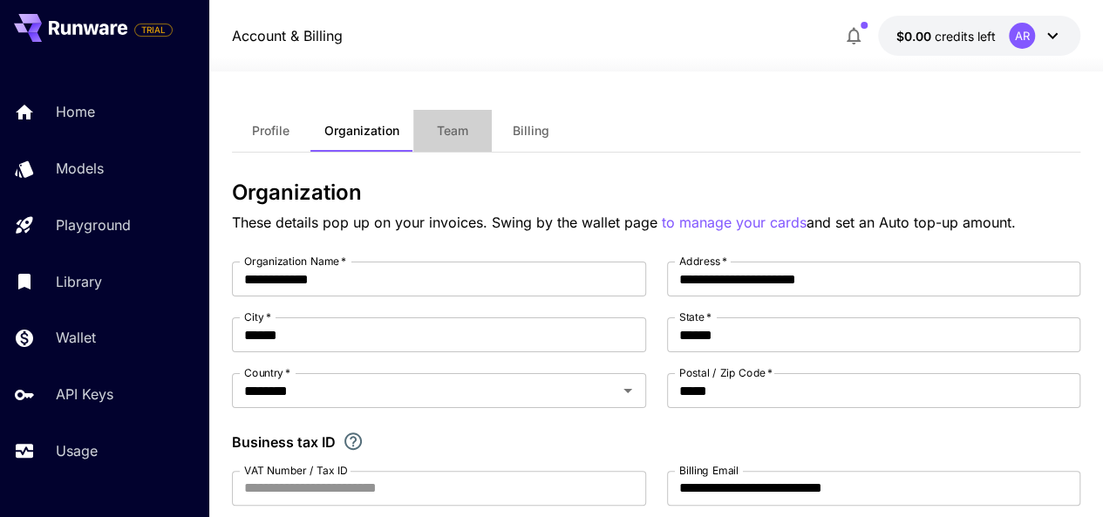
click at [456, 125] on span "Team" at bounding box center [452, 131] width 31 height 16
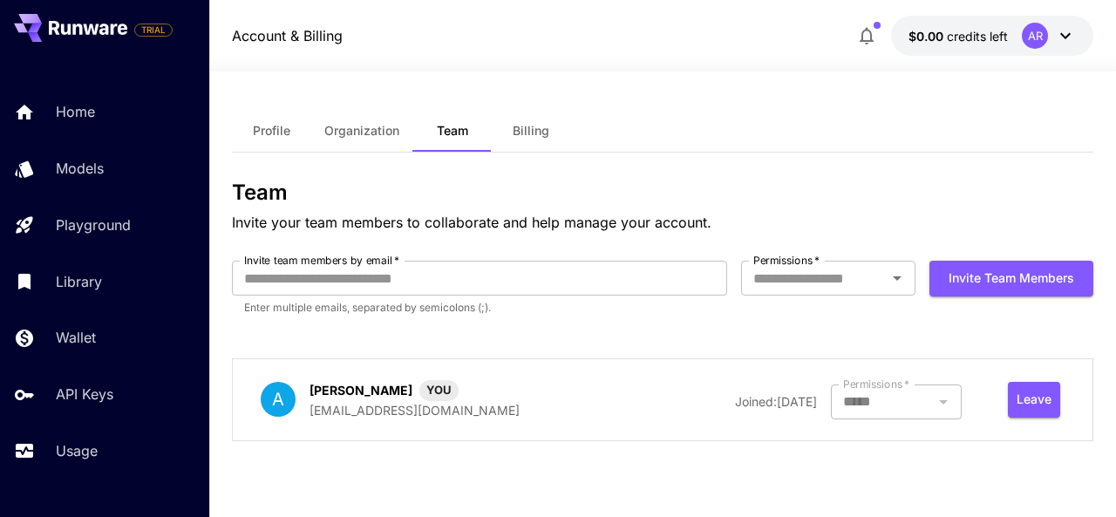
click at [1057, 38] on icon at bounding box center [1065, 35] width 21 height 21
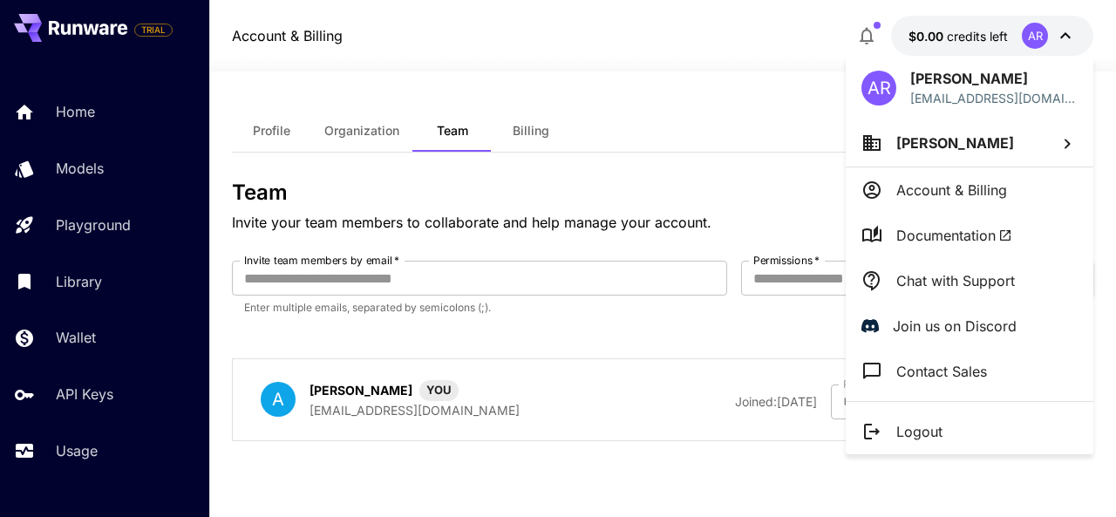
click at [926, 43] on div at bounding box center [558, 258] width 1116 height 517
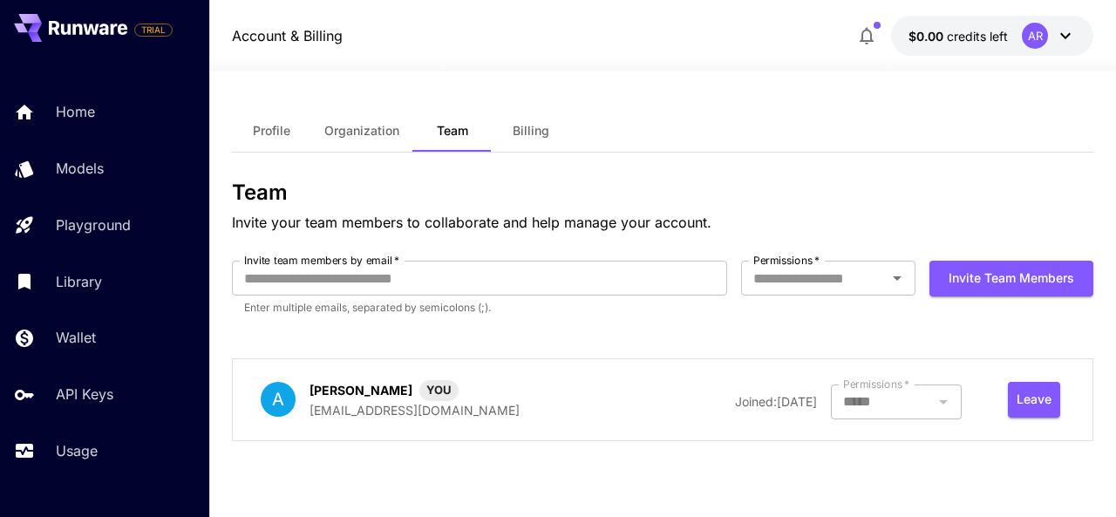
click at [926, 43] on span "$0.00" at bounding box center [927, 36] width 38 height 15
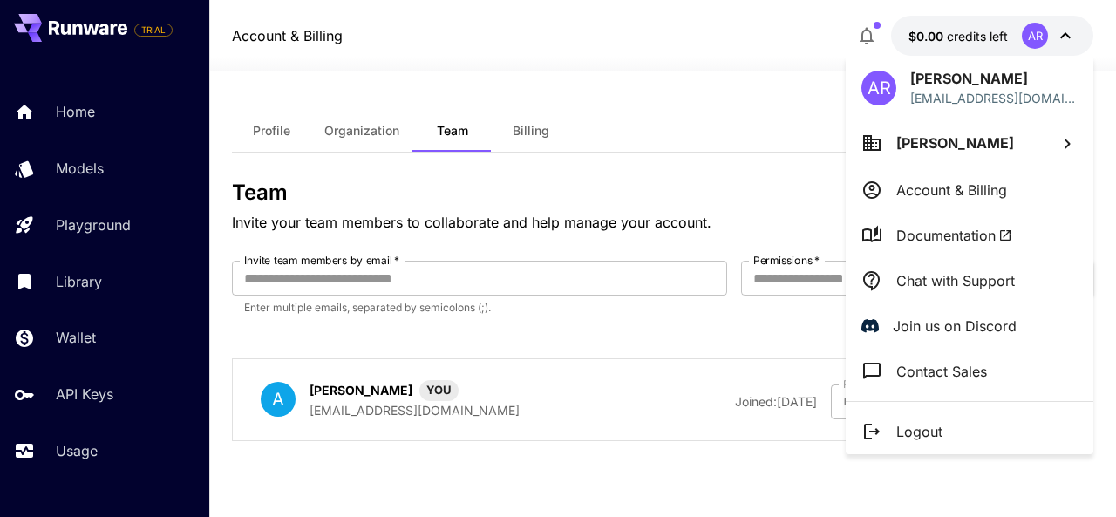
click at [821, 87] on div at bounding box center [558, 258] width 1116 height 517
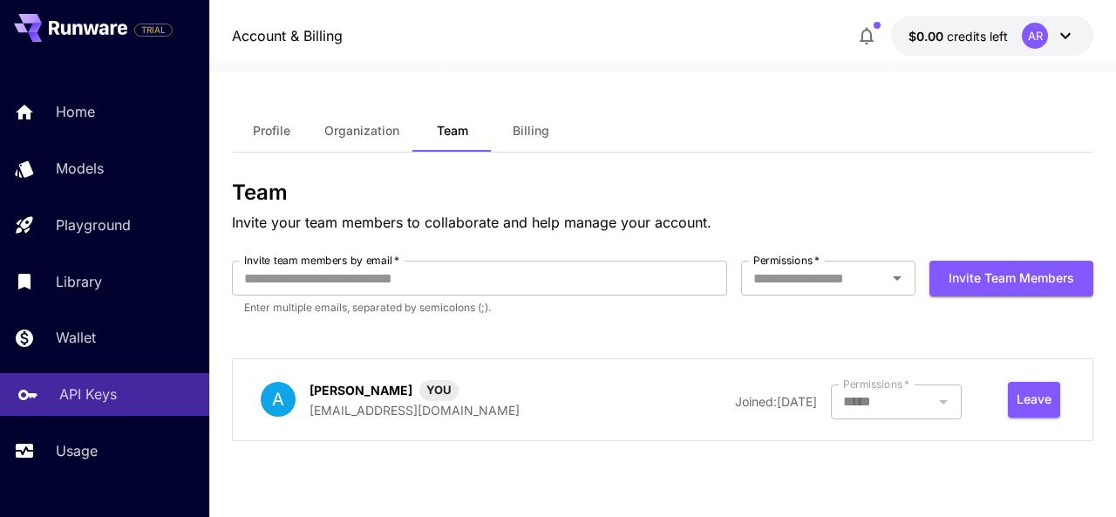
click at [160, 386] on div "API Keys" at bounding box center [127, 394] width 136 height 21
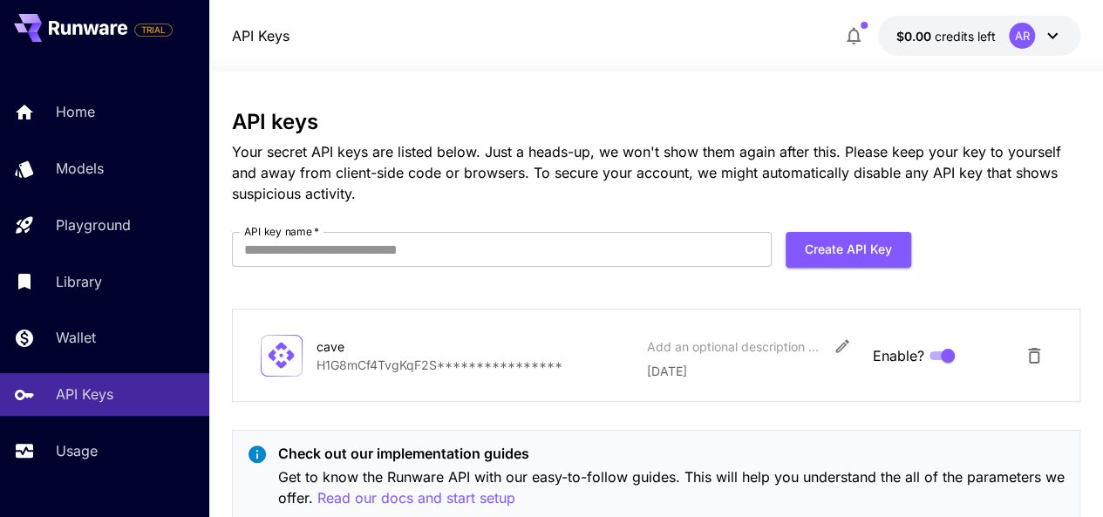
scroll to position [56, 0]
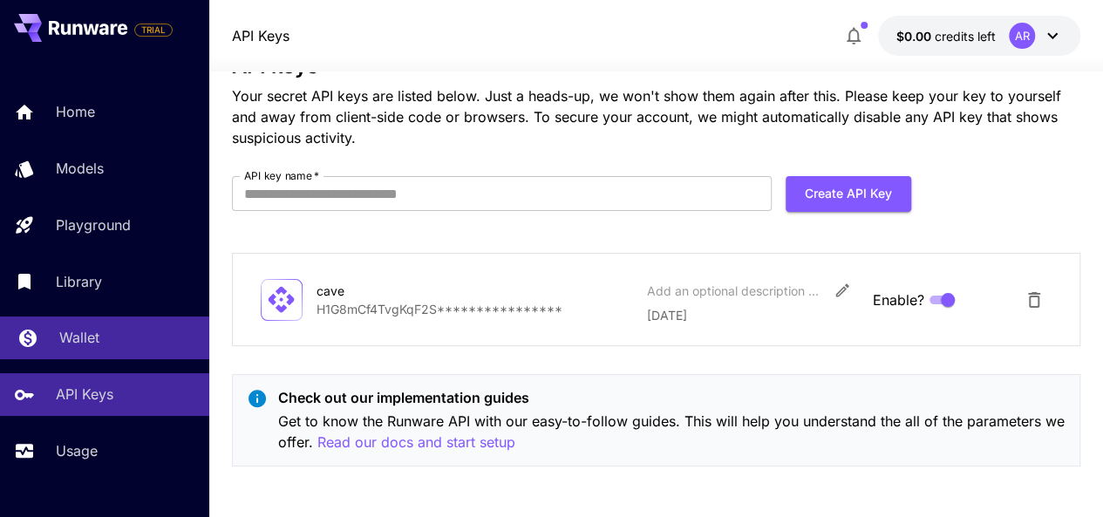
click at [157, 330] on div "Wallet" at bounding box center [127, 337] width 136 height 21
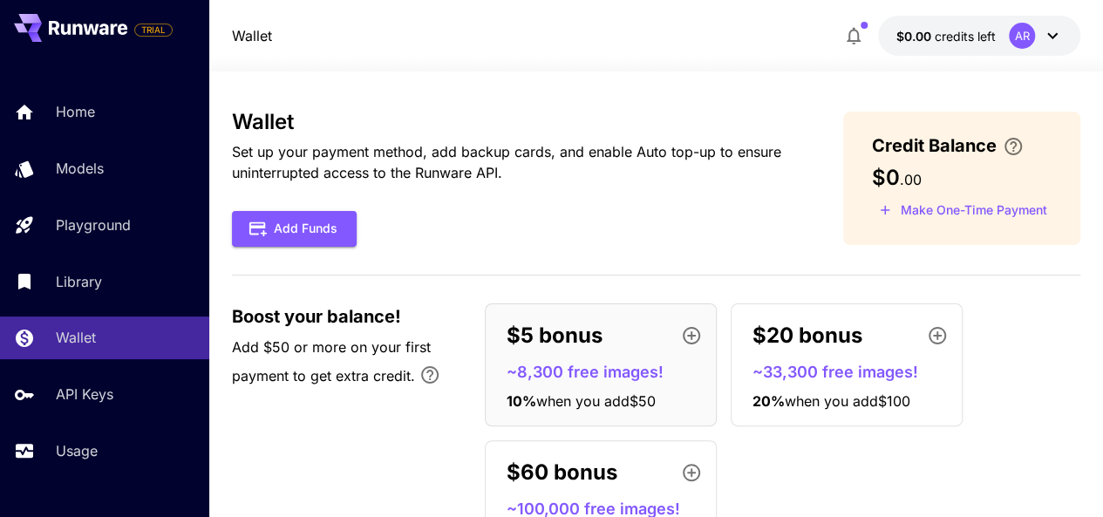
scroll to position [96, 0]
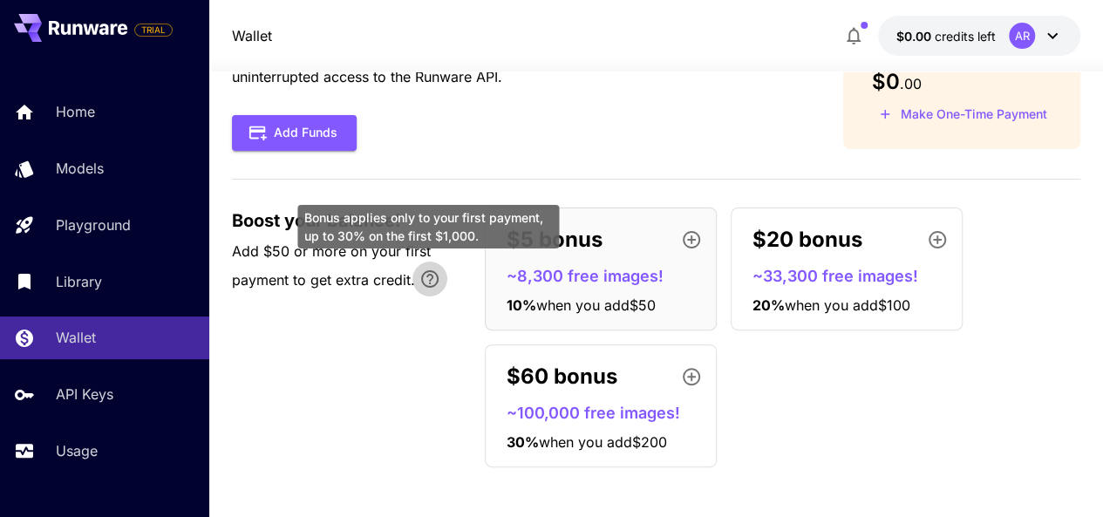
click at [425, 271] on icon "Bonus applies only to your first payment, up to 30% on the first $1,000." at bounding box center [429, 279] width 21 height 21
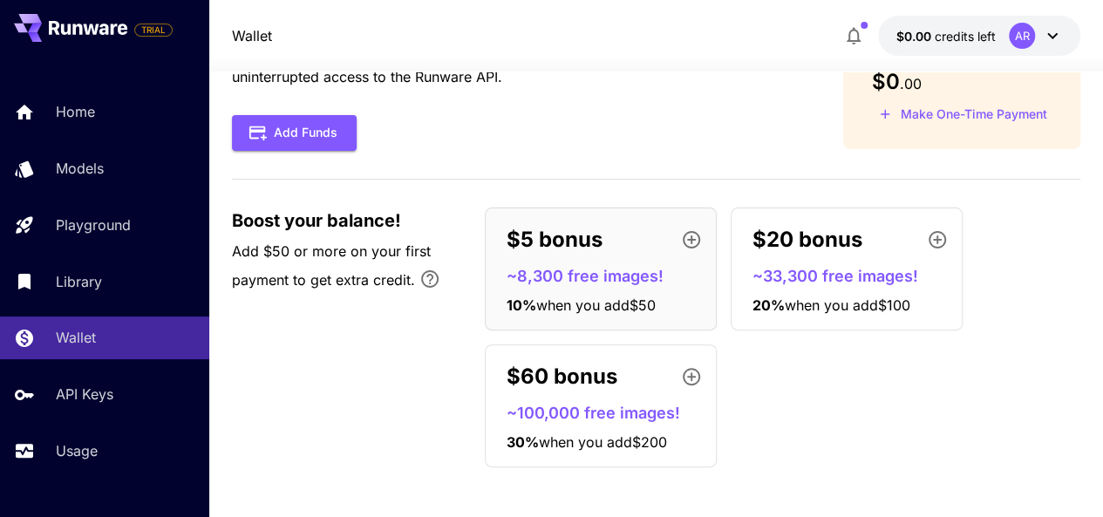
scroll to position [0, 0]
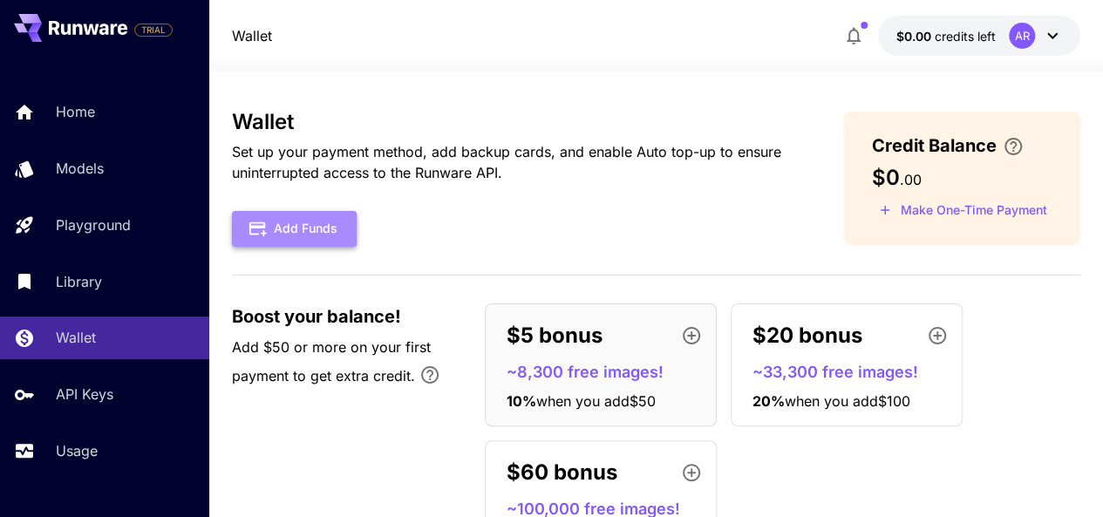
click at [290, 219] on button "Add Funds" at bounding box center [294, 229] width 125 height 36
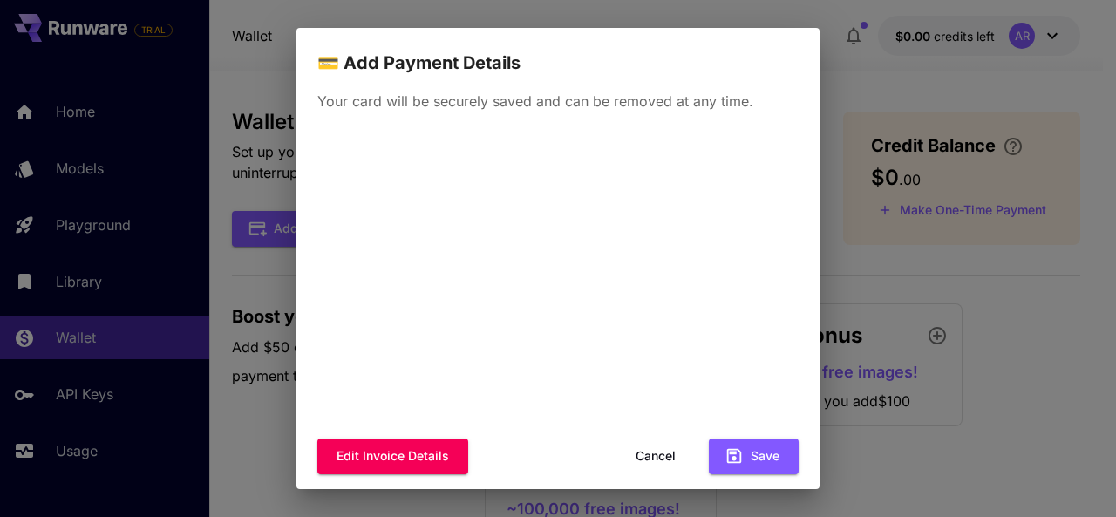
click at [875, 71] on div "💳 Add Payment Details Your card will be securely saved and can be removed at an…" at bounding box center [558, 258] width 1116 height 517
click at [644, 458] on button "Cancel" at bounding box center [655, 457] width 78 height 36
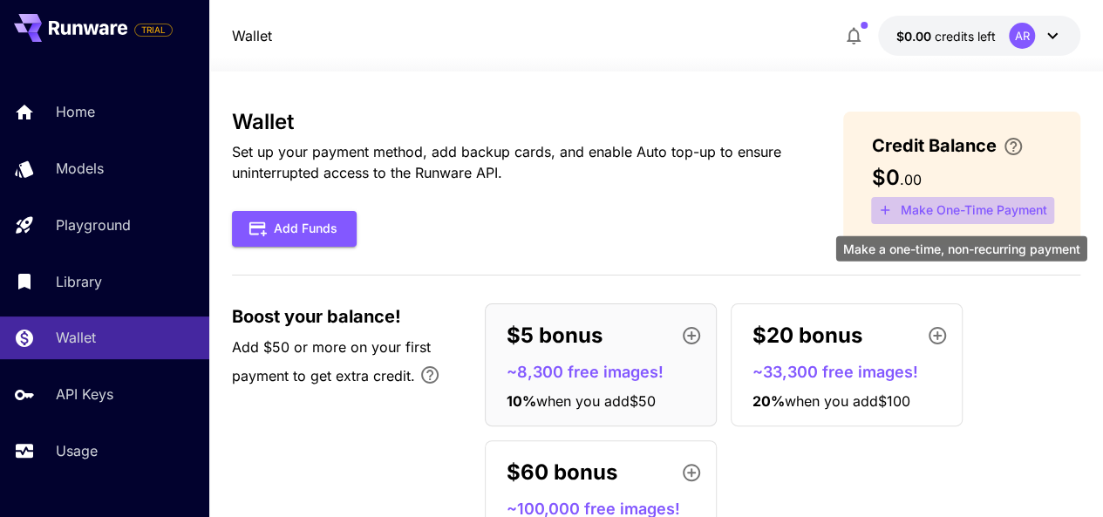
click at [962, 204] on button "Make One-Time Payment" at bounding box center [962, 210] width 183 height 27
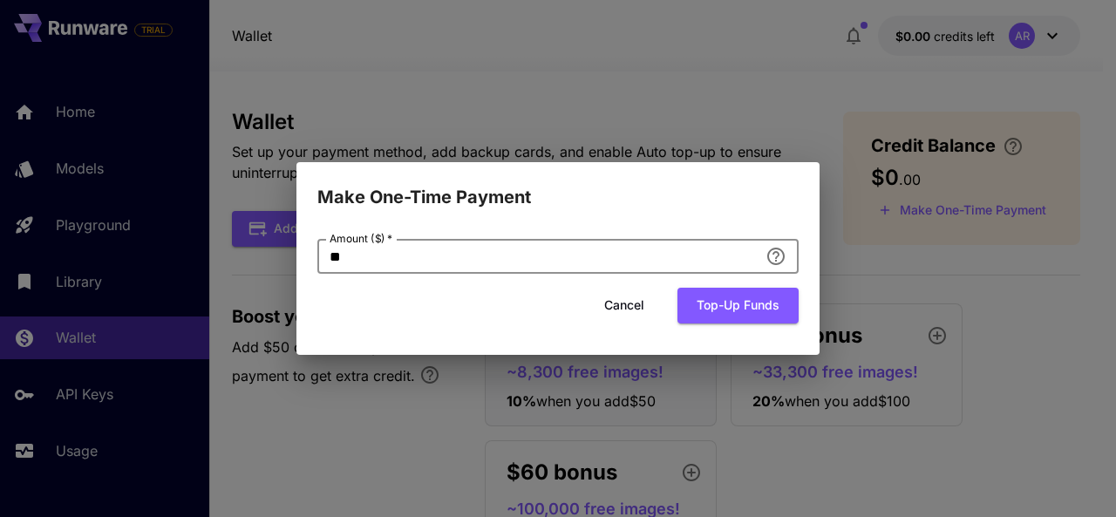
click at [662, 249] on input "**" at bounding box center [537, 256] width 441 height 35
type input "*"
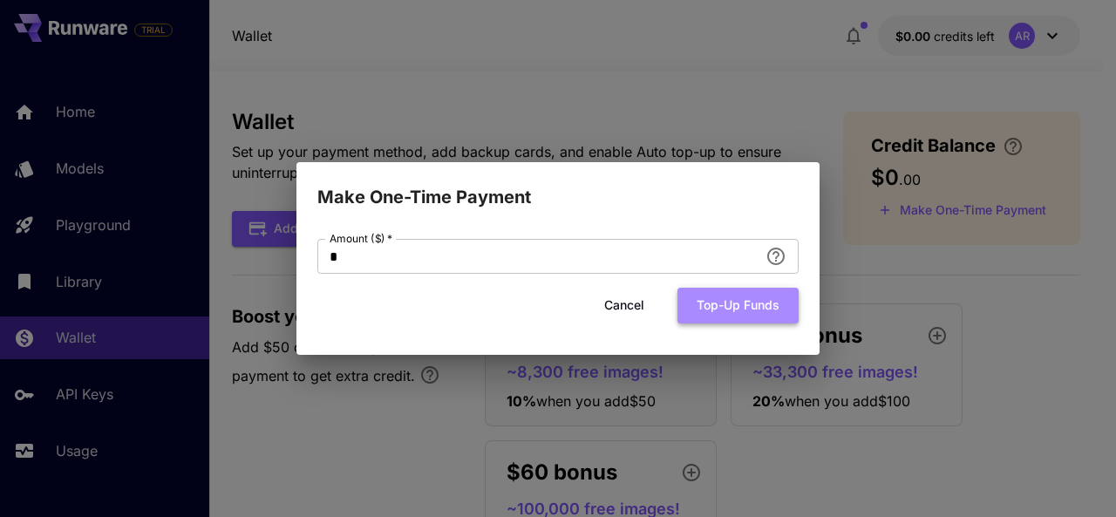
click at [747, 319] on button "Top-up funds" at bounding box center [737, 306] width 121 height 36
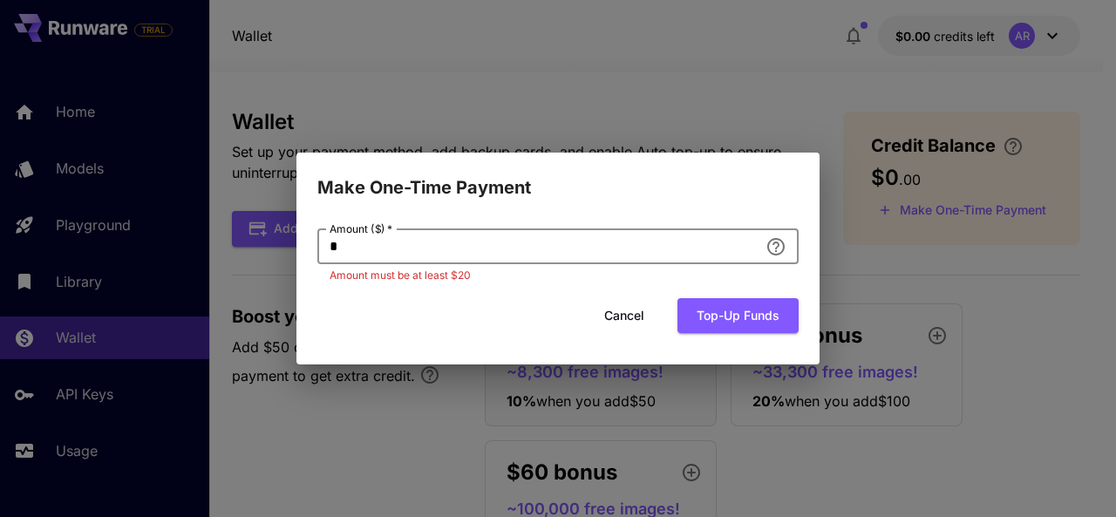
click at [542, 246] on input "*" at bounding box center [537, 246] width 441 height 35
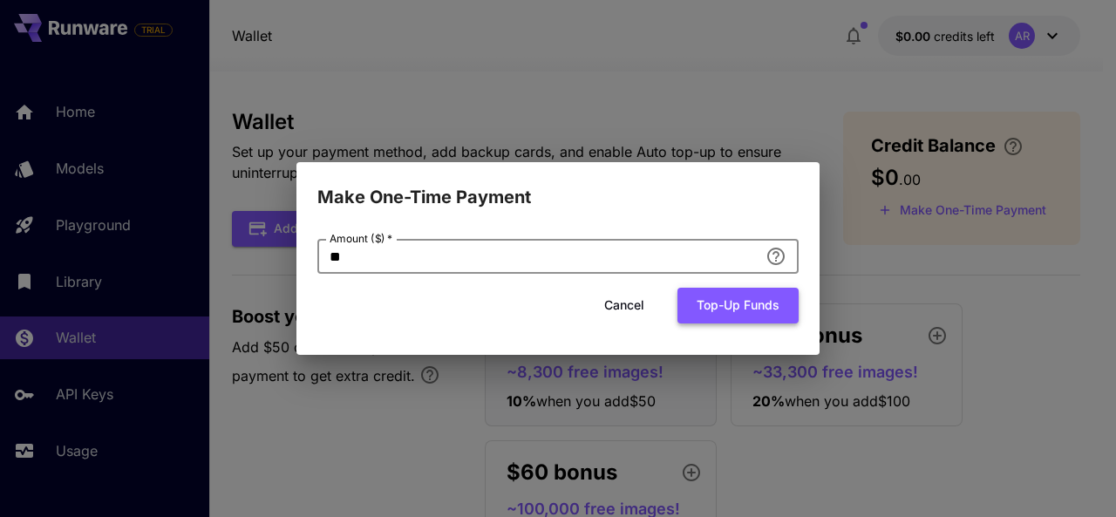
type input "**"
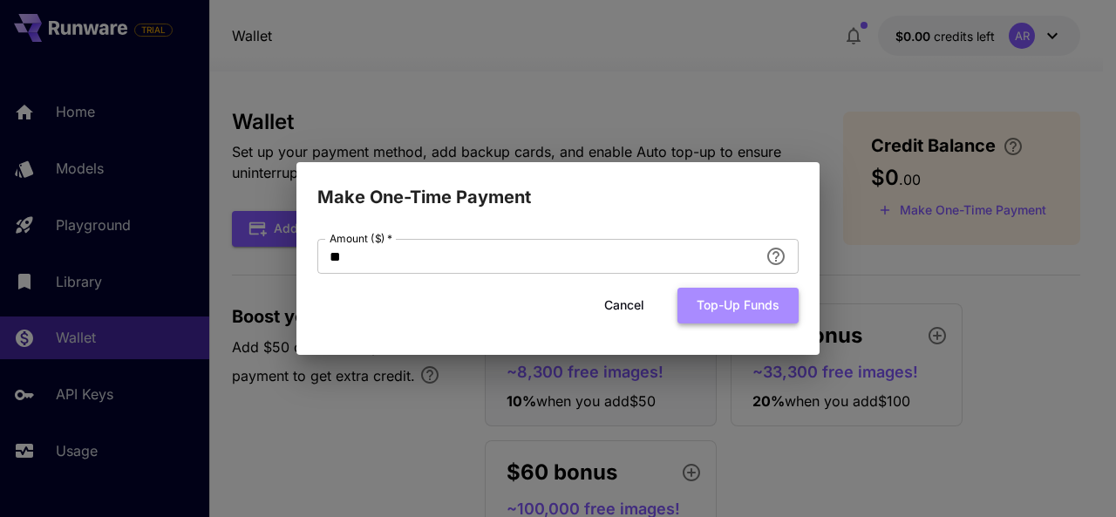
click at [706, 297] on button "Top-up funds" at bounding box center [737, 306] width 121 height 36
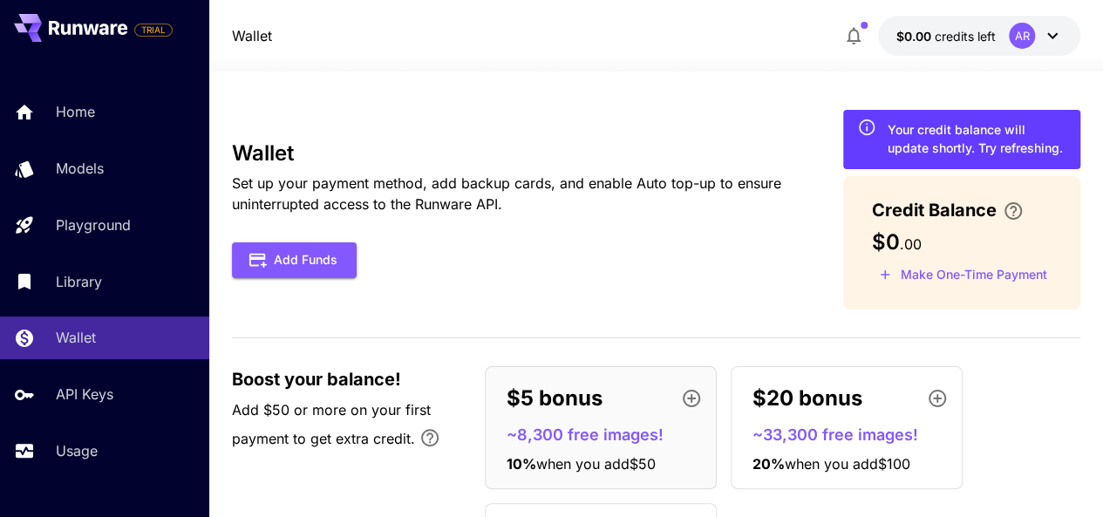
click at [870, 127] on icon at bounding box center [866, 127] width 19 height 19
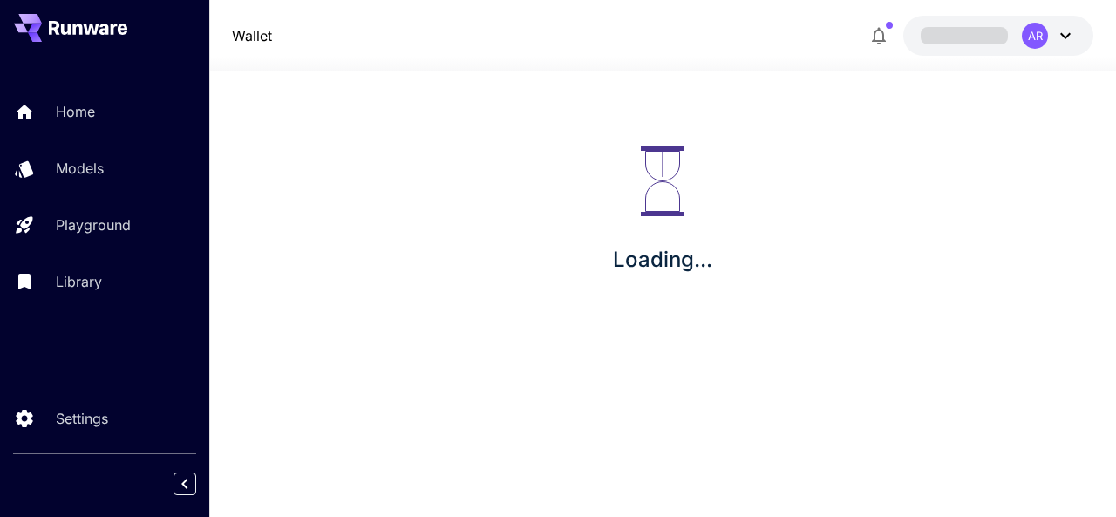
click at [881, 292] on div "Loading..." at bounding box center [662, 210] width 907 height 279
click at [881, 34] on icon "button" at bounding box center [878, 35] width 21 height 21
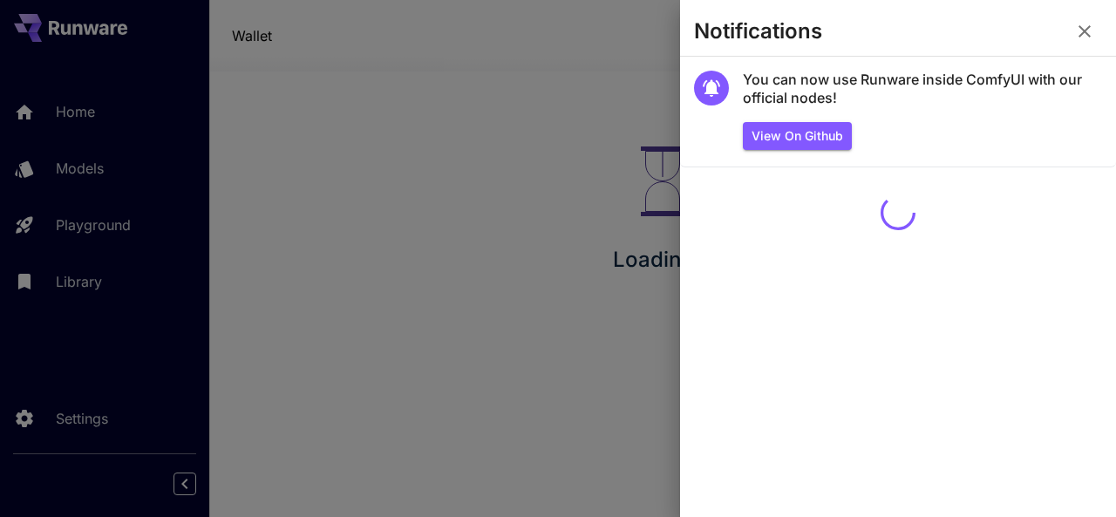
click at [571, 174] on div at bounding box center [558, 258] width 1116 height 517
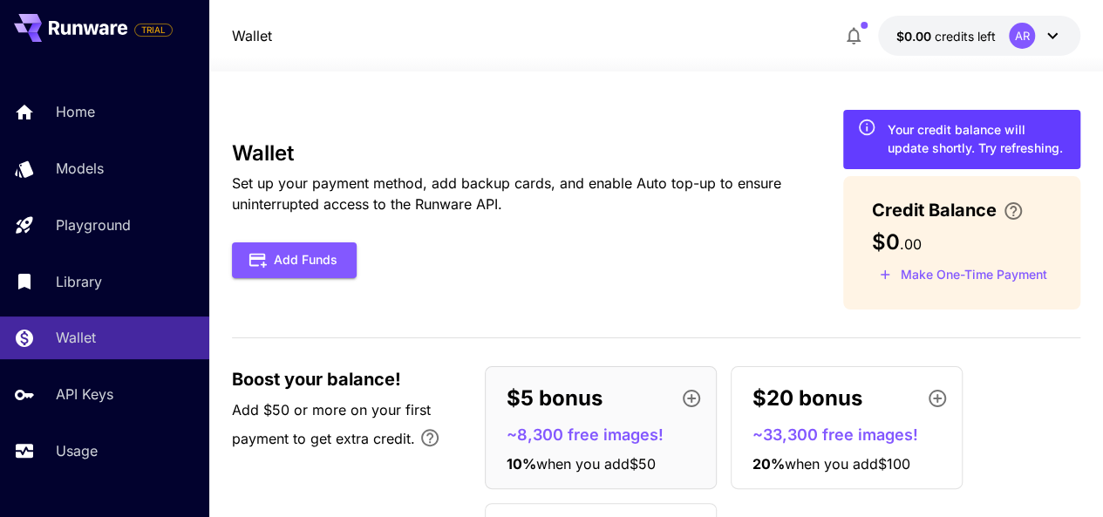
click at [949, 133] on div "Your credit balance will update shortly. Try refreshing." at bounding box center [977, 138] width 180 height 37
click at [865, 128] on icon at bounding box center [866, 127] width 19 height 19
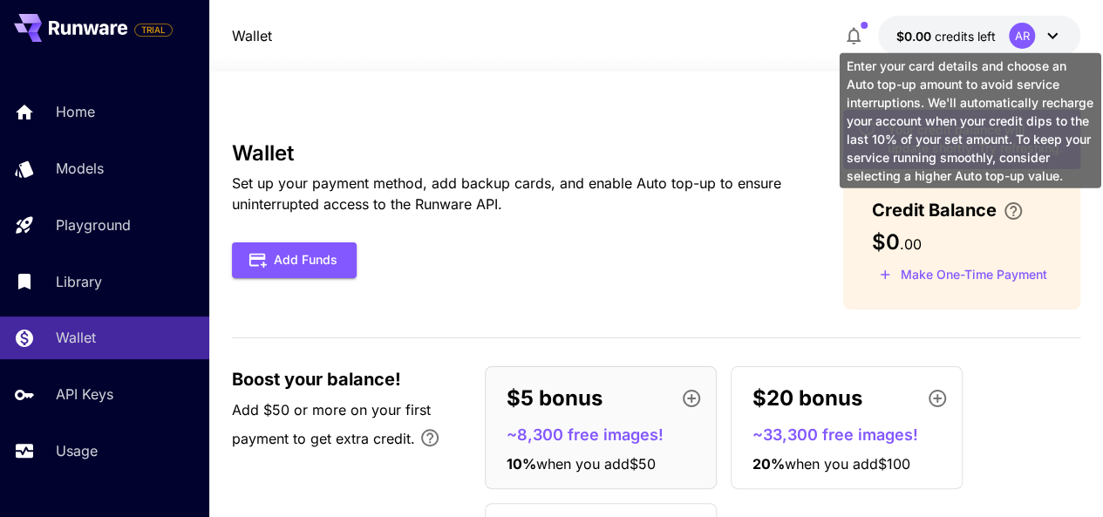
drag, startPoint x: 865, startPoint y: 128, endPoint x: 1020, endPoint y: 212, distance: 176.3
click at [1020, 212] on div "Your credit balance will update shortly. Try refreshing. Credit Balance $0 . 00…" at bounding box center [961, 210] width 237 height 200
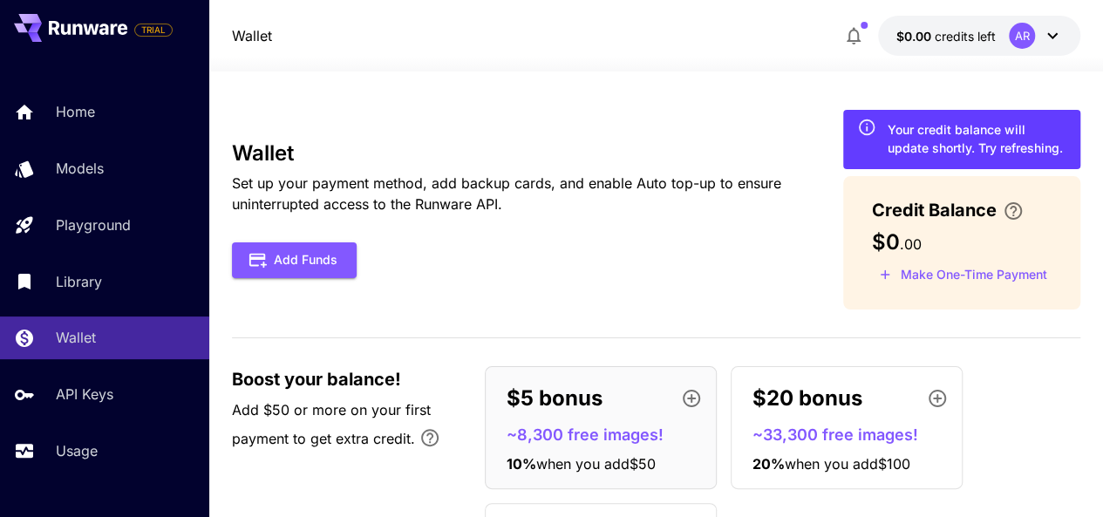
click at [696, 280] on div "Wallet Set up your payment method, add backup cards, and enable Auto top-up to …" at bounding box center [656, 210] width 849 height 200
click at [936, 126] on div "Your credit balance will update shortly. Try refreshing." at bounding box center [977, 138] width 180 height 37
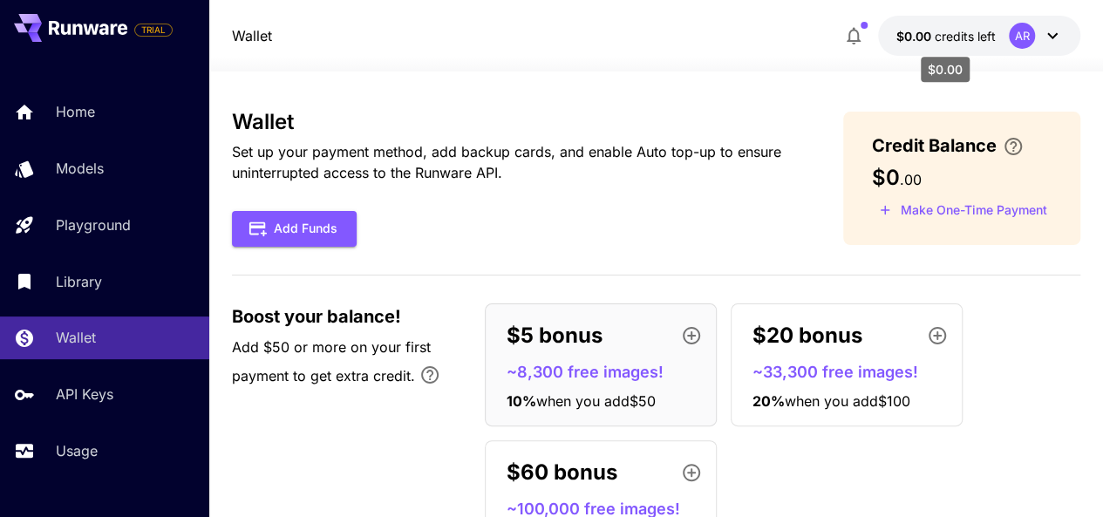
click at [916, 29] on span "$0.00" at bounding box center [914, 36] width 38 height 15
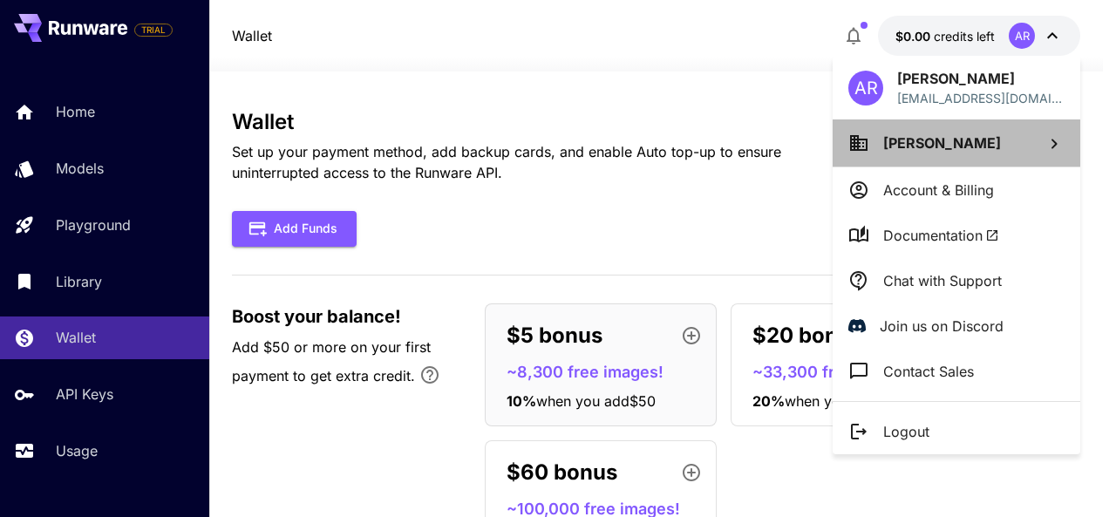
click at [972, 125] on li "Abdul Rehman" at bounding box center [957, 142] width 248 height 47
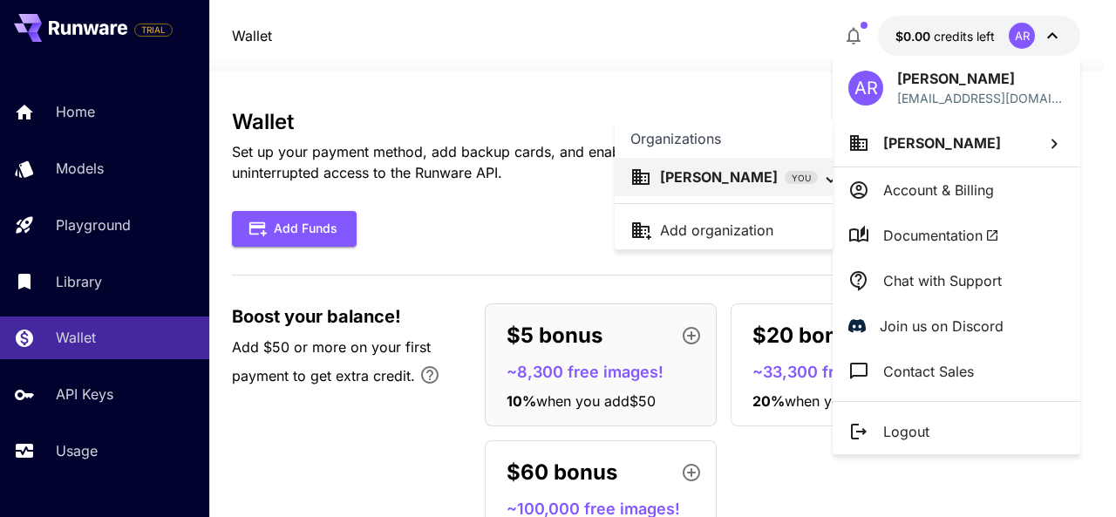
click at [1022, 91] on div at bounding box center [558, 258] width 1116 height 517
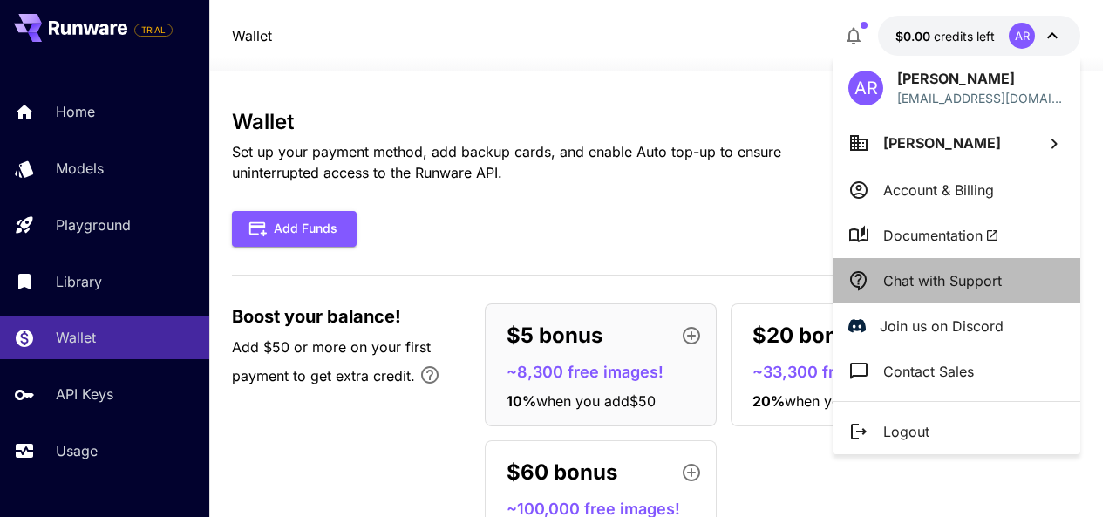
click at [1006, 258] on li "Chat with Support" at bounding box center [957, 280] width 248 height 45
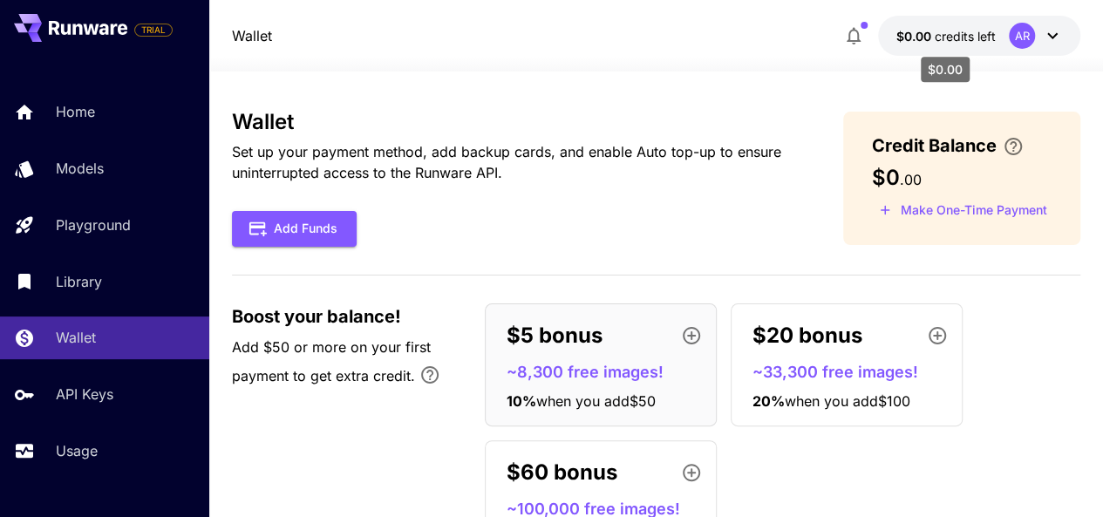
click at [931, 34] on span "$0.00" at bounding box center [914, 36] width 38 height 15
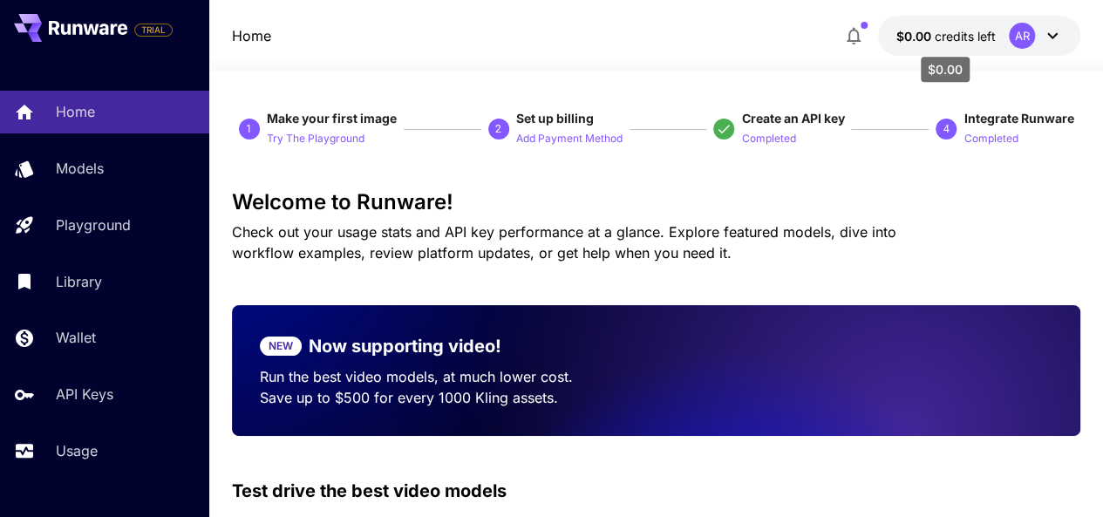
click at [945, 42] on span "credits left" at bounding box center [964, 36] width 61 height 15
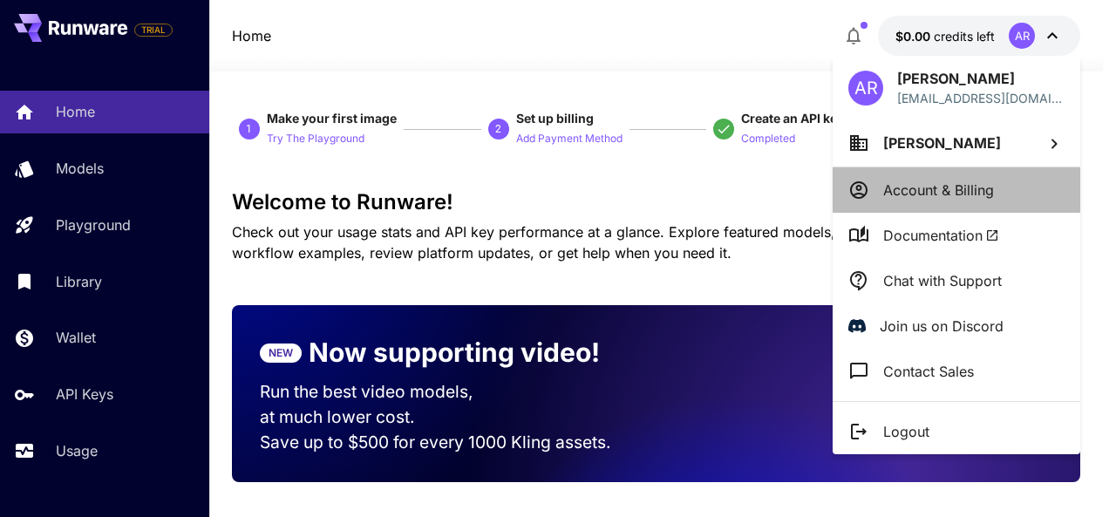
click at [938, 192] on p "Account & Billing" at bounding box center [938, 190] width 111 height 21
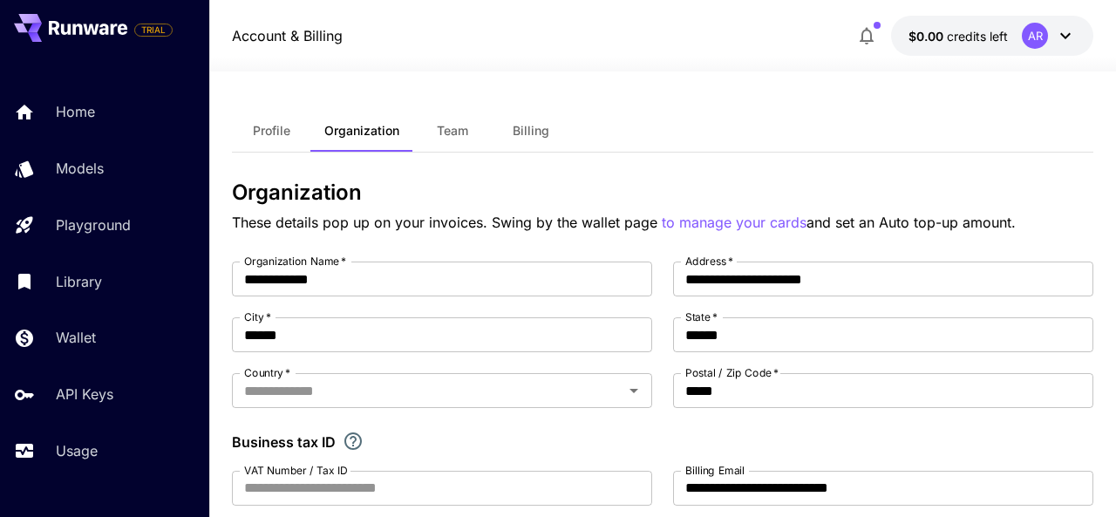
type input "********"
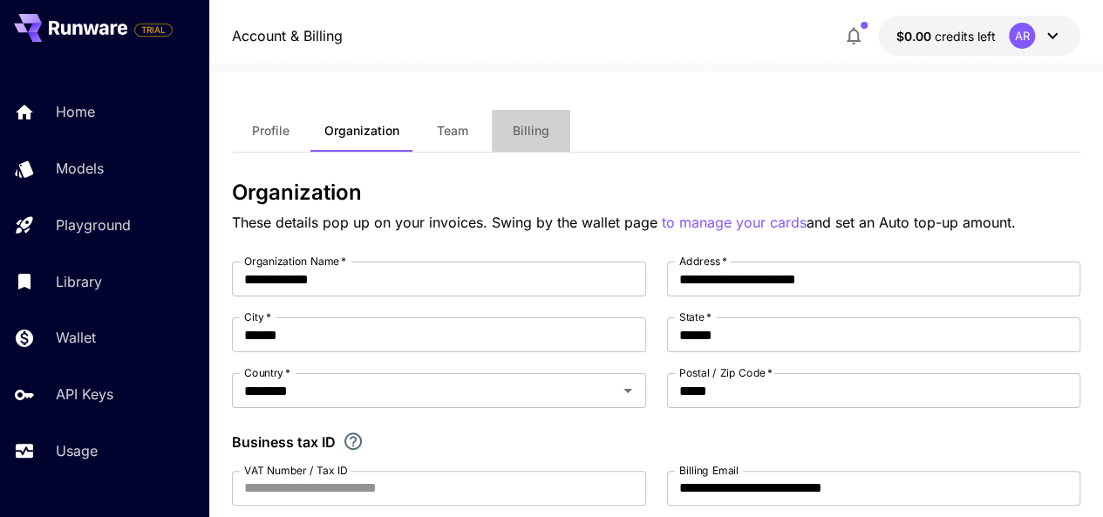
click at [534, 123] on span "Billing" at bounding box center [531, 131] width 37 height 16
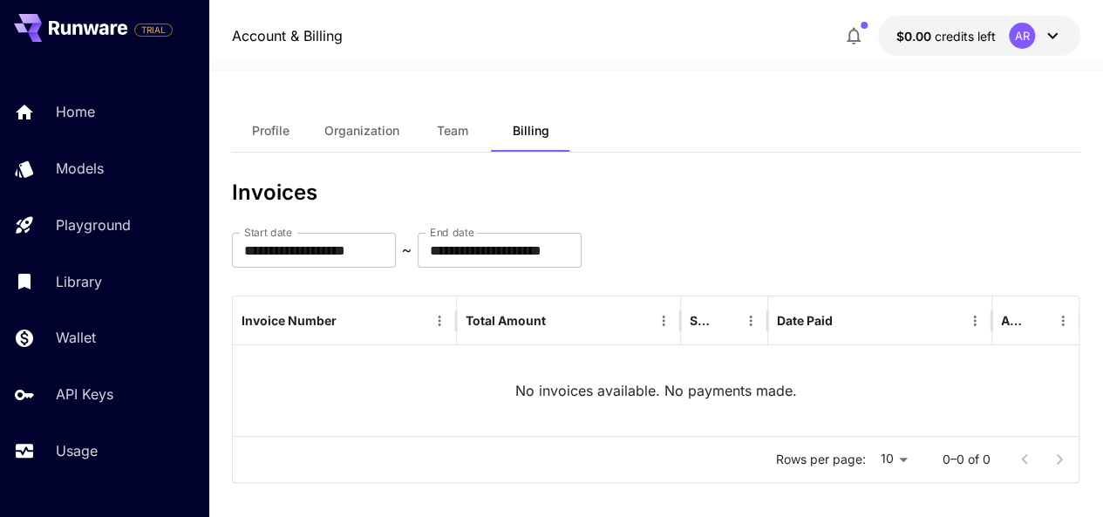
click at [270, 132] on span "Profile" at bounding box center [270, 131] width 37 height 16
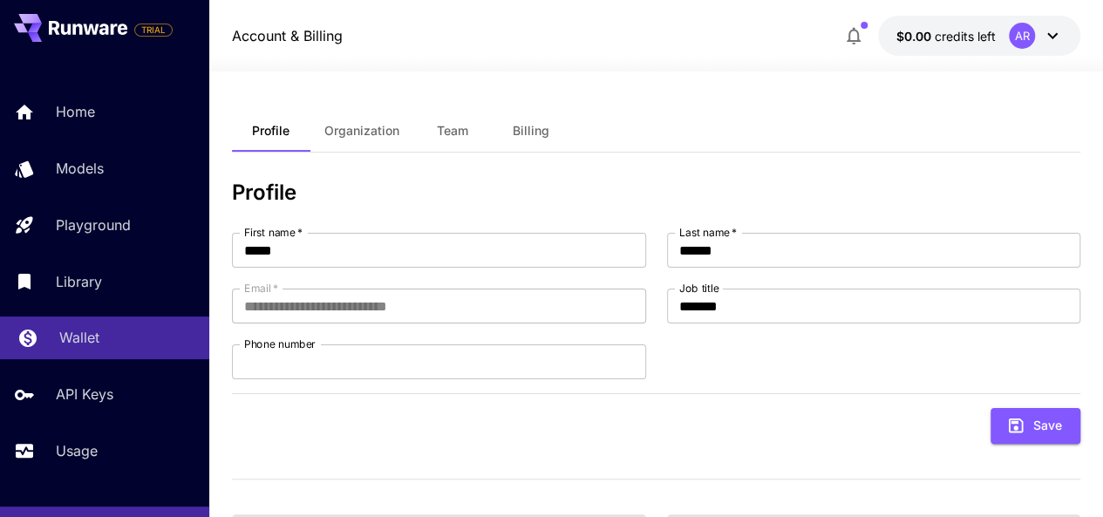
click at [125, 343] on div "Wallet" at bounding box center [127, 337] width 136 height 21
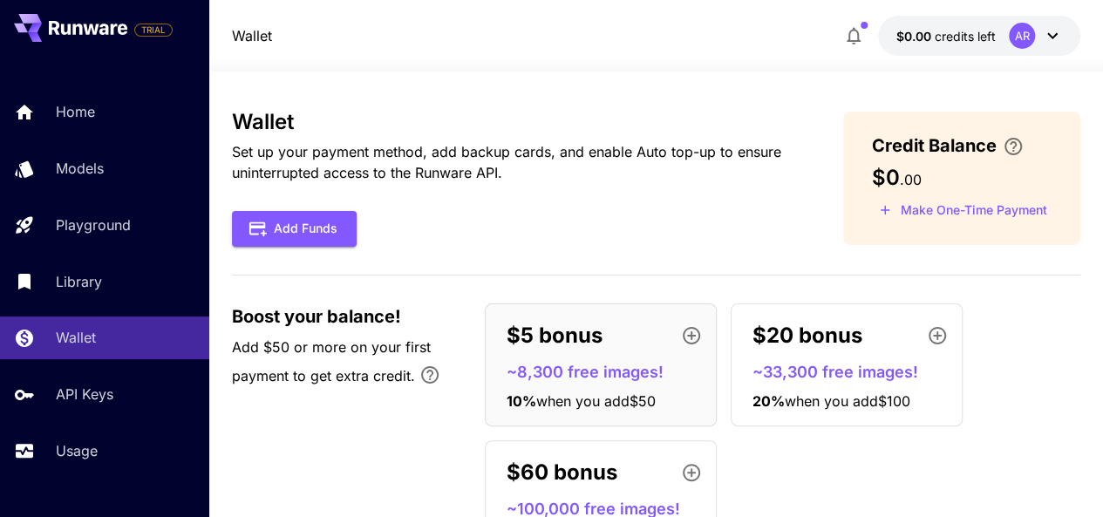
click at [863, 30] on icon "button" at bounding box center [853, 35] width 21 height 21
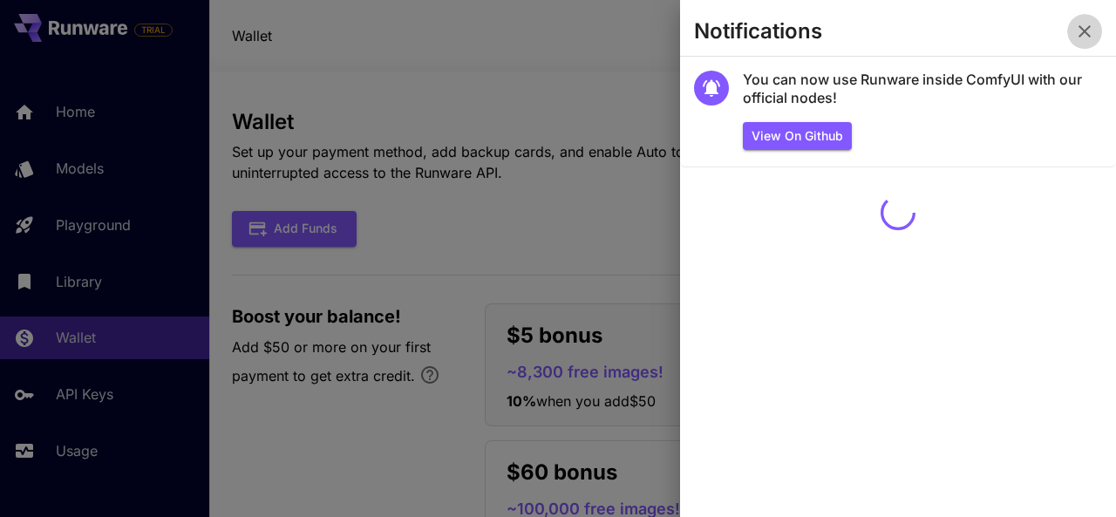
click at [1081, 37] on icon "button" at bounding box center [1084, 31] width 21 height 21
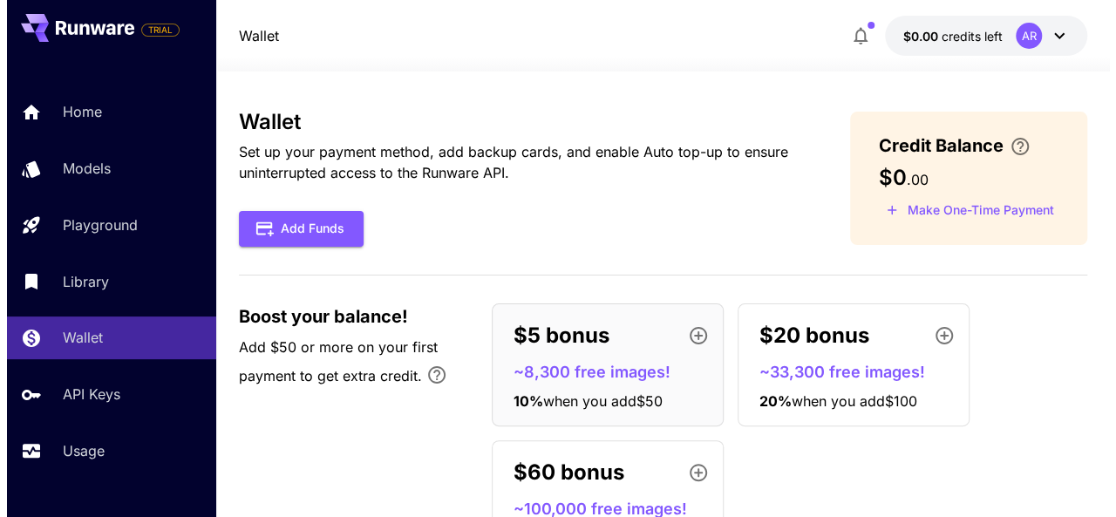
scroll to position [96, 0]
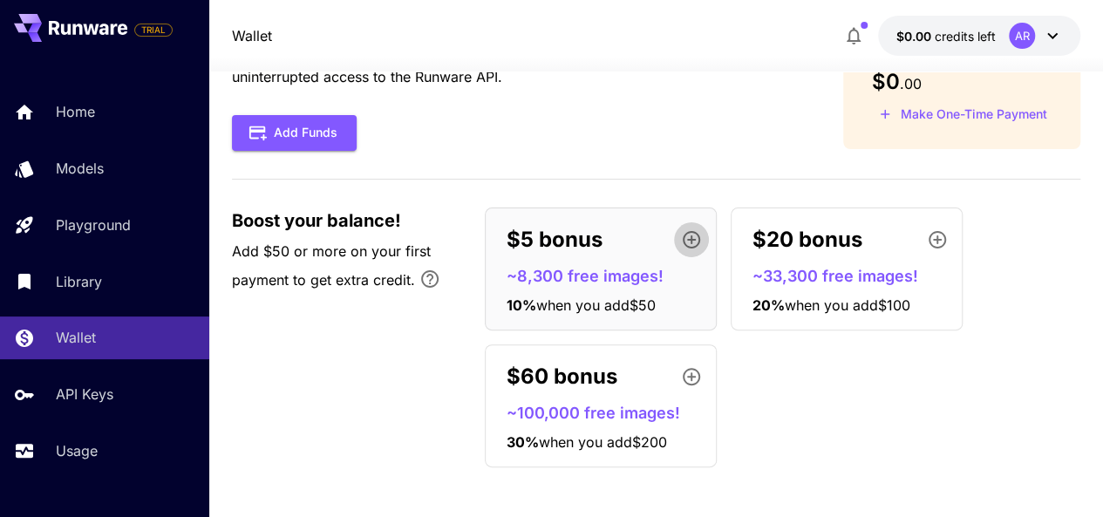
click at [691, 240] on icon "button" at bounding box center [691, 239] width 17 height 17
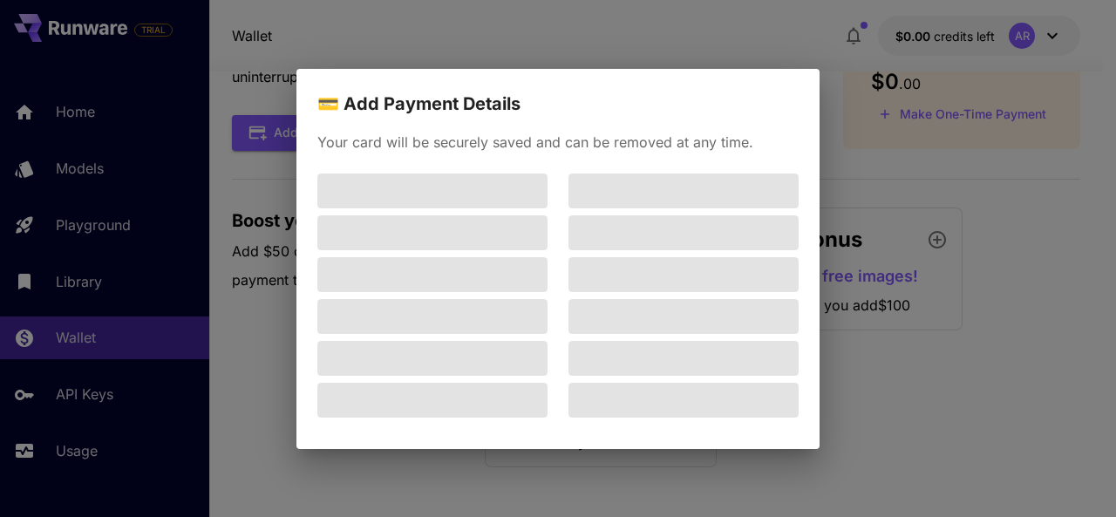
click at [900, 200] on div "💳 Add Payment Details Your card will be securely saved and can be removed at an…" at bounding box center [558, 258] width 1116 height 517
click at [856, 289] on div "💳 Add Payment Details Your card will be securely saved and can be removed at an…" at bounding box center [558, 258] width 1116 height 517
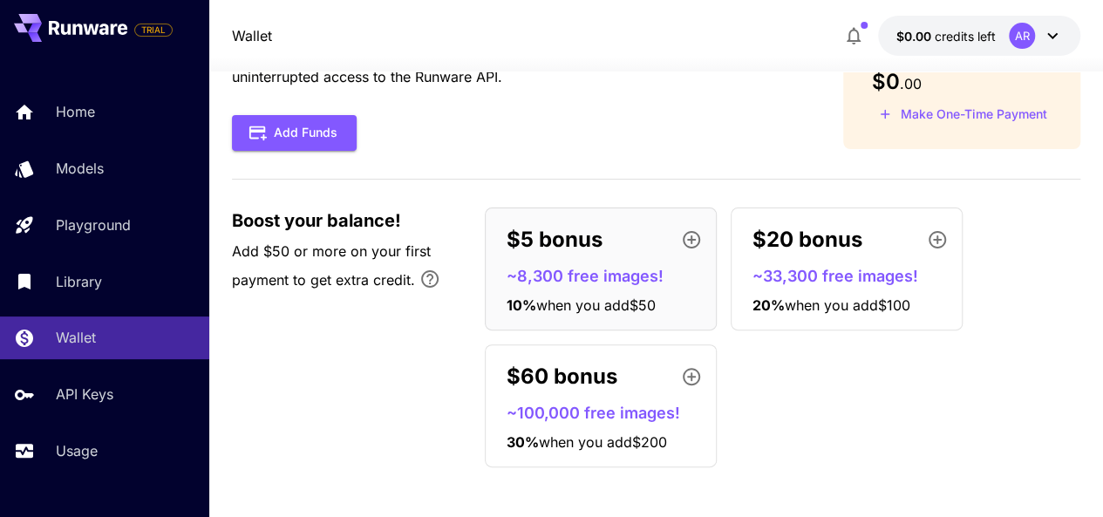
click at [684, 240] on icon "button" at bounding box center [691, 239] width 17 height 17
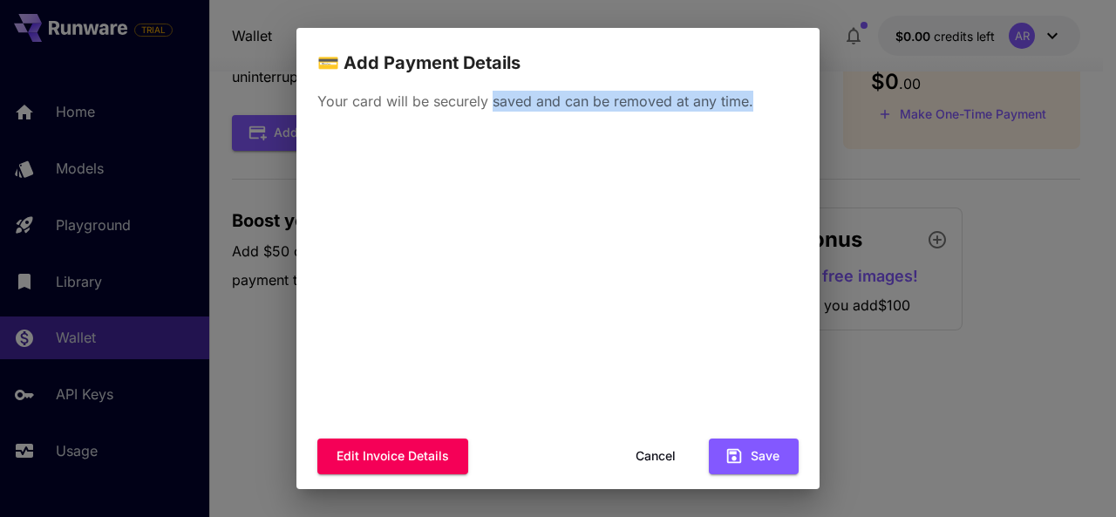
drag, startPoint x: 490, startPoint y: 93, endPoint x: 772, endPoint y: 92, distance: 282.5
click at [772, 92] on p "Your card will be securely saved and can be removed at any time." at bounding box center [557, 101] width 481 height 21
click at [719, 109] on p "Your card will be securely saved and can be removed at any time." at bounding box center [557, 101] width 481 height 21
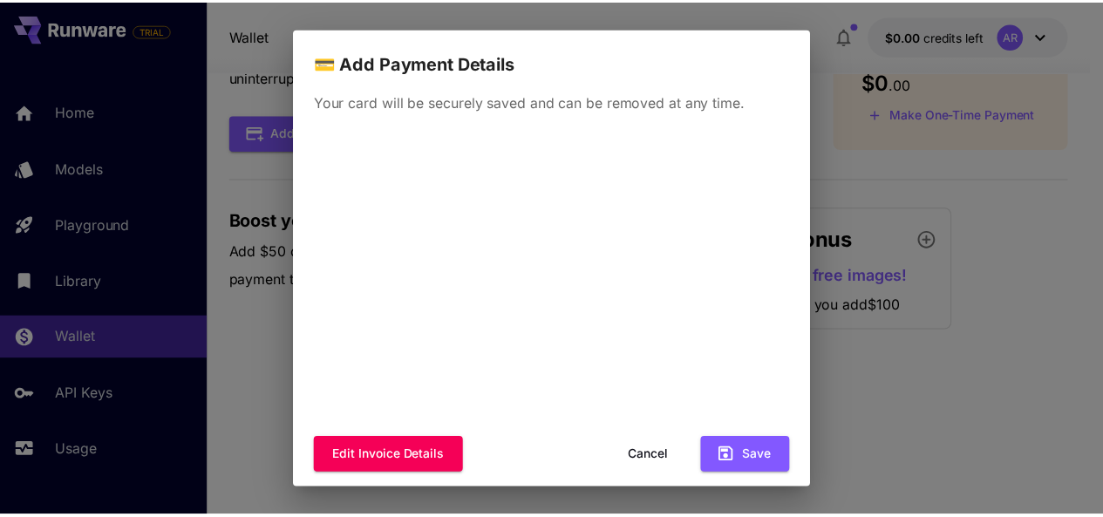
scroll to position [16, 0]
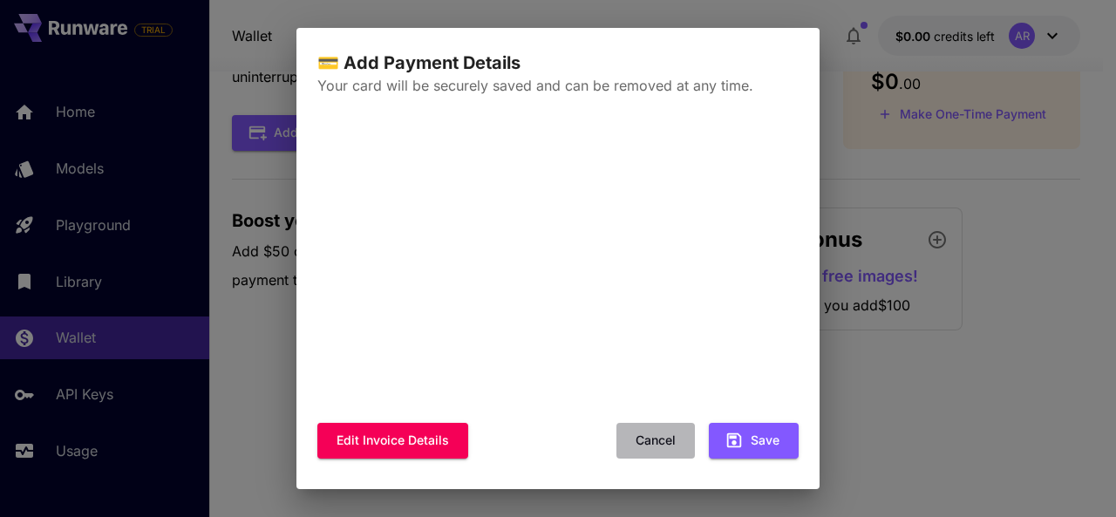
click at [635, 445] on button "Cancel" at bounding box center [655, 441] width 78 height 36
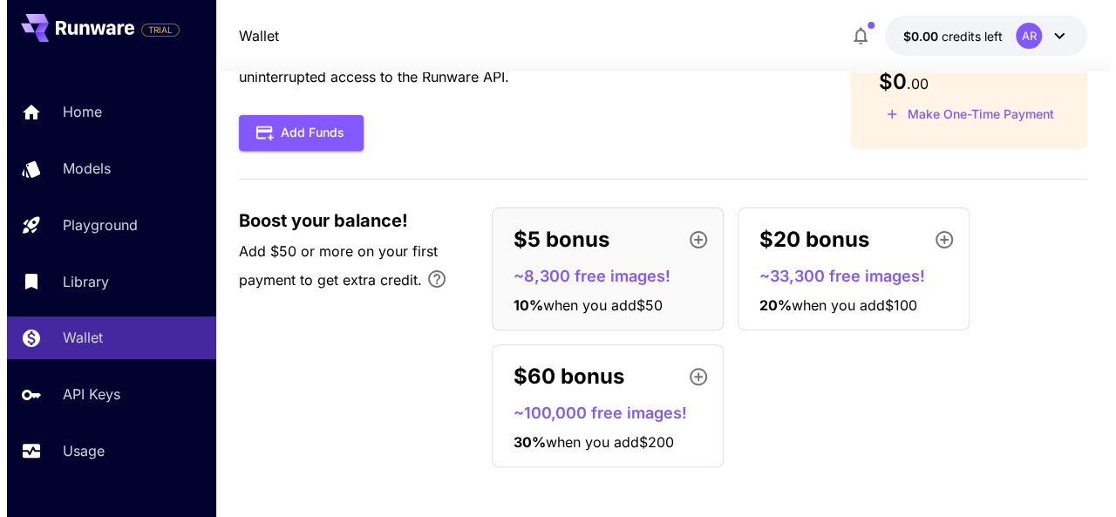
scroll to position [0, 0]
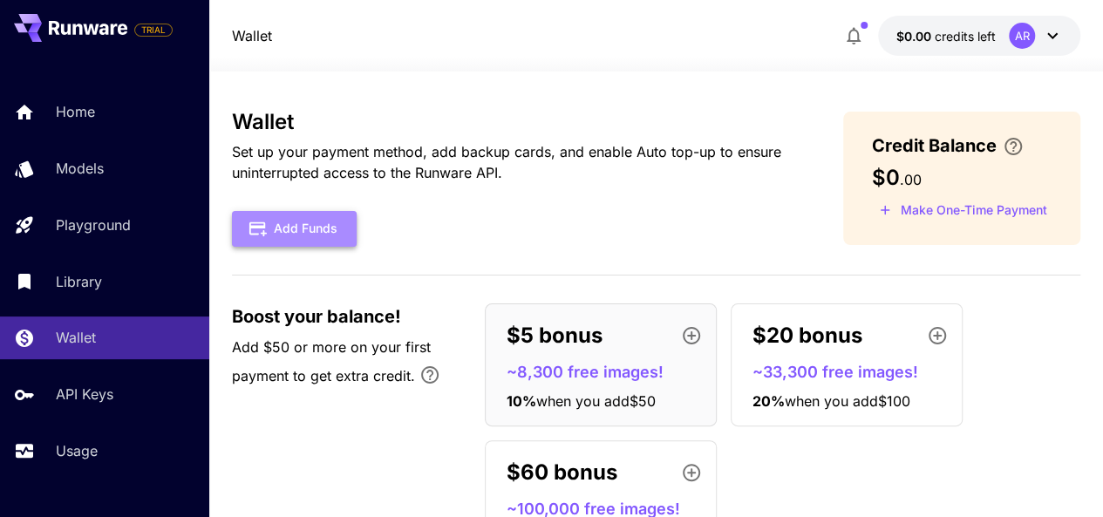
click at [332, 223] on button "Add Funds" at bounding box center [294, 229] width 125 height 36
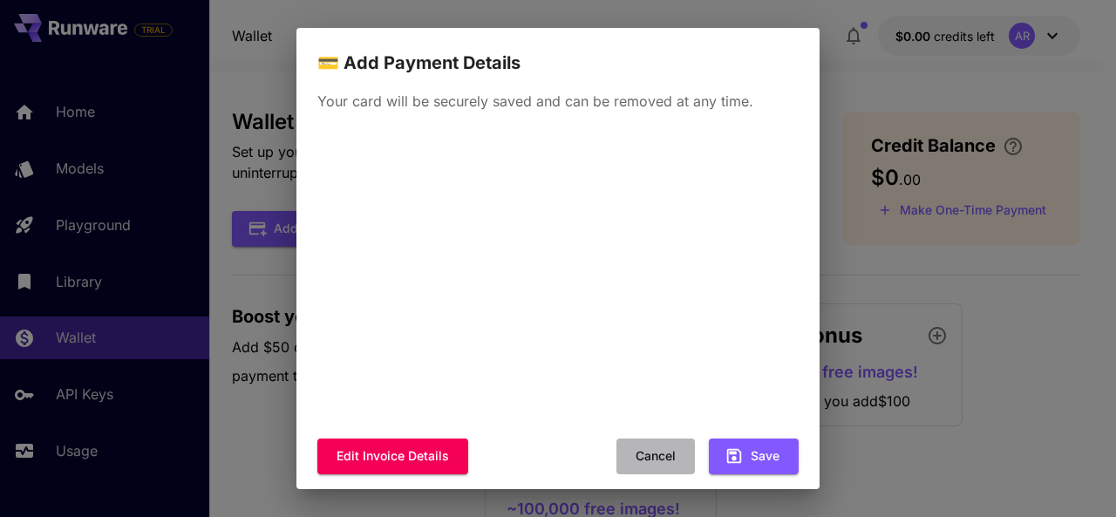
click at [628, 441] on button "Cancel" at bounding box center [655, 457] width 78 height 36
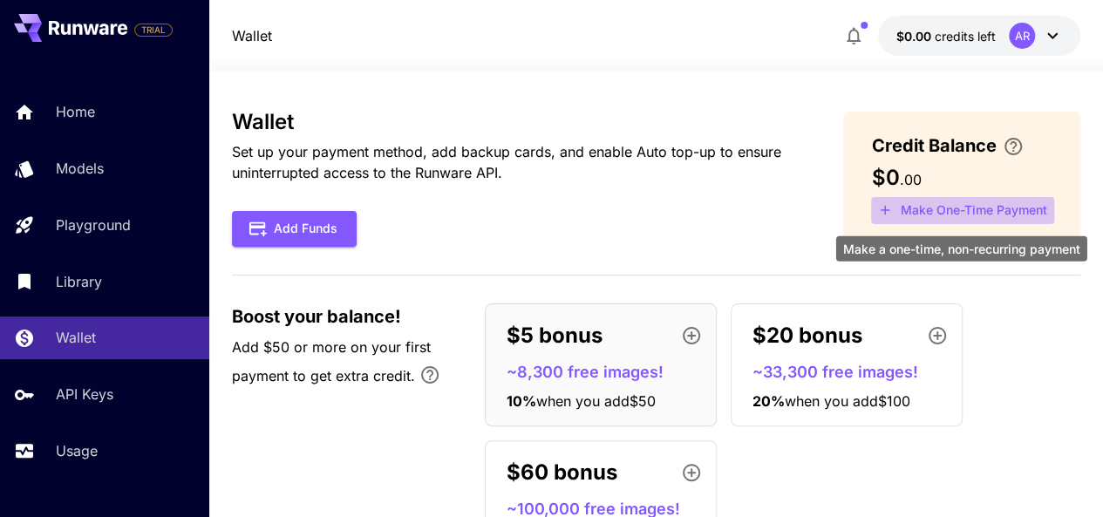
click at [1015, 207] on button "Make One-Time Payment" at bounding box center [962, 210] width 183 height 27
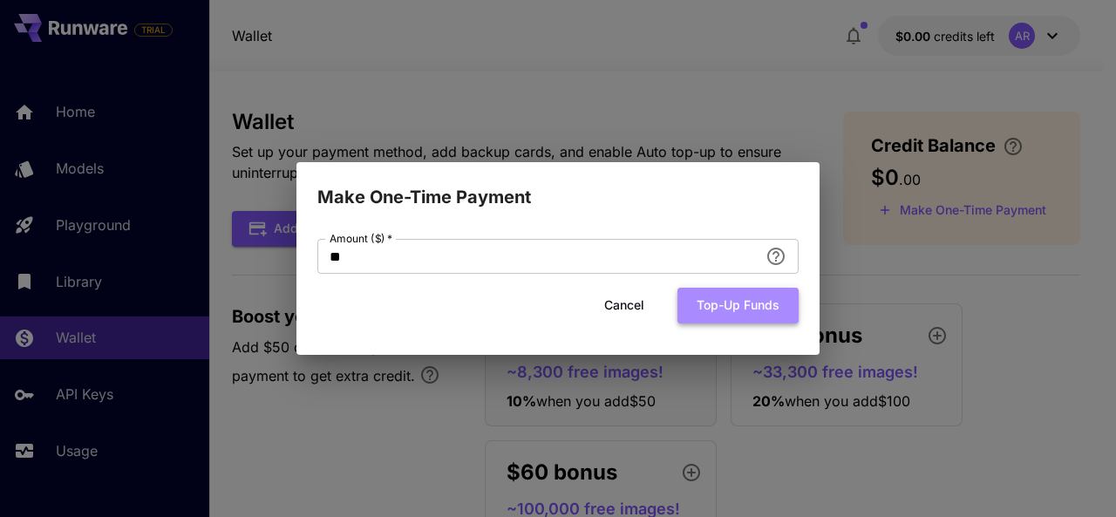
click at [732, 302] on button "Top-up funds" at bounding box center [737, 306] width 121 height 36
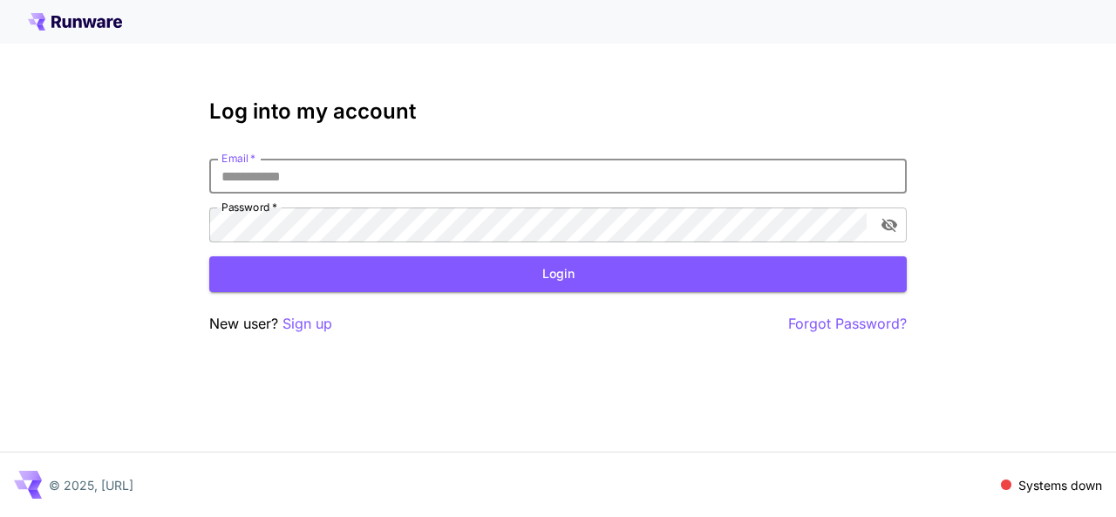
click at [393, 182] on input "Email   *" at bounding box center [558, 176] width 698 height 35
click at [361, 178] on input "Email   *" at bounding box center [558, 176] width 698 height 35
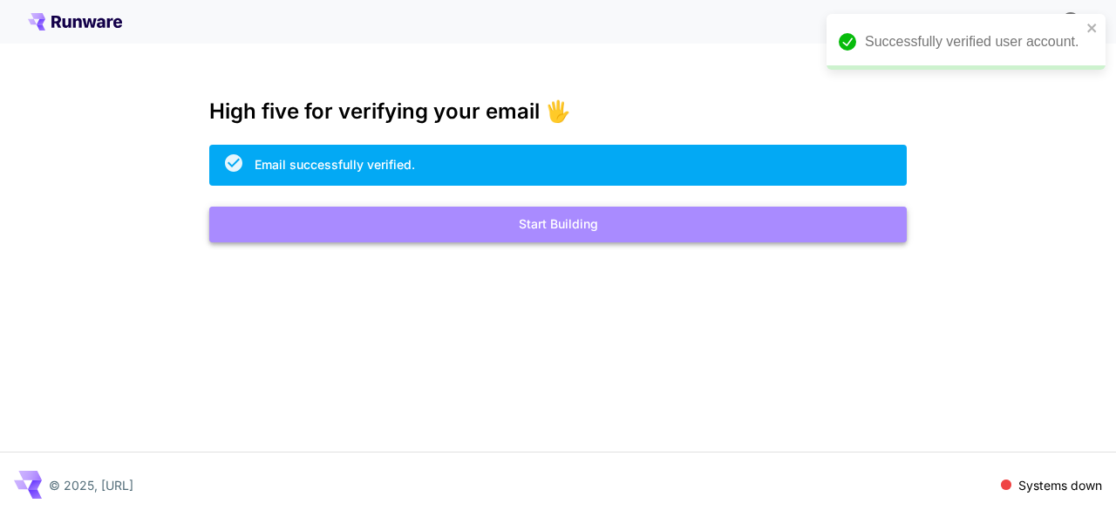
click at [574, 231] on button "Start Building" at bounding box center [558, 225] width 698 height 36
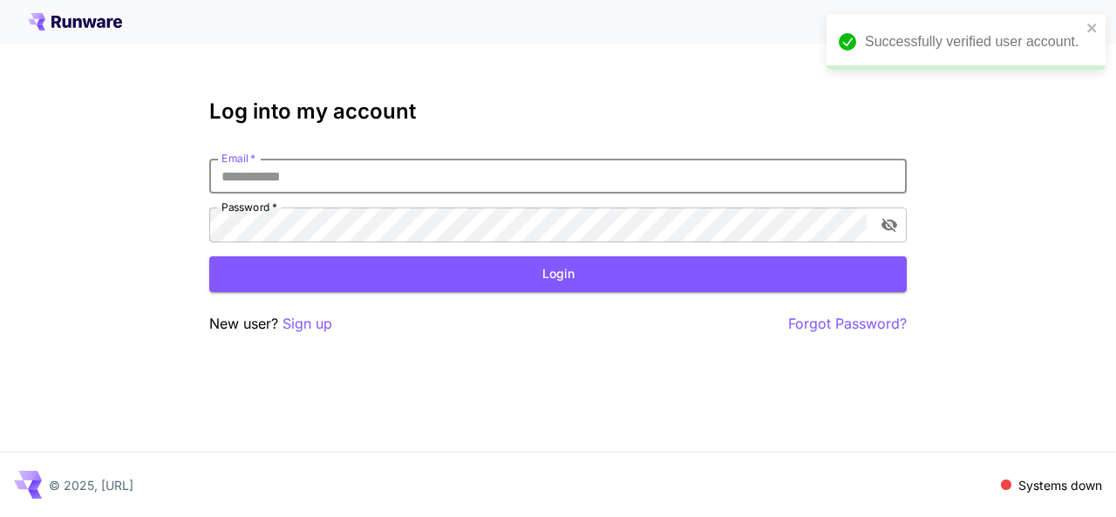
click at [476, 160] on input "Email   *" at bounding box center [558, 176] width 698 height 35
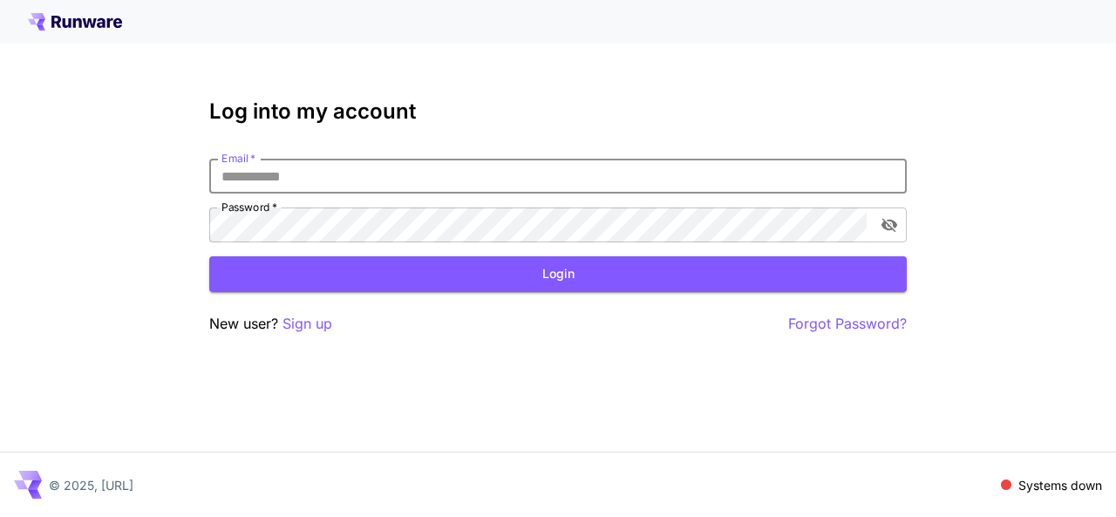
paste input "**********"
type input "**********"
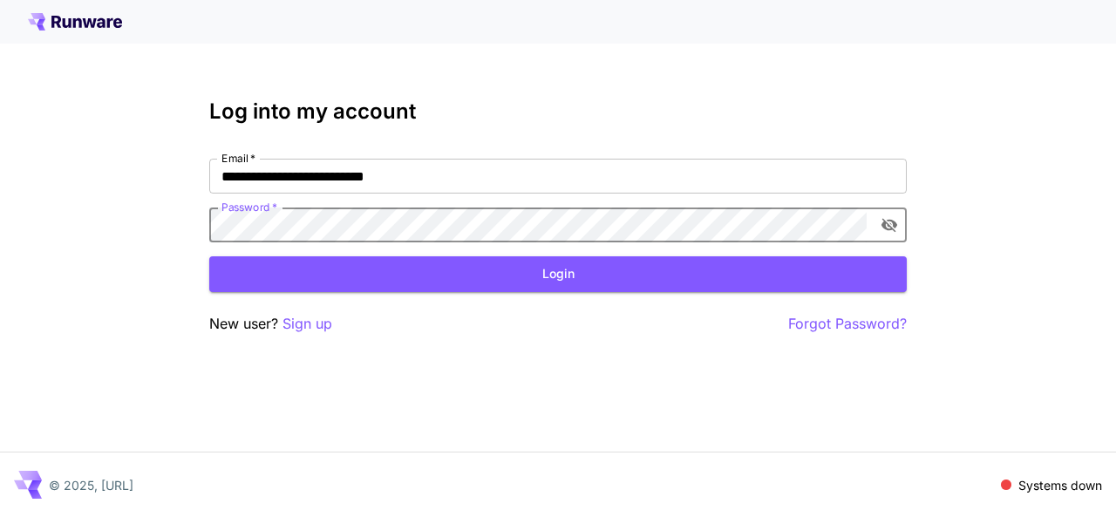
click button "Login" at bounding box center [558, 274] width 698 height 36
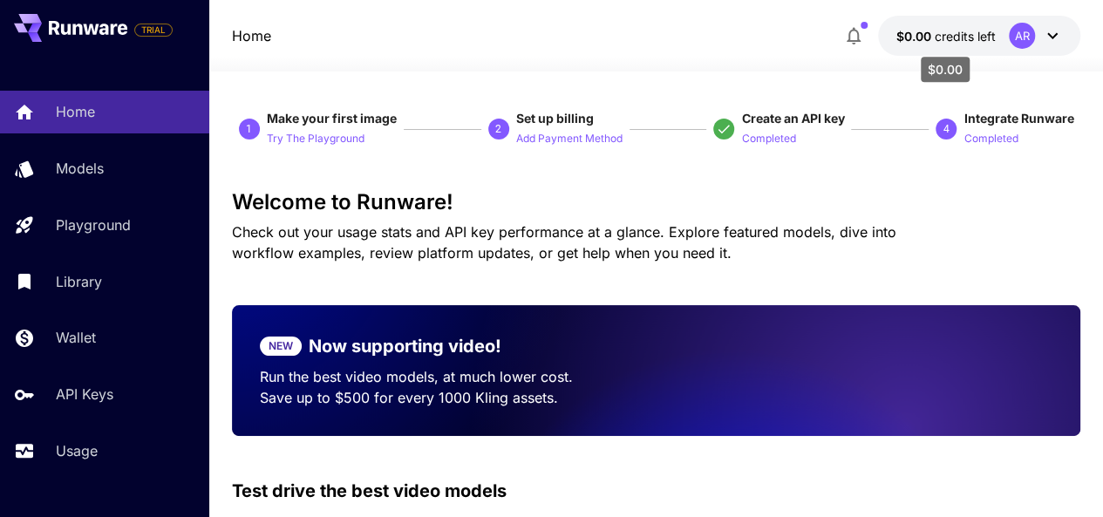
click at [945, 38] on span "credits left" at bounding box center [964, 36] width 61 height 15
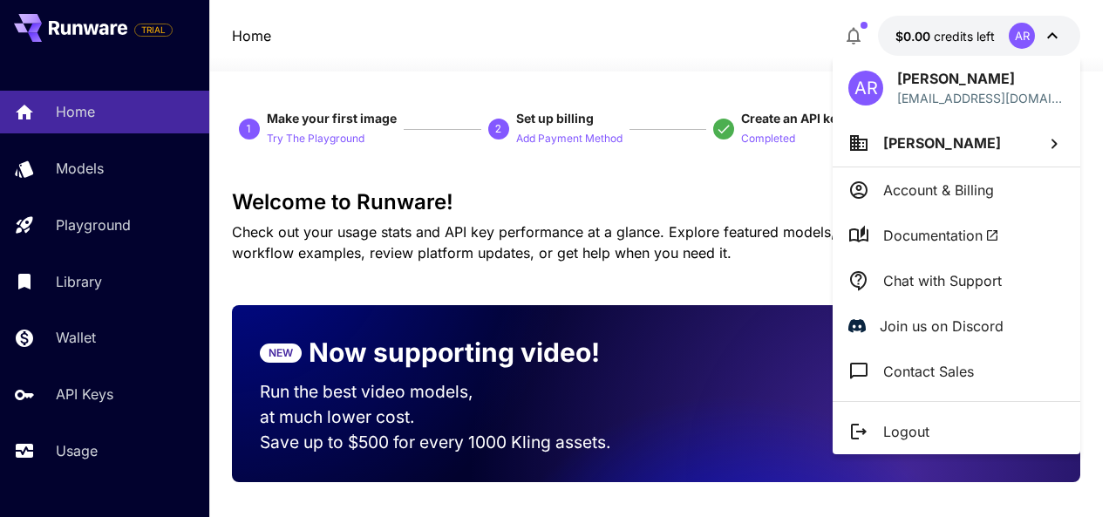
click at [572, 133] on div at bounding box center [558, 258] width 1116 height 517
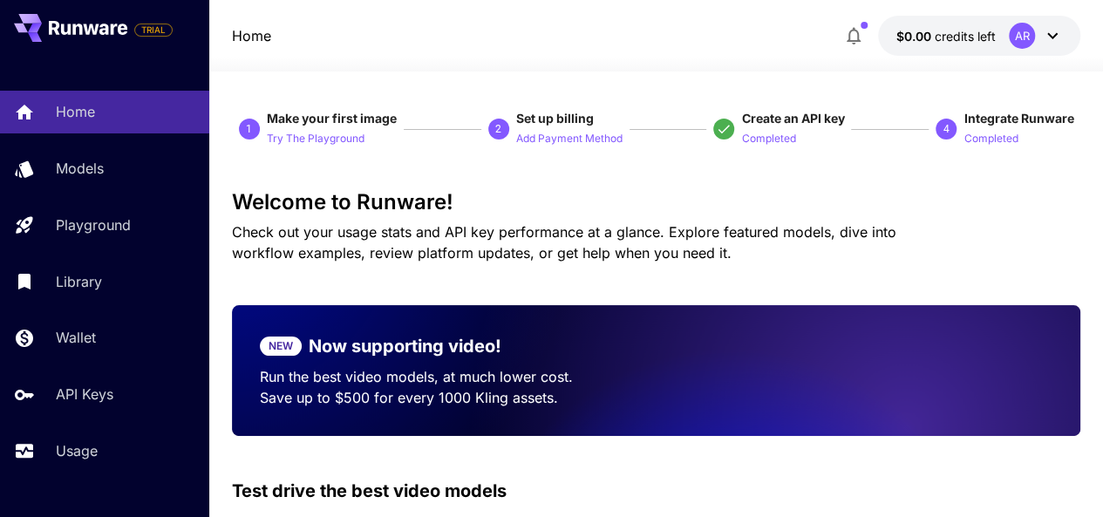
click at [572, 133] on p "Add Payment Method" at bounding box center [569, 139] width 106 height 17
